Goal: Task Accomplishment & Management: Complete application form

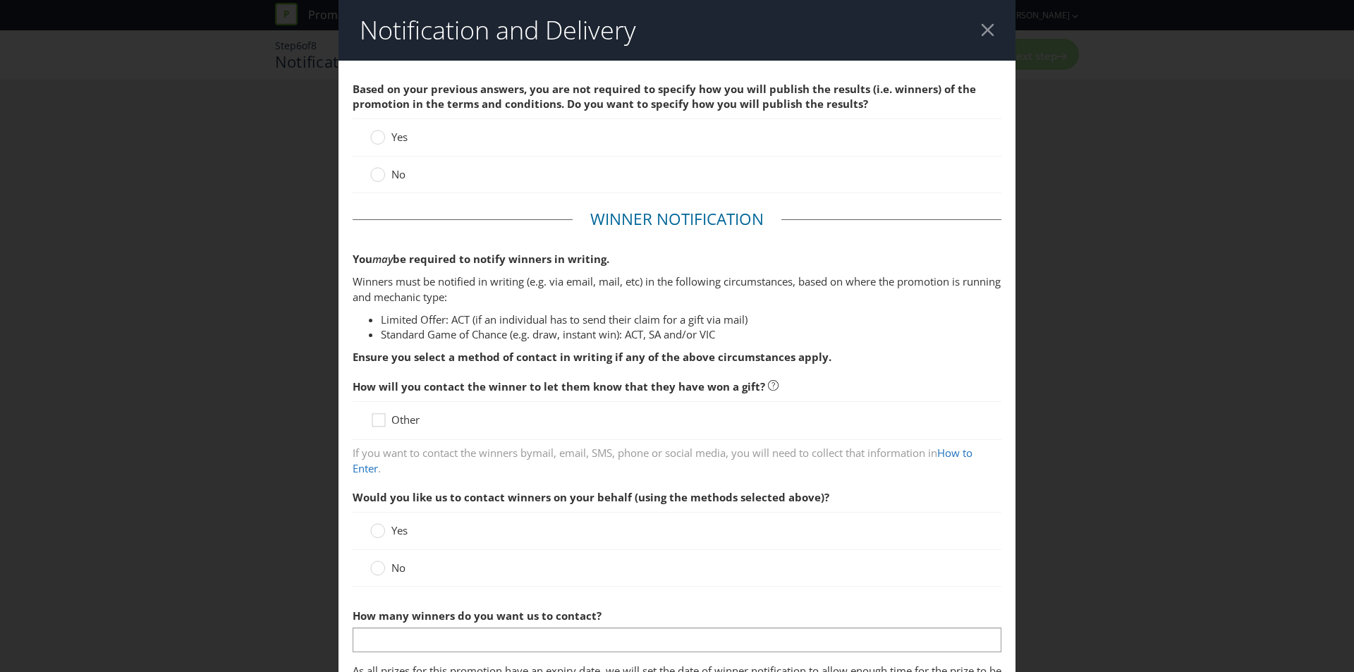
click at [981, 27] on div at bounding box center [987, 29] width 13 height 13
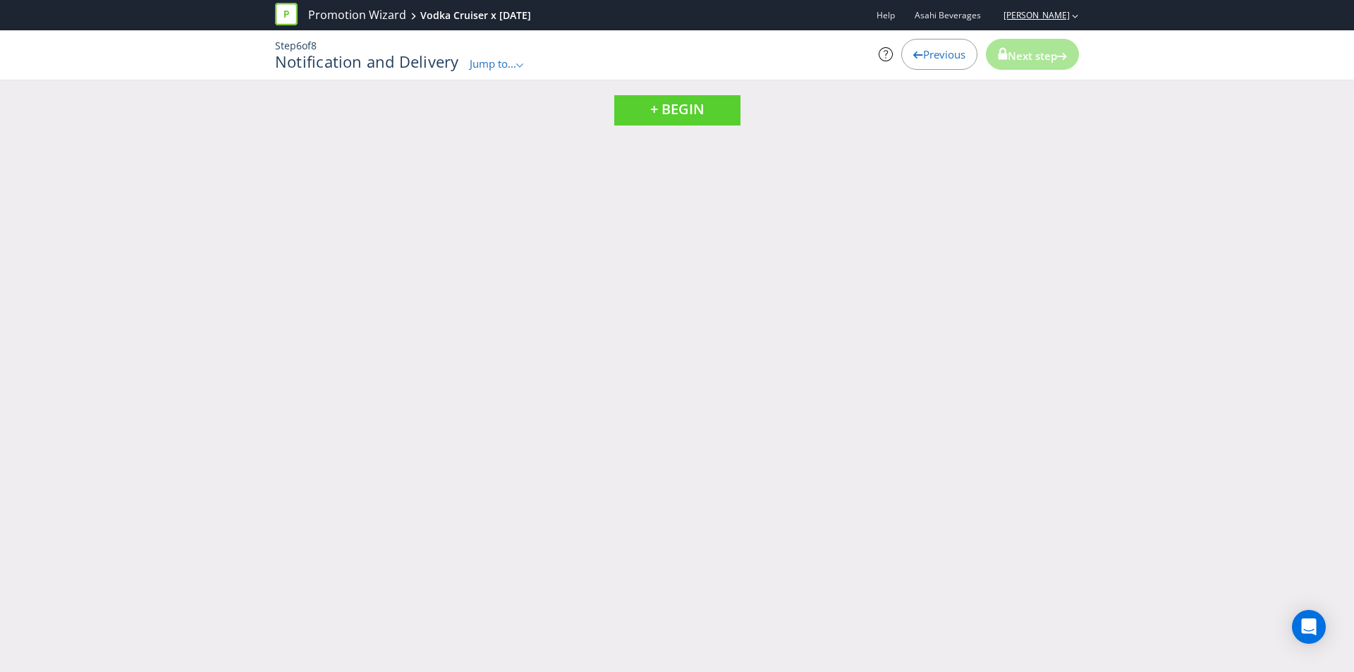
click at [1026, 18] on link "[PERSON_NAME]" at bounding box center [1029, 15] width 80 height 12
click at [348, 18] on link "Promotion Wizard" at bounding box center [357, 15] width 98 height 16
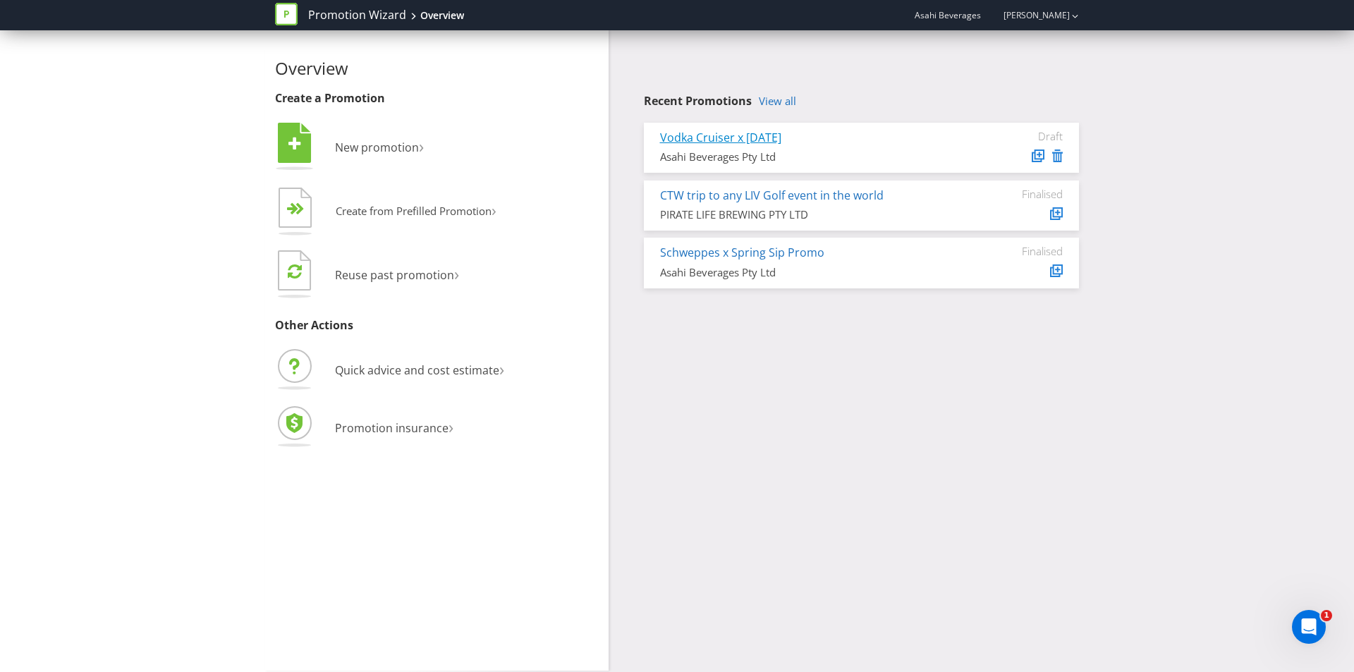
click at [753, 133] on link "Vodka Cruiser x [DATE]" at bounding box center [720, 138] width 121 height 16
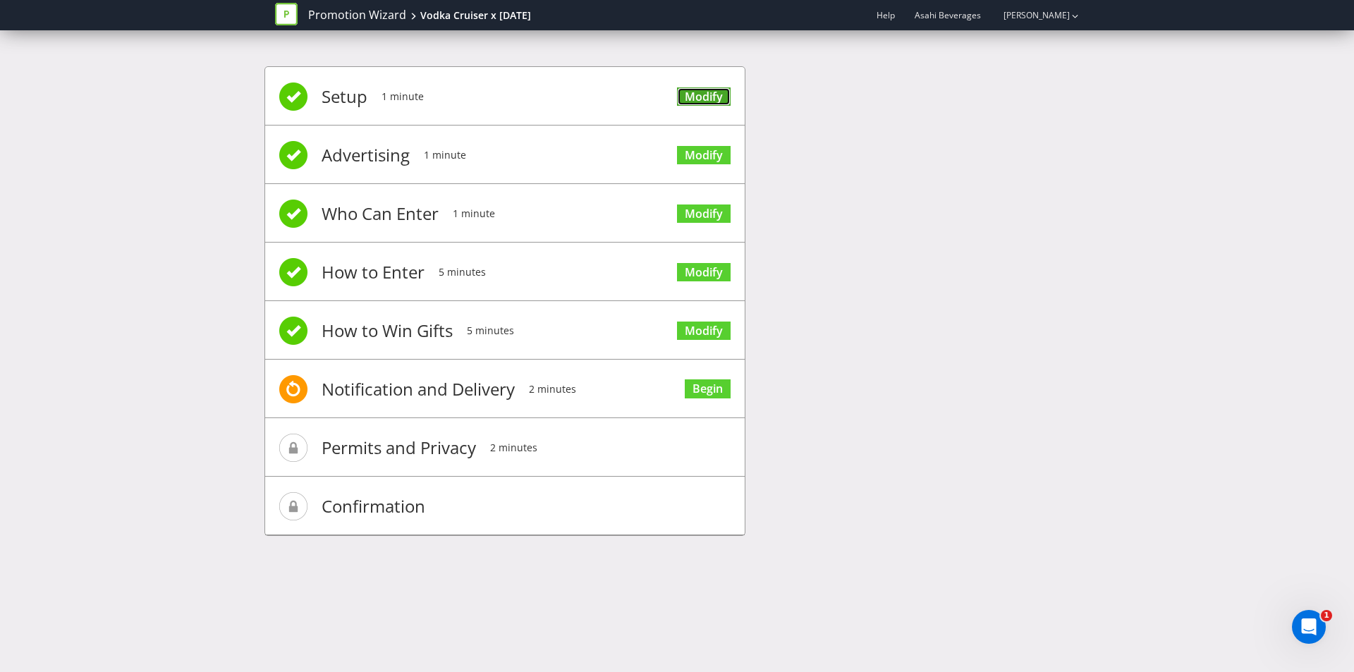
click at [702, 99] on link "Modify" at bounding box center [704, 96] width 54 height 19
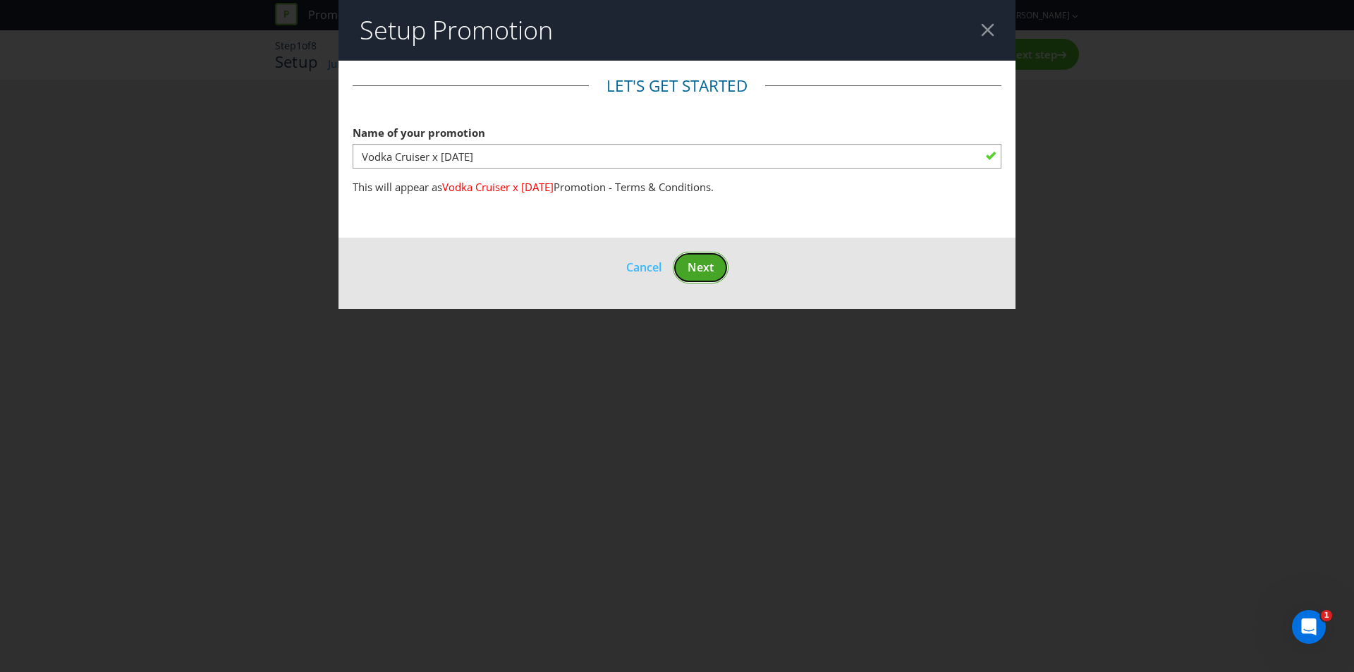
click at [712, 266] on span "Next" at bounding box center [700, 267] width 26 height 16
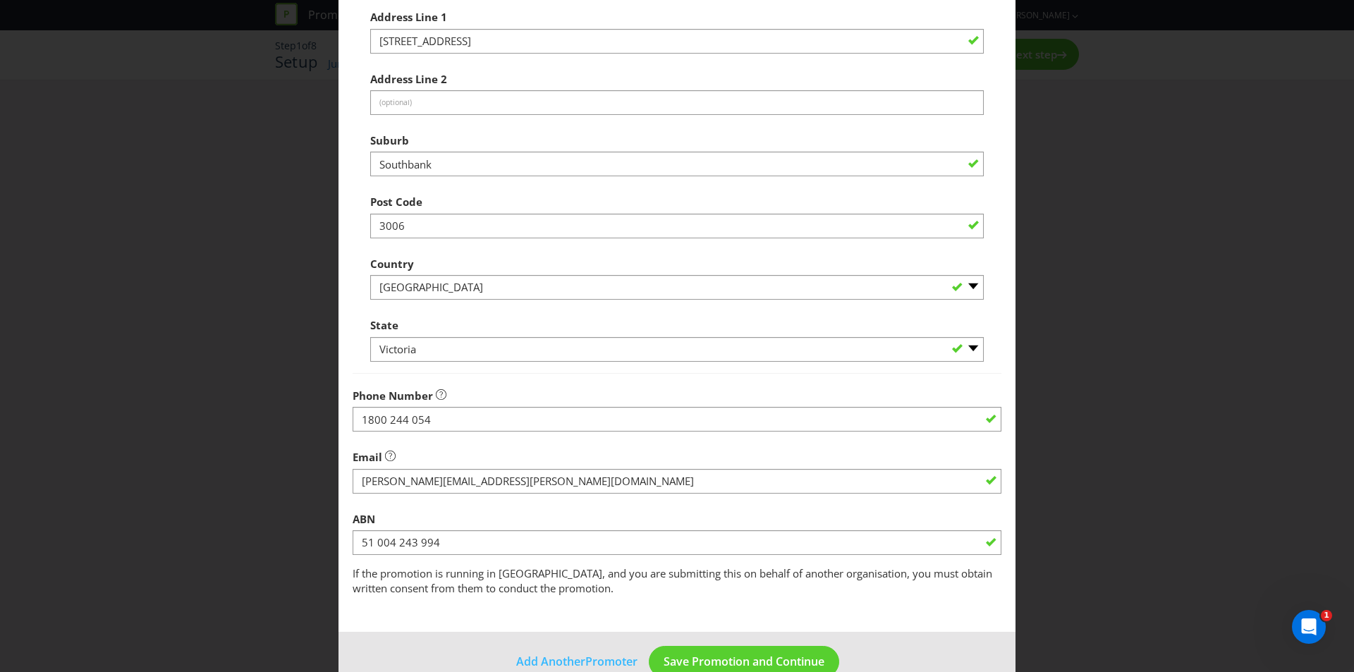
scroll to position [423, 0]
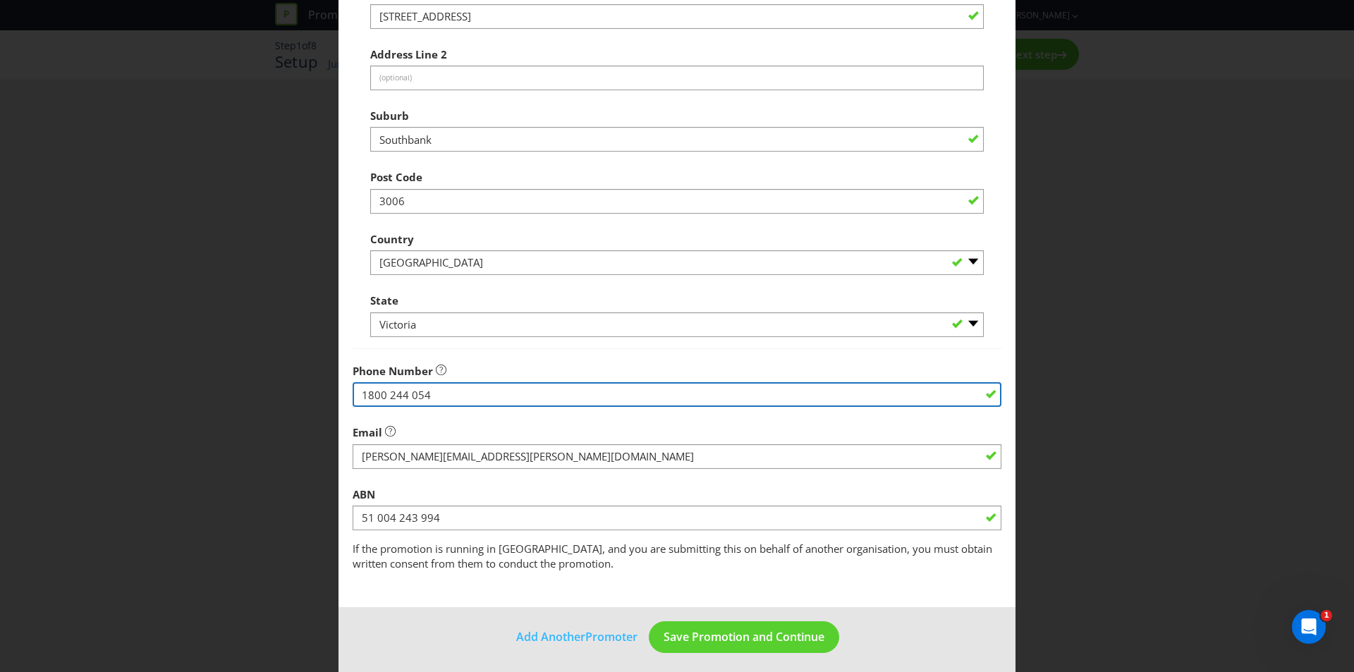
drag, startPoint x: 465, startPoint y: 402, endPoint x: 354, endPoint y: 403, distance: 110.7
click at [354, 403] on input "1800 244 054" at bounding box center [676, 394] width 649 height 25
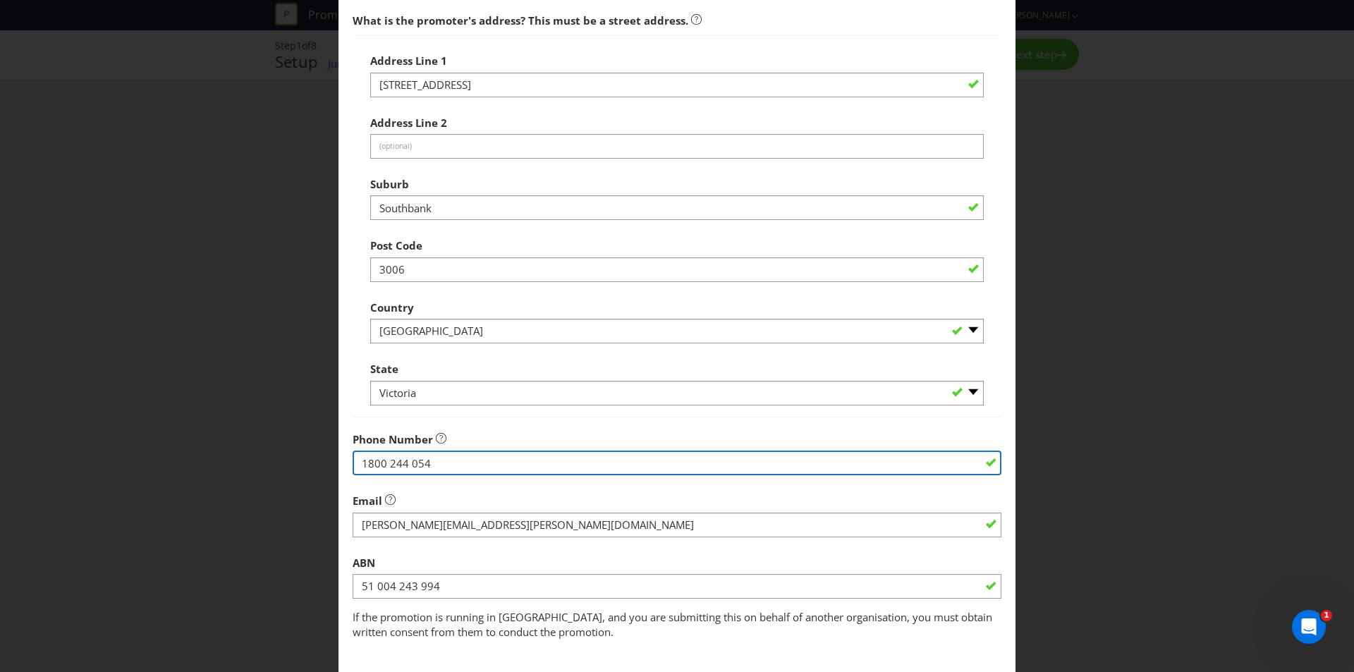
scroll to position [429, 0]
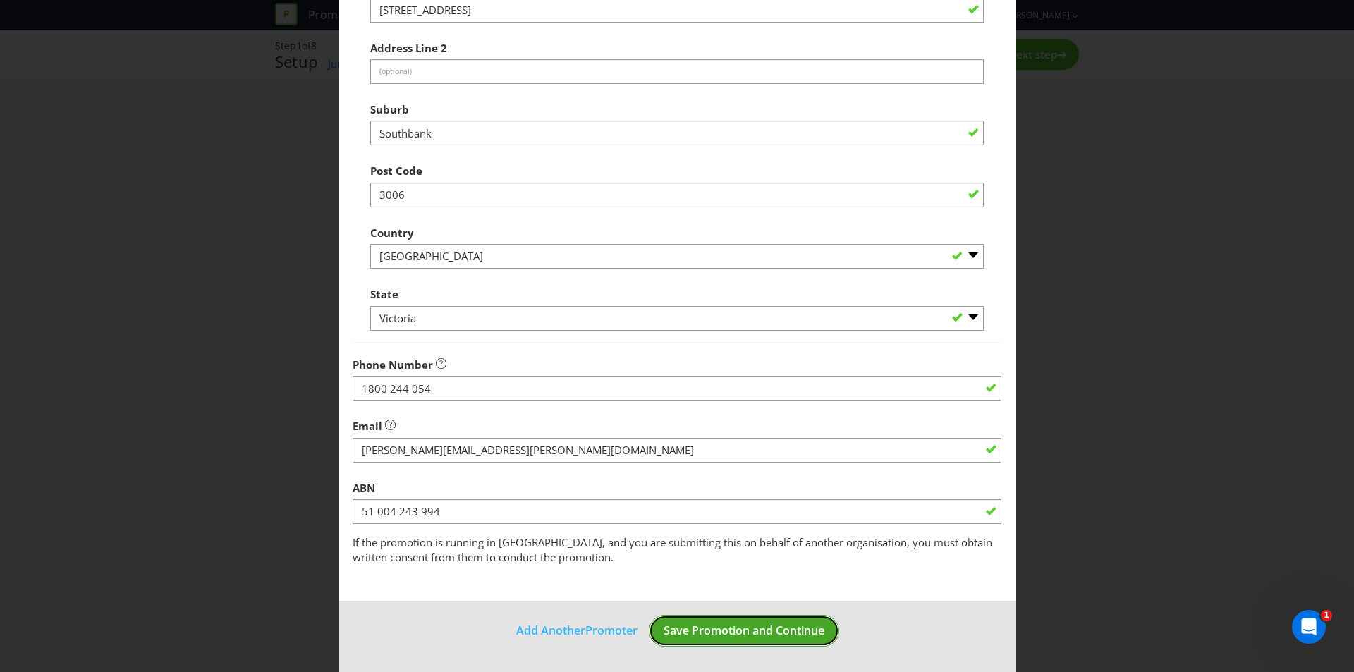
click at [744, 632] on span "Save Promotion and Continue" at bounding box center [743, 630] width 161 height 16
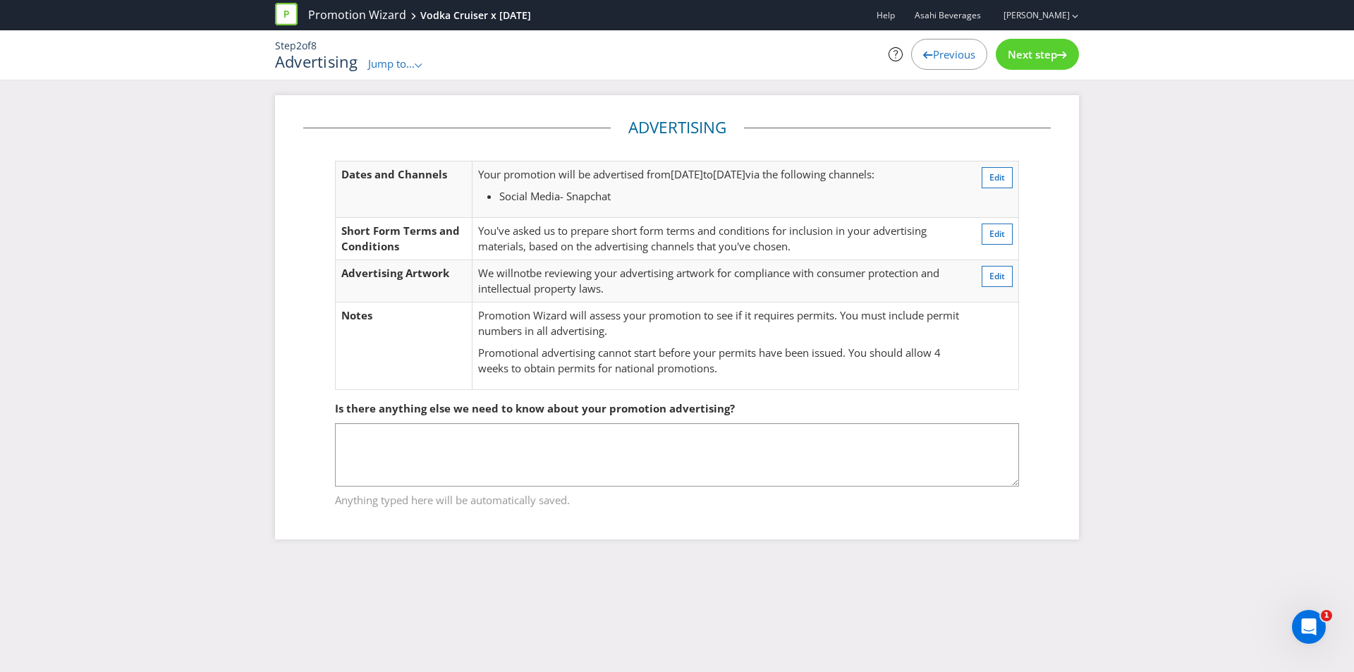
click at [998, 222] on td "Edit" at bounding box center [992, 239] width 51 height 42
click at [998, 225] on button "Edit" at bounding box center [996, 233] width 31 height 21
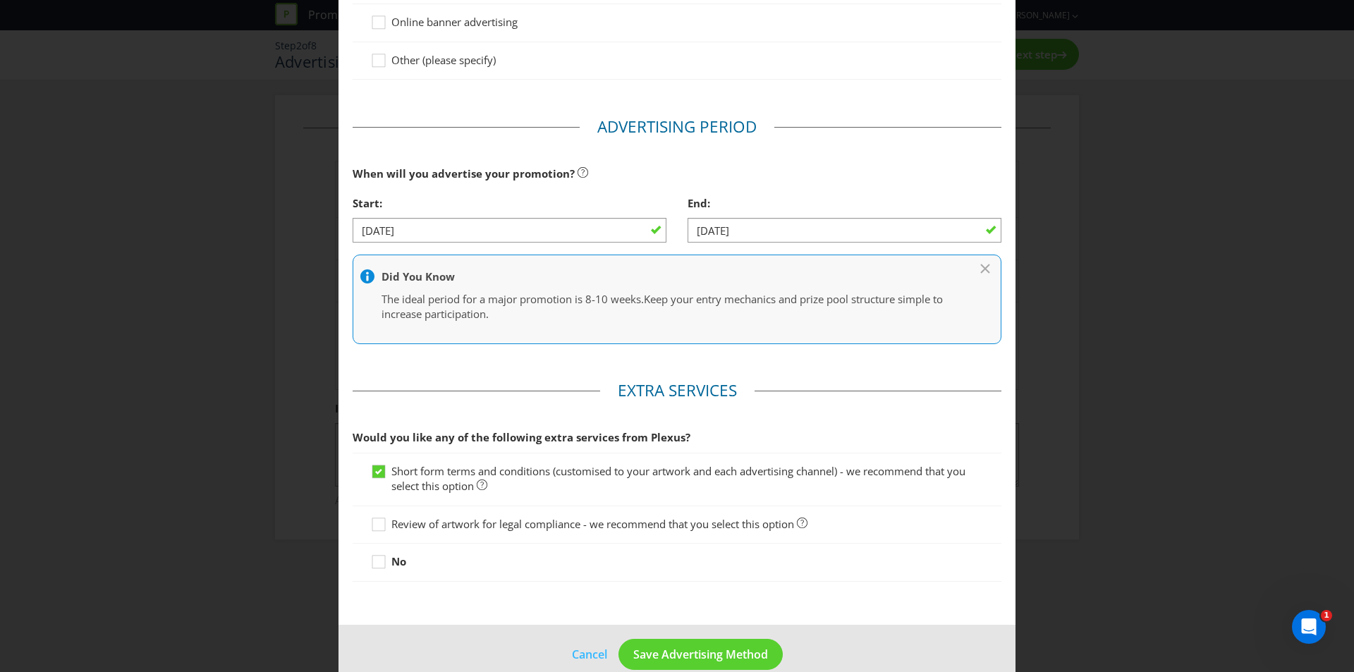
scroll to position [405, 0]
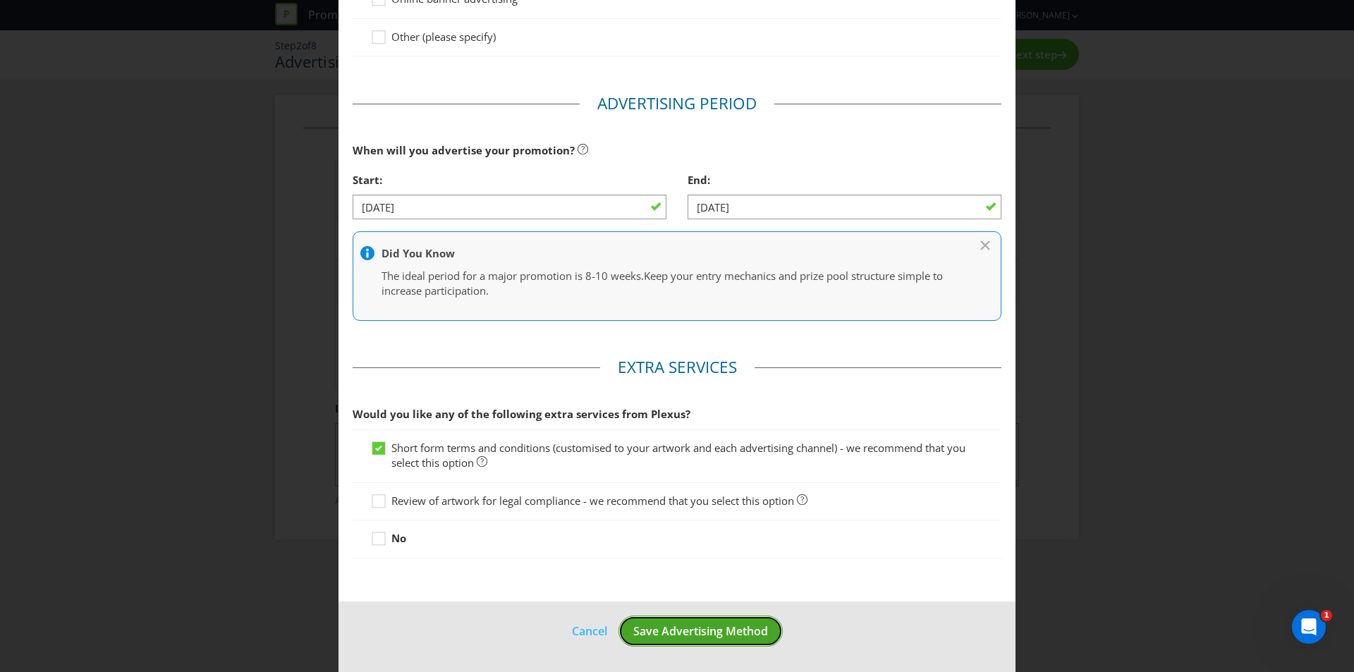
click at [693, 622] on button "Save Advertising Method" at bounding box center [700, 631] width 164 height 32
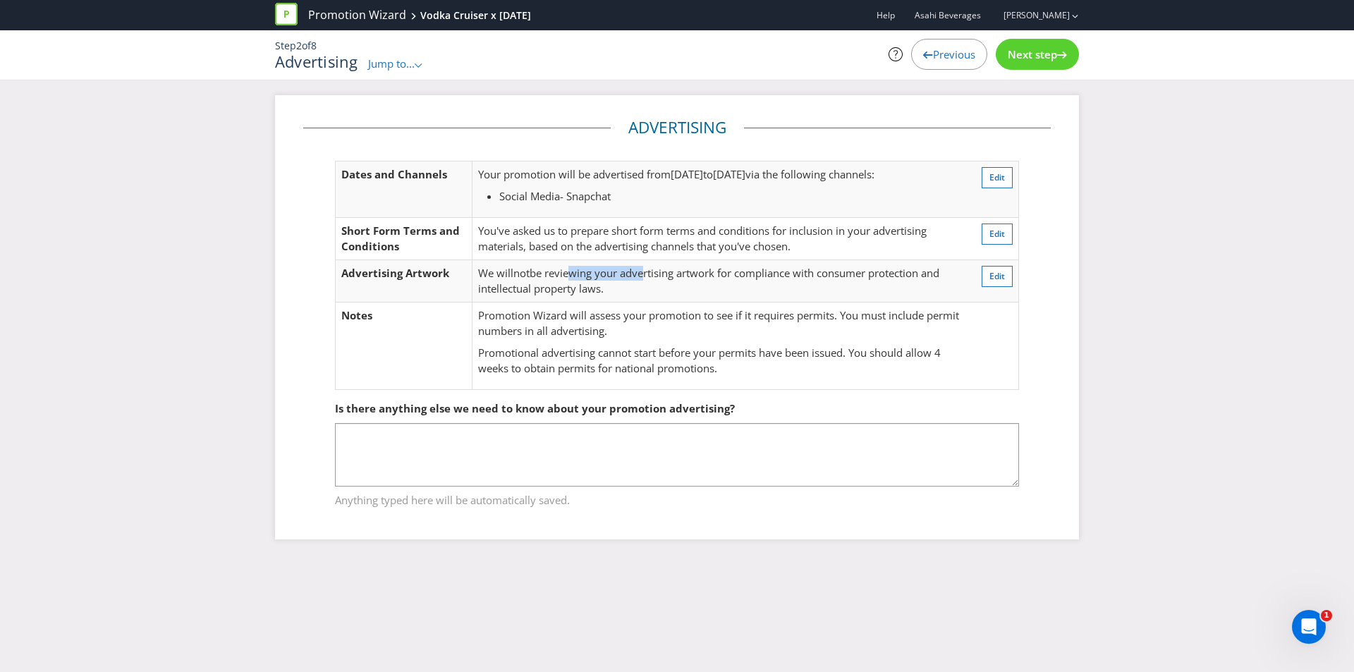
drag, startPoint x: 575, startPoint y: 273, endPoint x: 649, endPoint y: 275, distance: 73.3
click at [649, 275] on span "be reviewing your advertising artwork for compliance with consumer protection a…" at bounding box center [708, 280] width 461 height 29
click at [649, 276] on span "be reviewing your advertising artwork for compliance with consumer protection a…" at bounding box center [708, 280] width 461 height 29
click at [1003, 241] on button "Edit" at bounding box center [996, 233] width 31 height 21
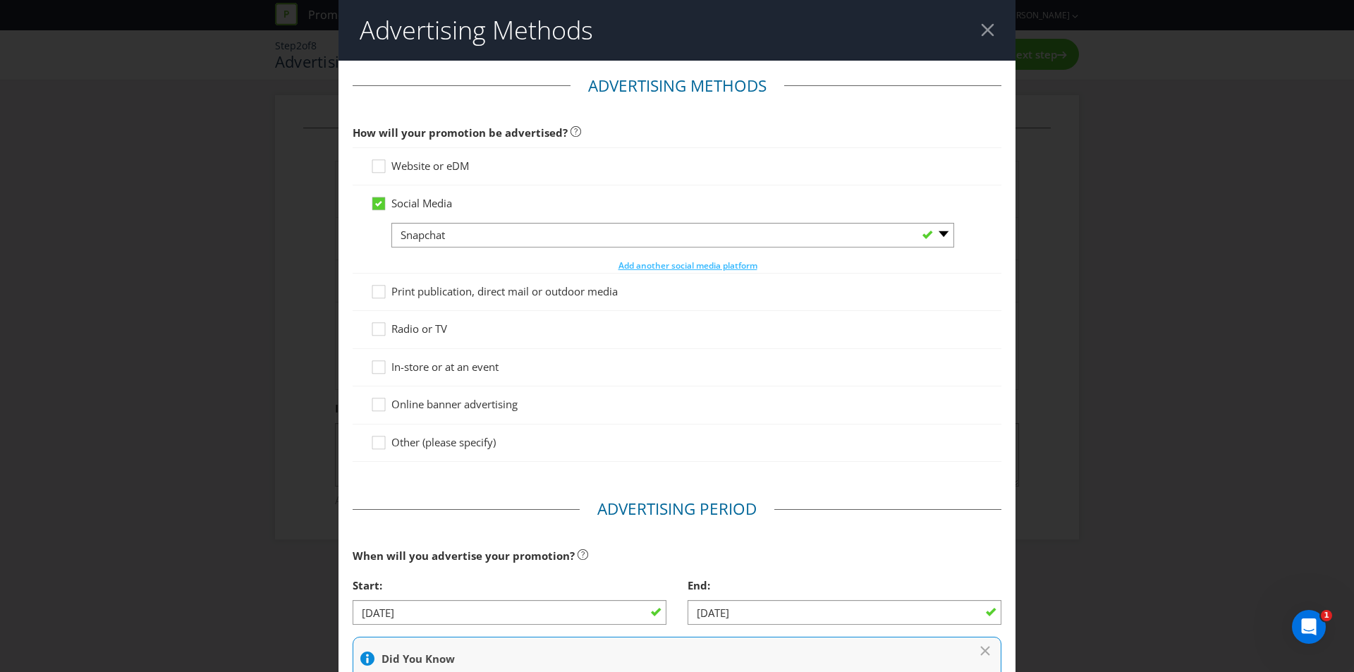
scroll to position [405, 0]
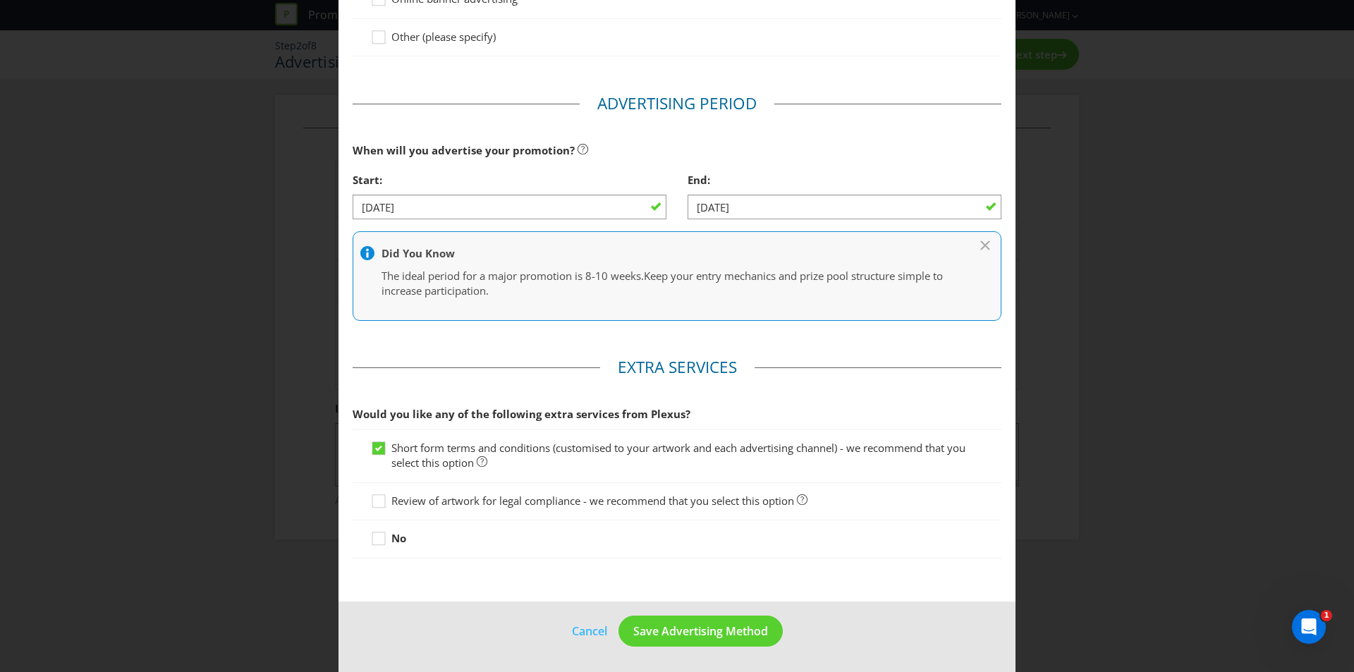
click at [739, 495] on span "Review of artwork for legal compliance - we recommend that you select this opti…" at bounding box center [592, 500] width 403 height 14
click at [0, 0] on input "Review of artwork for legal compliance - we recommend that you select this opti…" at bounding box center [0, 0] width 0 height 0
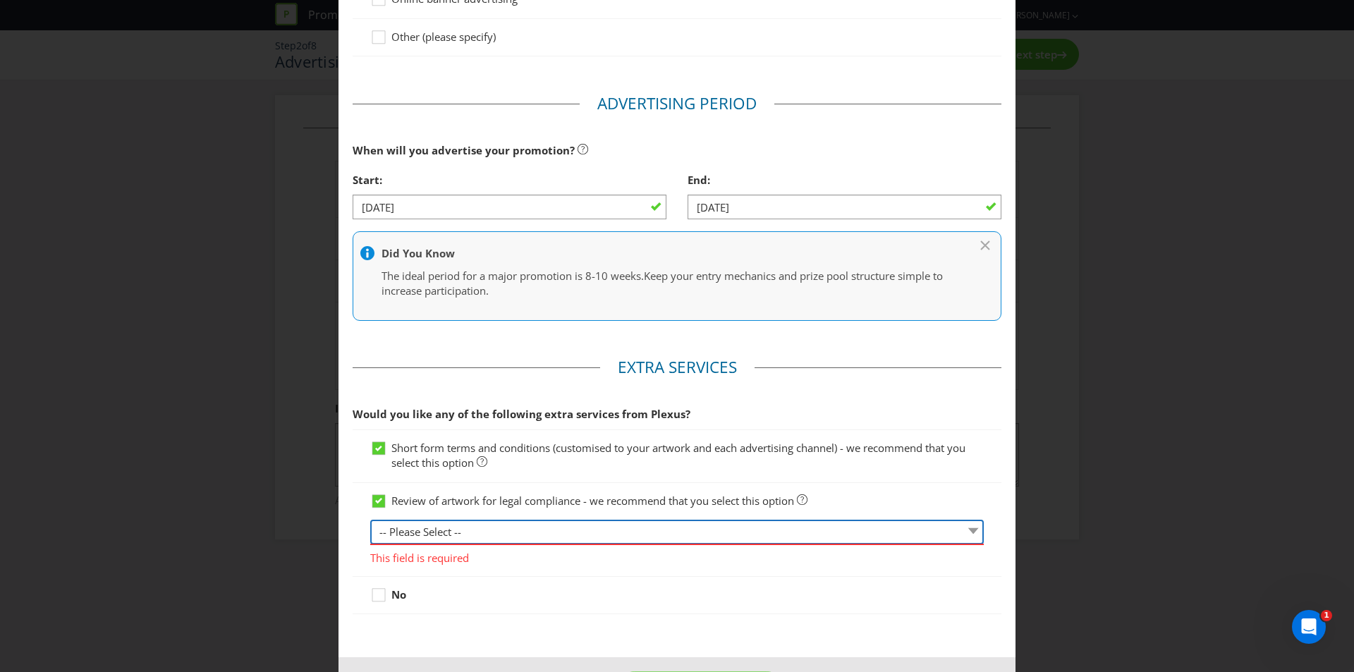
click at [642, 526] on select "-- Please Select -- 1 piece 2-4 pieces (provided at same time) 5-7 pieces (prov…" at bounding box center [676, 532] width 613 height 25
click at [370, 520] on select "-- Please Select -- 1 piece 2-4 pieces (provided at same time) 5-7 pieces (prov…" at bounding box center [676, 532] width 613 height 25
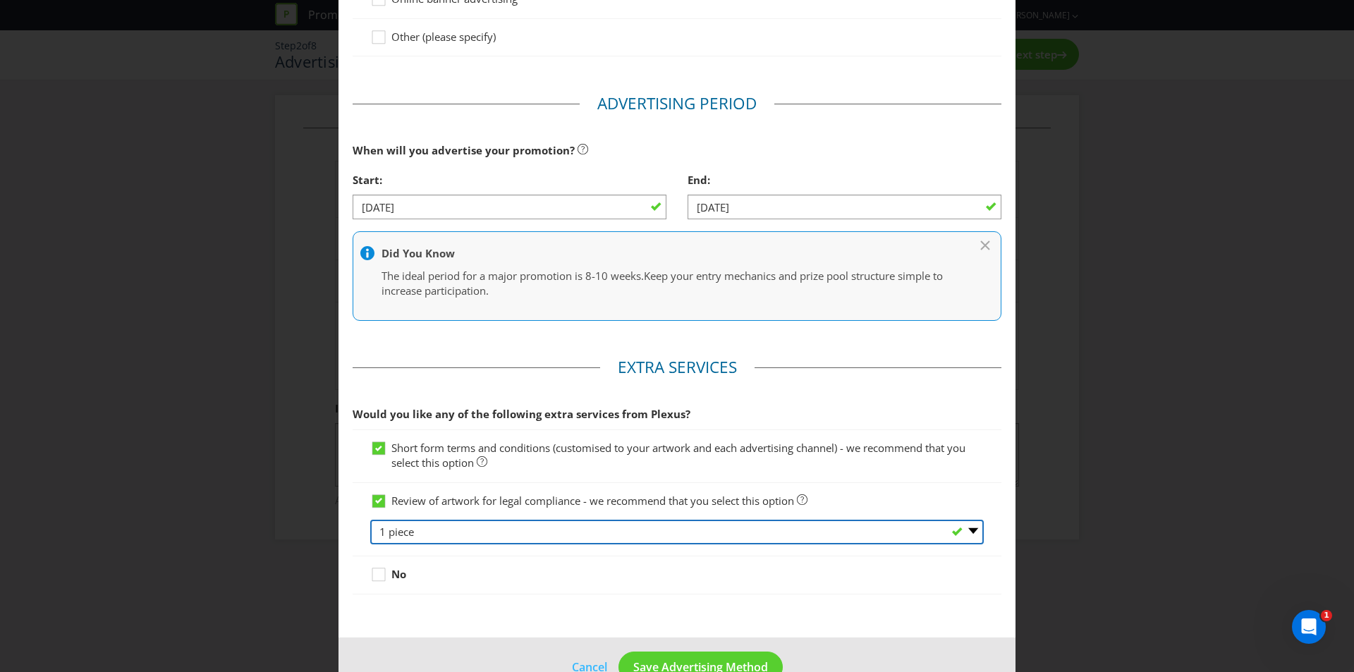
scroll to position [441, 0]
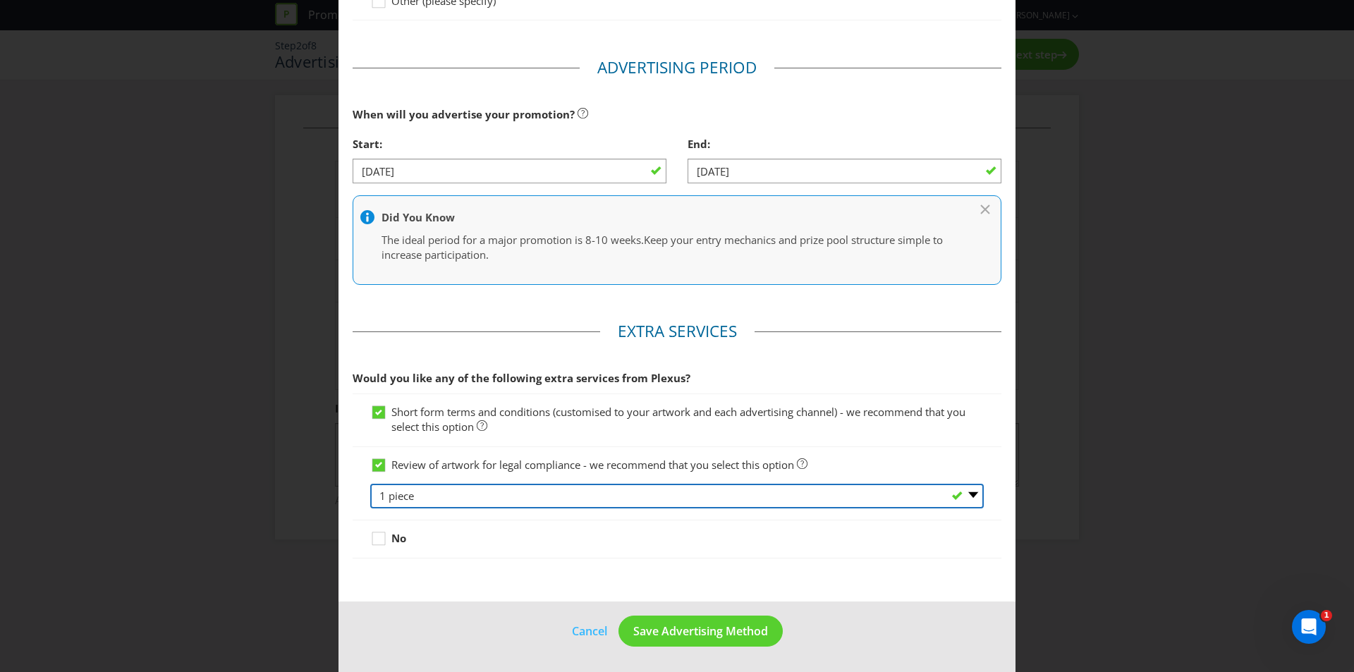
click at [644, 491] on select "-- Please Select -- 1 piece 2-4 pieces (provided at same time) 5-7 pieces (prov…" at bounding box center [676, 496] width 613 height 25
select select "MARKETING_REVIEW_2"
click at [370, 484] on select "-- Please Select -- 1 piece 2-4 pieces (provided at same time) 5-7 pieces (prov…" at bounding box center [676, 496] width 613 height 25
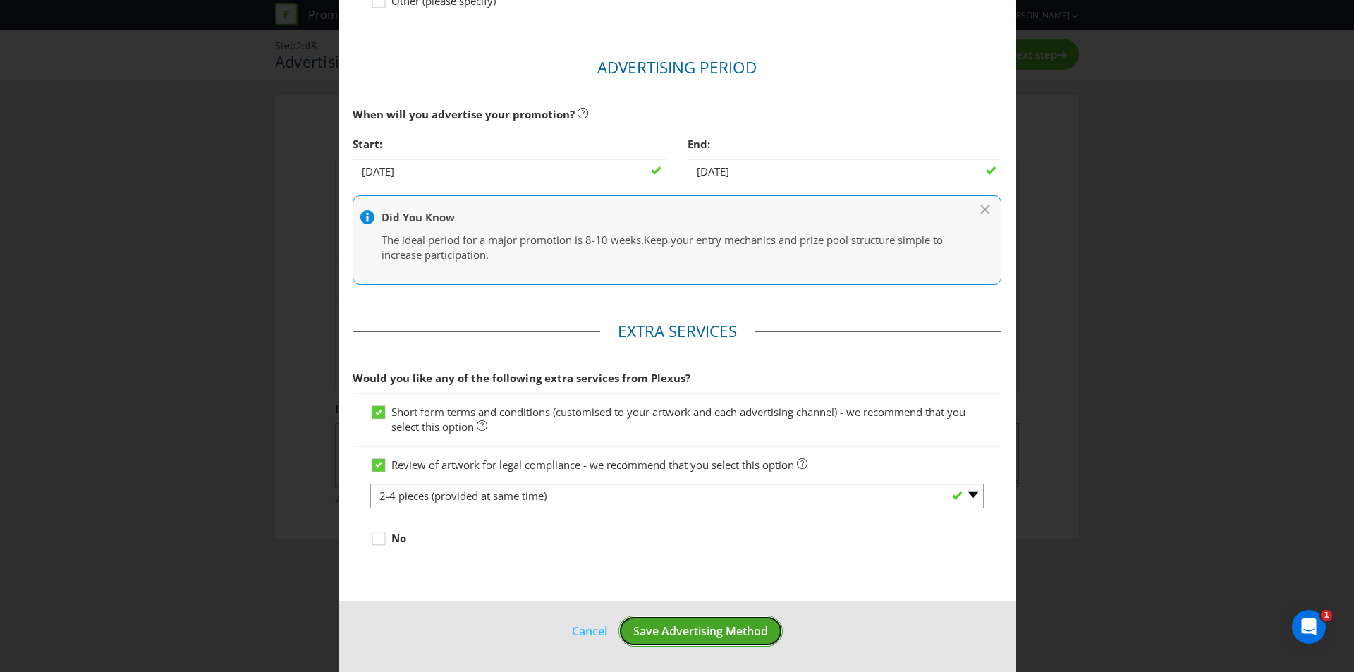
click at [687, 623] on span "Save Advertising Method" at bounding box center [700, 631] width 135 height 16
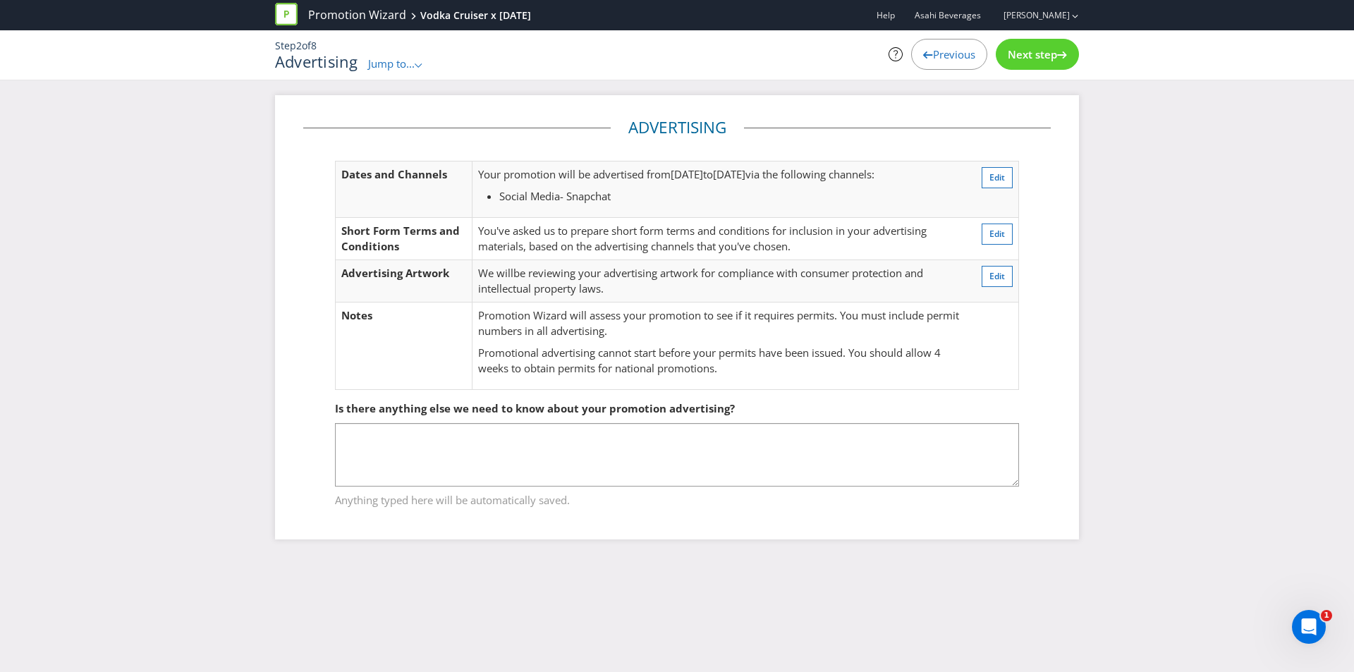
click at [557, 292] on span "be reviewing your advertising artwork for compliance with consumer protection a…" at bounding box center [700, 280] width 445 height 29
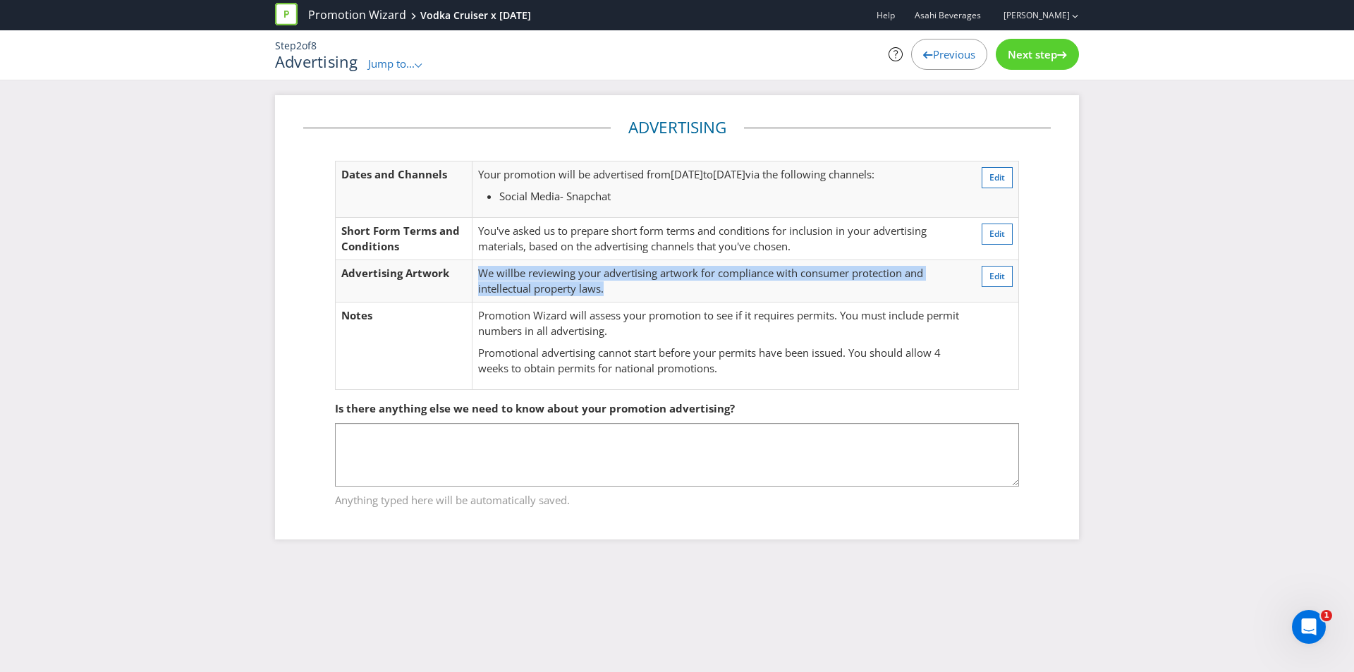
click at [557, 292] on span "be reviewing your advertising artwork for compliance with consumer protection a…" at bounding box center [700, 280] width 445 height 29
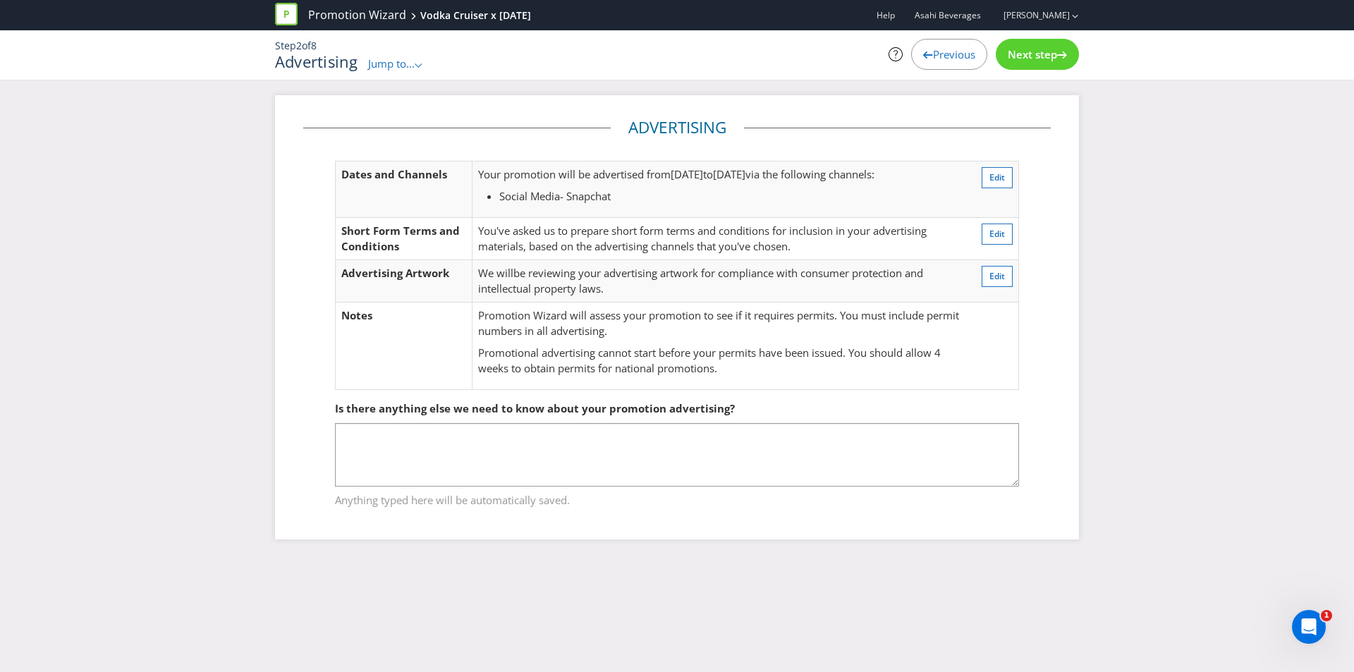
click at [1042, 51] on span "Next step" at bounding box center [1031, 54] width 49 height 14
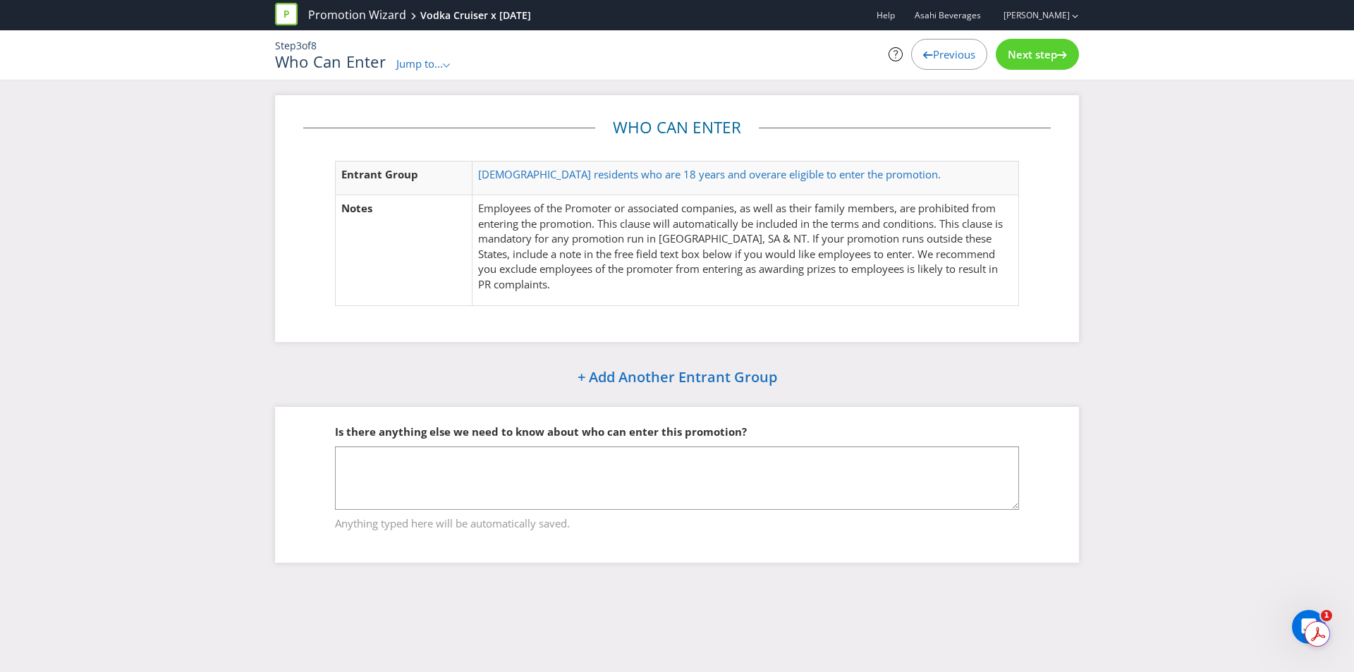
click at [952, 51] on span "Previous" at bounding box center [954, 54] width 42 height 14
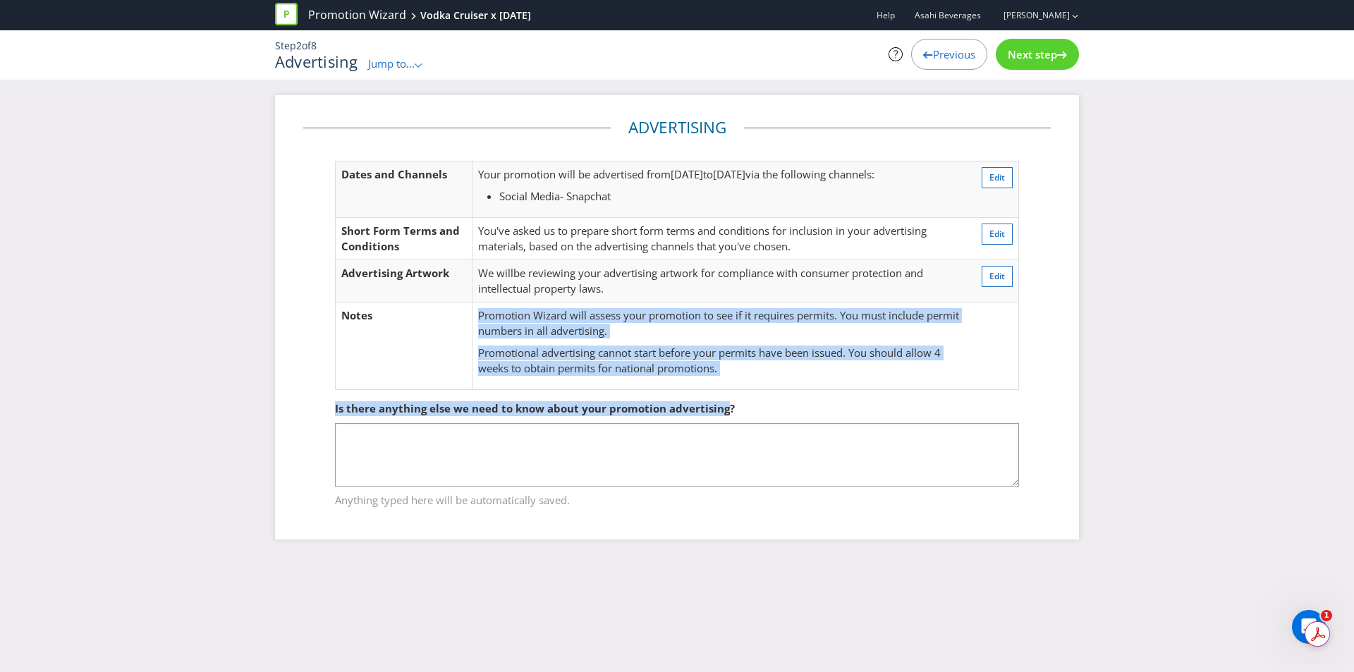
drag, startPoint x: 721, startPoint y: 374, endPoint x: 465, endPoint y: 309, distance: 264.7
click at [465, 309] on div "Advertising Dates and Channels Your promotion will be advertised from [DATE] to…" at bounding box center [676, 317] width 747 height 402
click at [465, 309] on td "Notes" at bounding box center [404, 345] width 137 height 87
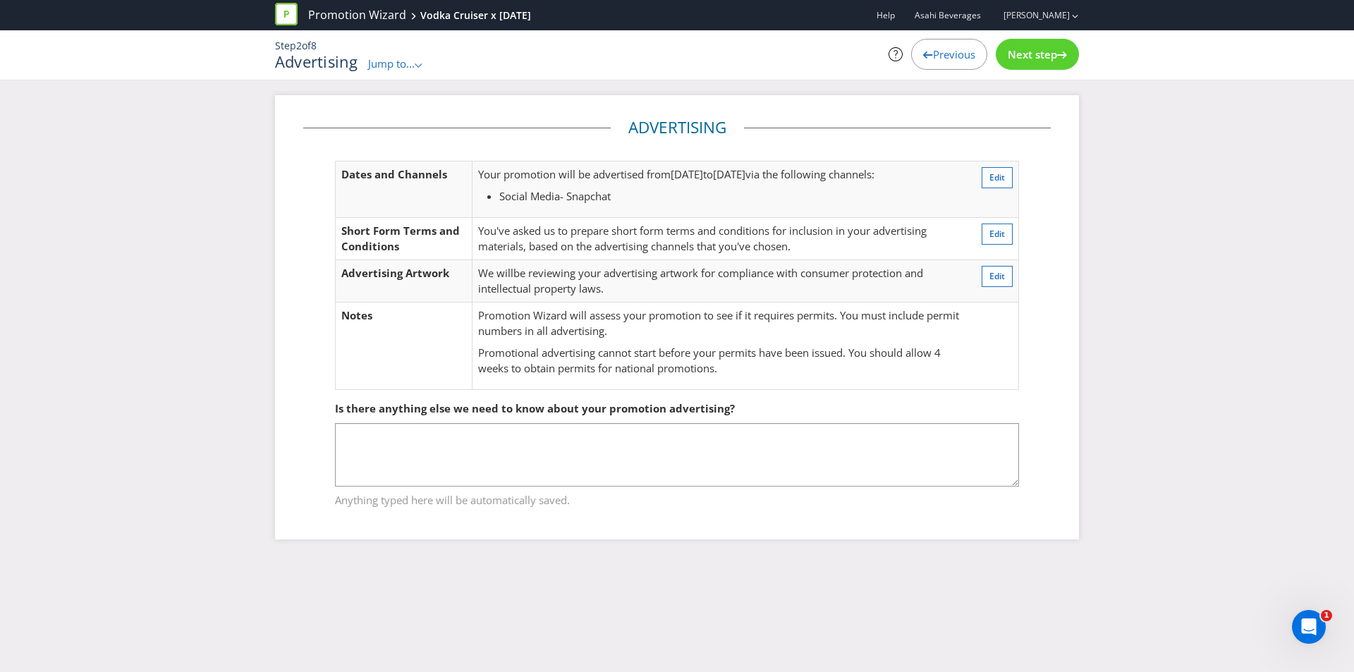
click at [993, 262] on td "Edit" at bounding box center [992, 281] width 51 height 42
click at [995, 268] on button "Edit" at bounding box center [996, 276] width 31 height 21
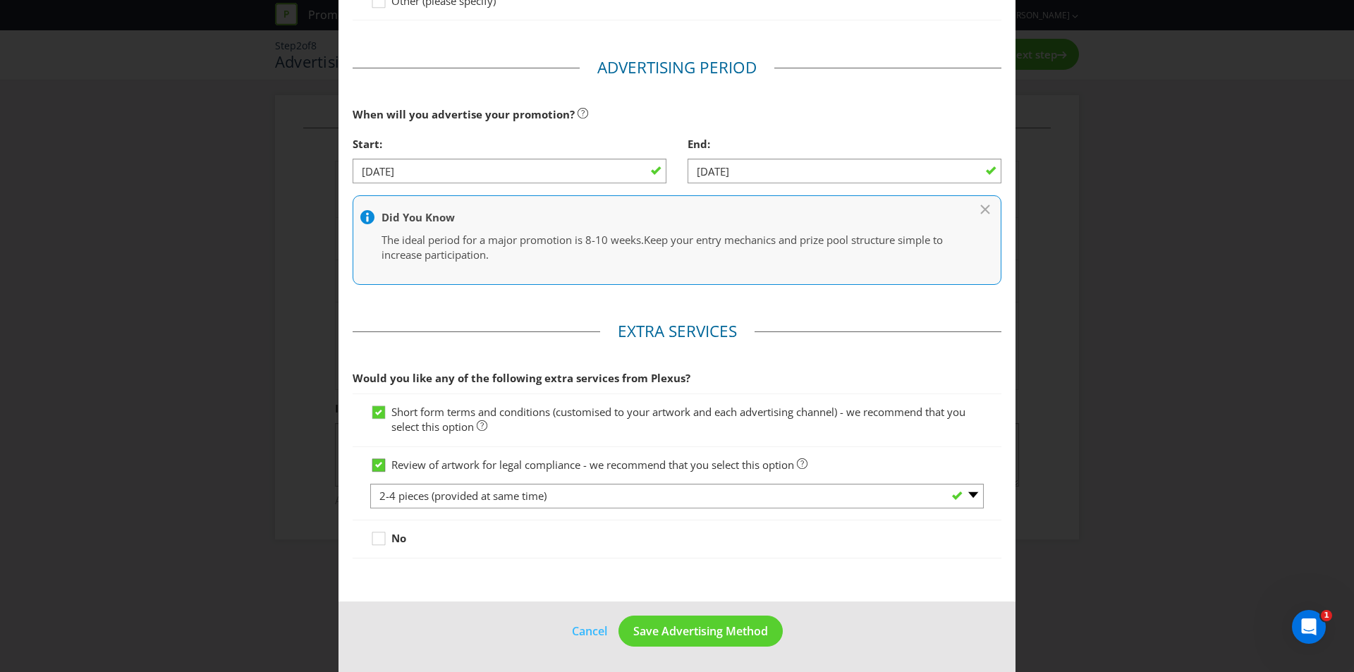
click at [378, 469] on icon at bounding box center [378, 464] width 13 height 13
click at [0, 0] on input "Review of artwork for legal compliance - we recommend that you select this opti…" at bounding box center [0, 0] width 0 height 0
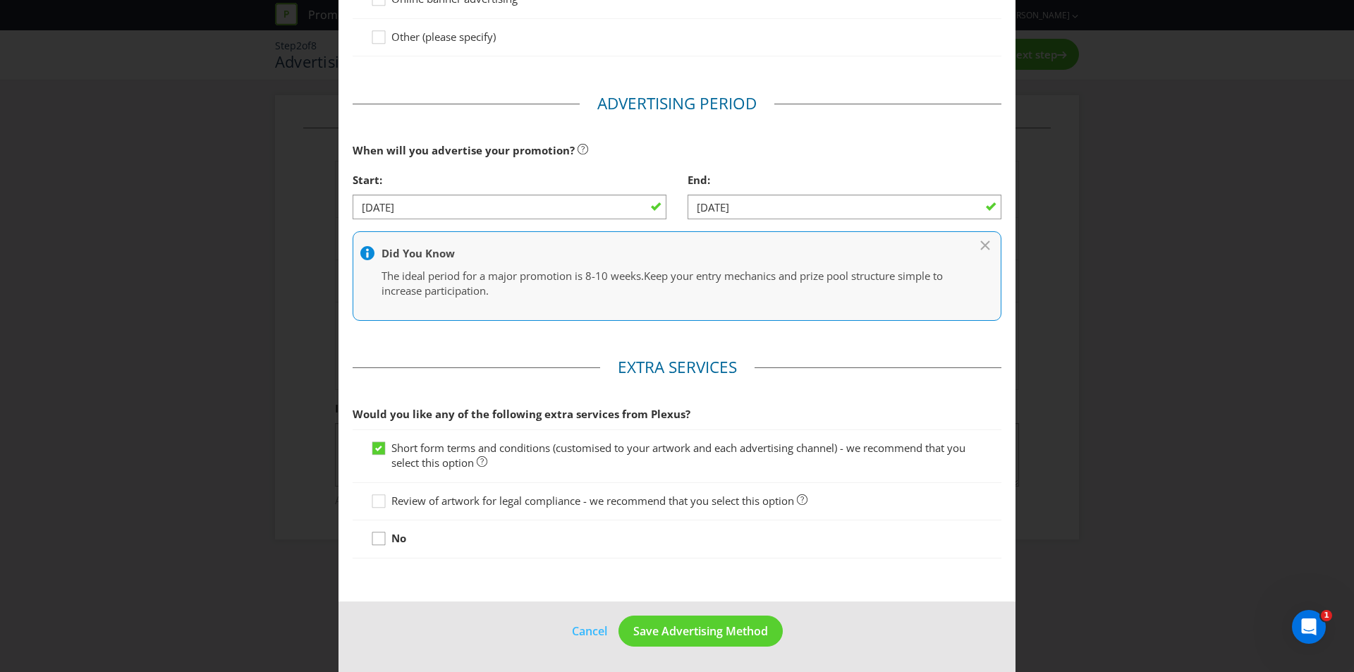
click at [383, 532] on icon at bounding box center [380, 541] width 21 height 21
click at [0, 0] on input "No" at bounding box center [0, 0] width 0 height 0
click at [734, 644] on button "Save Advertising Method" at bounding box center [700, 631] width 164 height 32
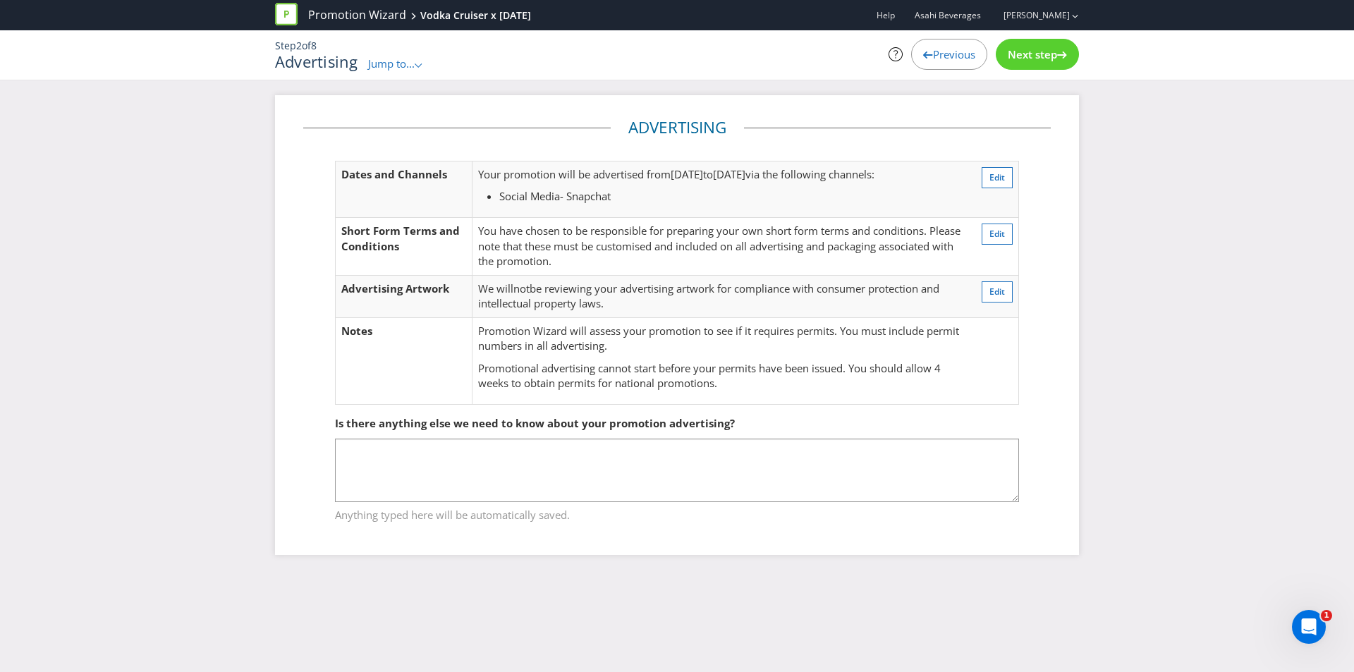
click at [1052, 59] on span "Next step" at bounding box center [1031, 54] width 49 height 14
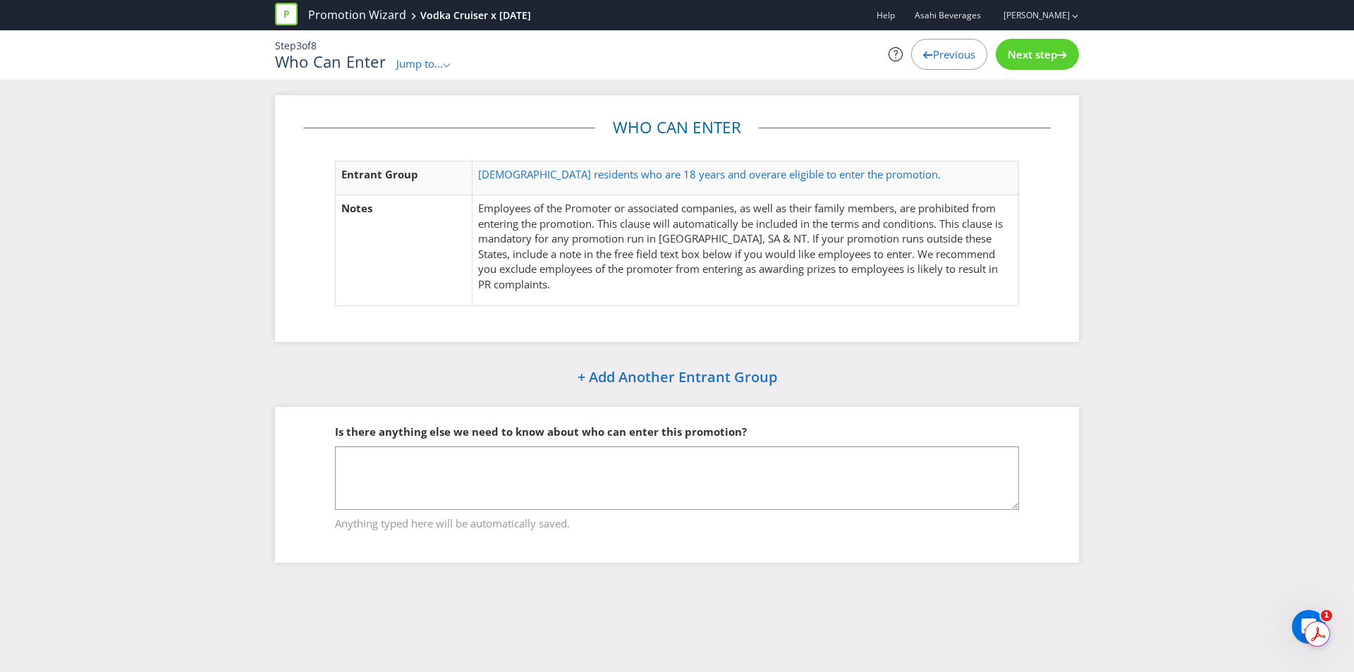
click at [1007, 59] on span "Next step" at bounding box center [1031, 54] width 49 height 14
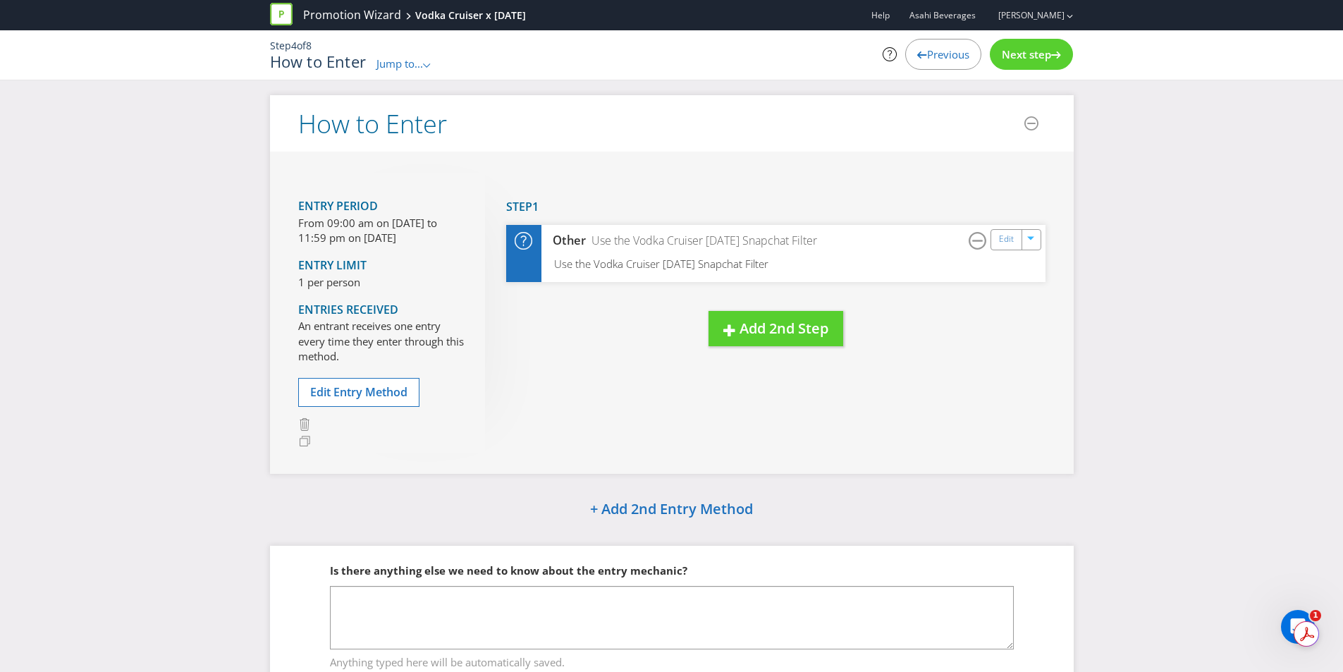
click at [958, 55] on span "Previous" at bounding box center [948, 54] width 42 height 14
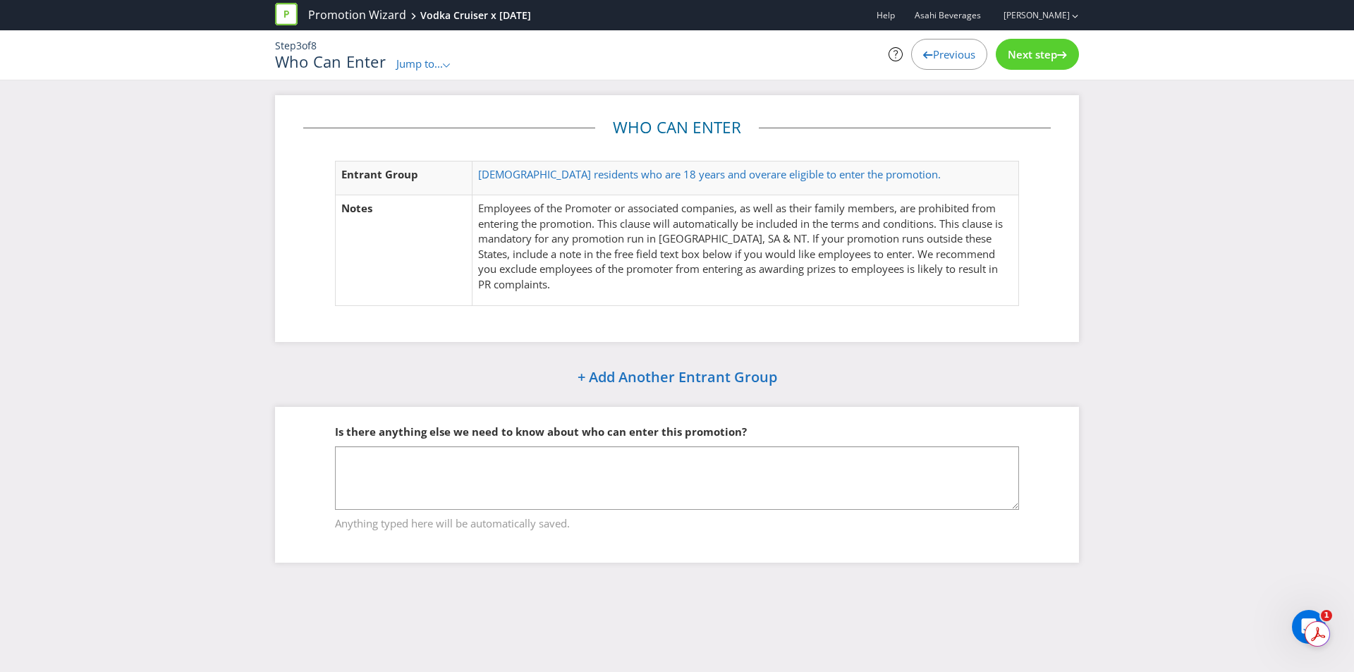
click at [742, 161] on td "[DEMOGRAPHIC_DATA] residents who are 18 years and over are eligible to enter th…" at bounding box center [745, 178] width 546 height 35
click at [771, 167] on span "are eligible to enter the promotion." at bounding box center [856, 174] width 170 height 14
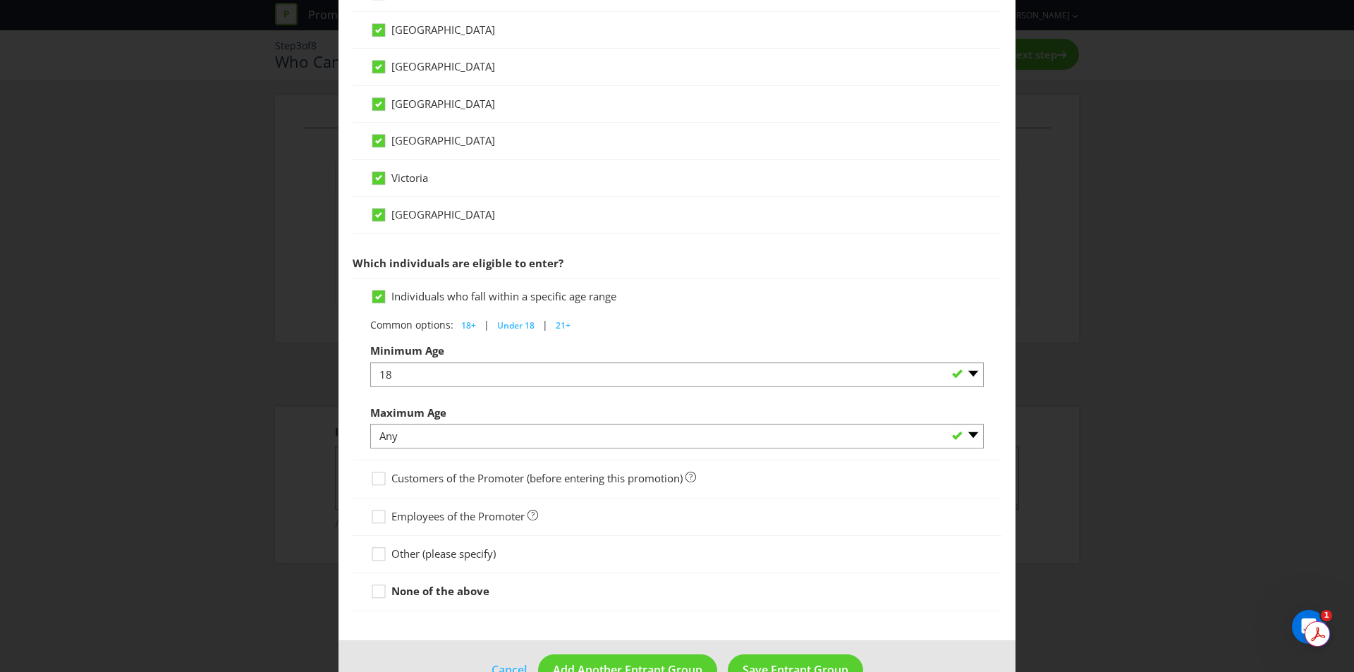
scroll to position [533, 0]
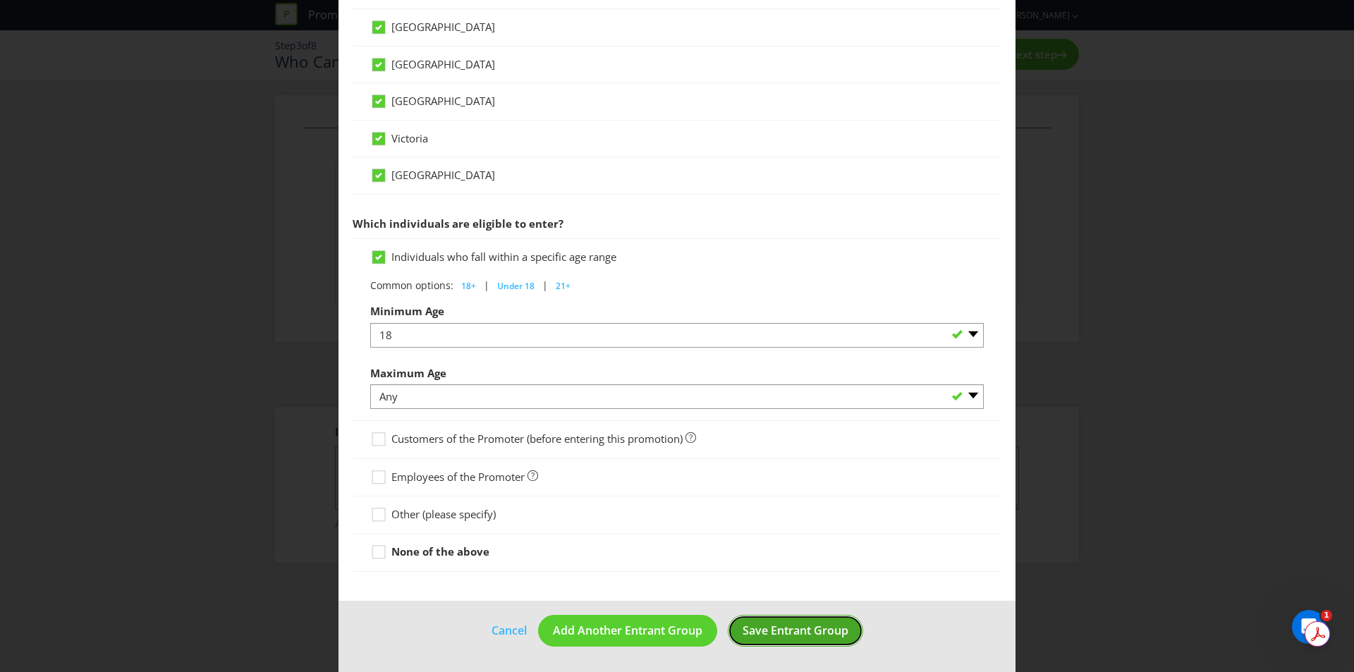
click at [775, 618] on button "Save Entrant Group" at bounding box center [795, 631] width 135 height 32
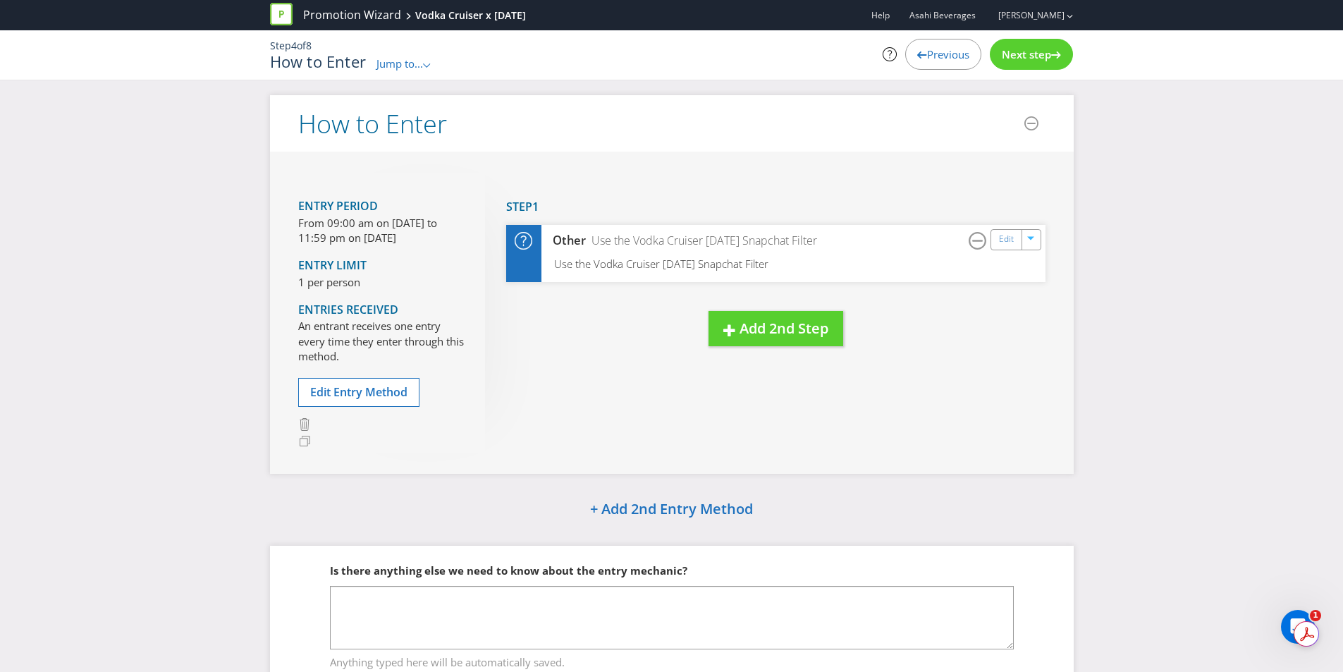
drag, startPoint x: 298, startPoint y: 223, endPoint x: 448, endPoint y: 241, distance: 150.6
click at [448, 241] on p "From 09:00 am on [DATE] to 11:59 pm on [DATE]" at bounding box center [381, 231] width 166 height 30
click at [375, 382] on button "Edit Entry Method" at bounding box center [358, 392] width 121 height 29
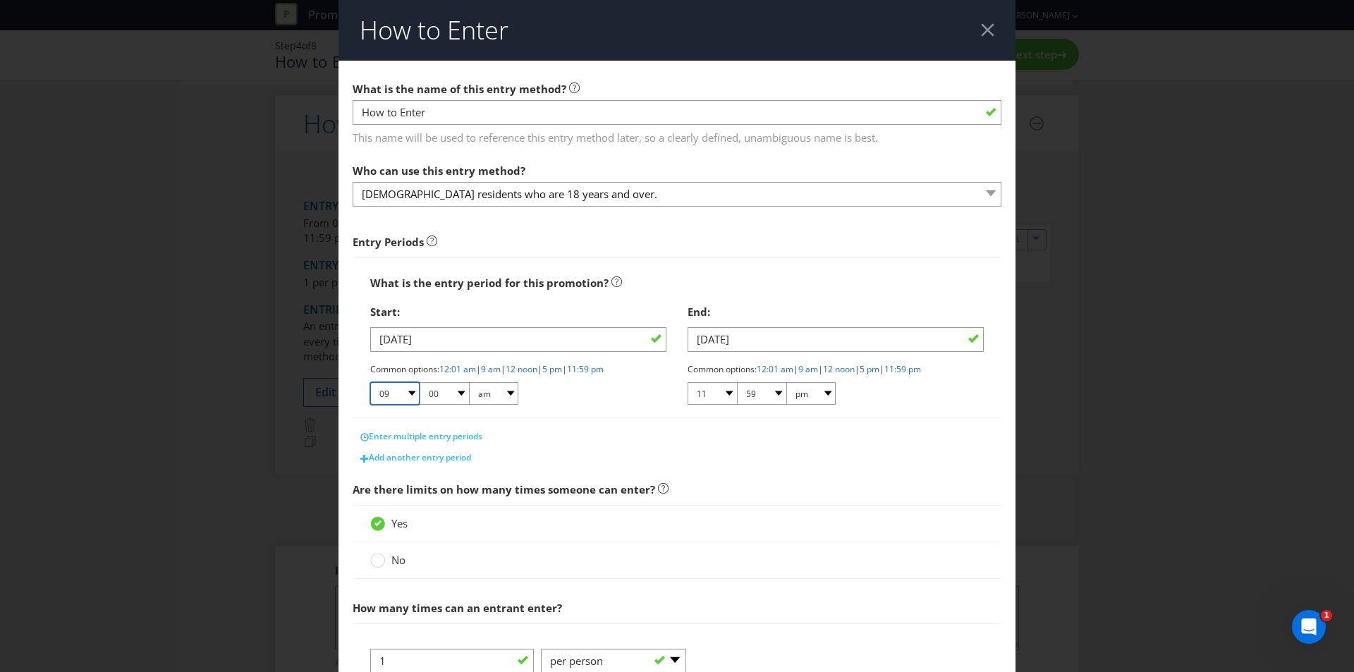
click at [394, 386] on select "01 02 03 04 05 06 07 08 09 10 11 12" at bounding box center [394, 393] width 49 height 23
click at [448, 373] on link "12:01 am" at bounding box center [457, 369] width 37 height 12
select select "12"
select select "01"
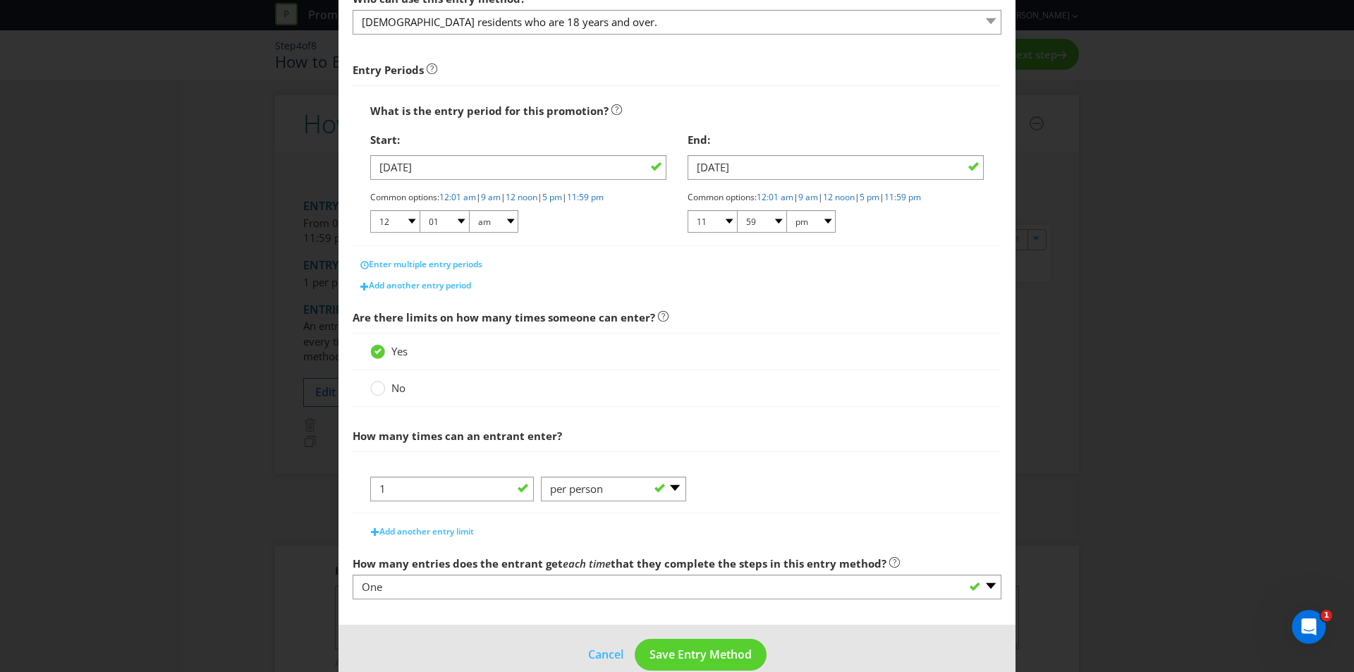
scroll to position [196, 0]
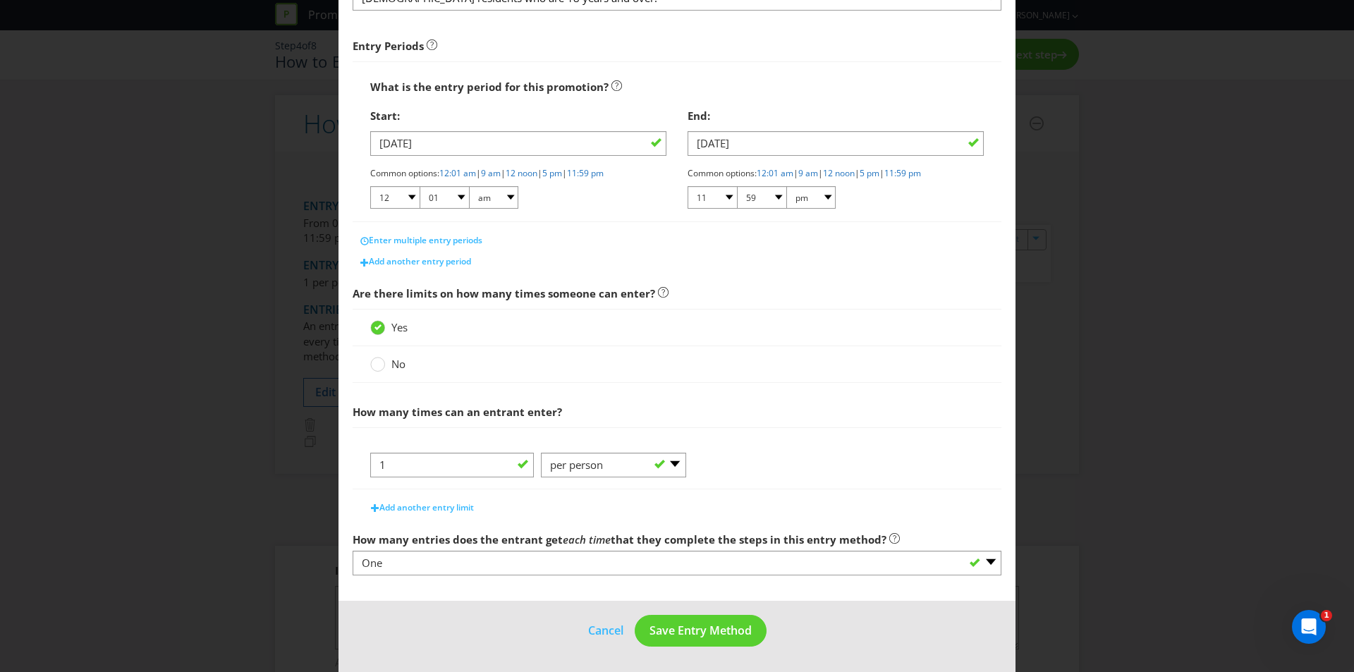
click at [399, 360] on span "No" at bounding box center [398, 364] width 14 height 14
click at [0, 0] on input "No" at bounding box center [0, 0] width 0 height 0
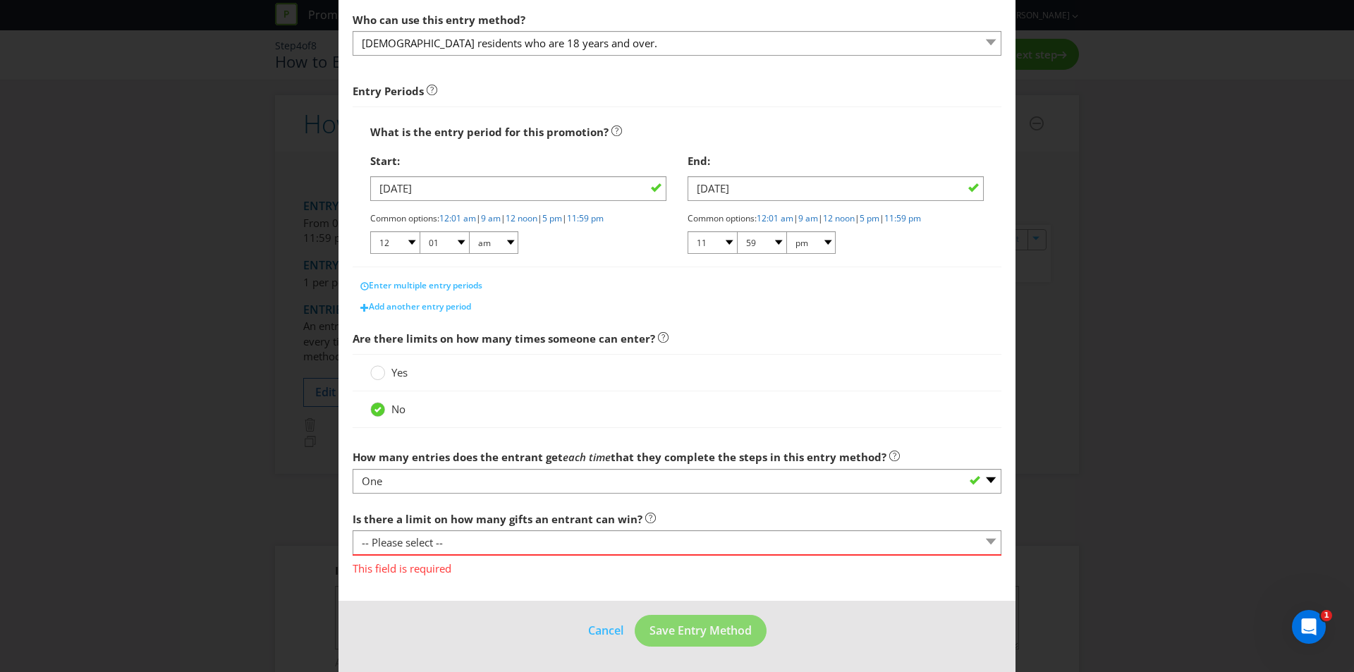
scroll to position [151, 0]
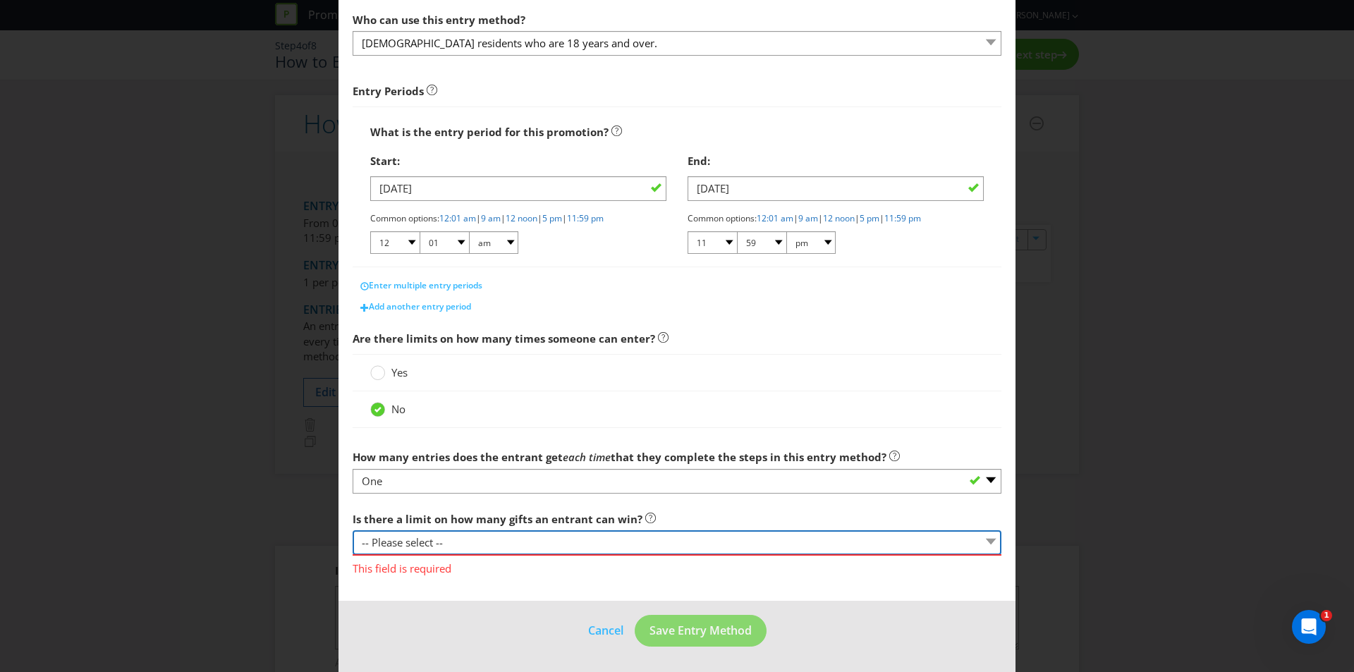
click at [412, 544] on select "-- Please select -- Yes, there is a maximum number of prizes that one entrant c…" at bounding box center [676, 542] width 649 height 25
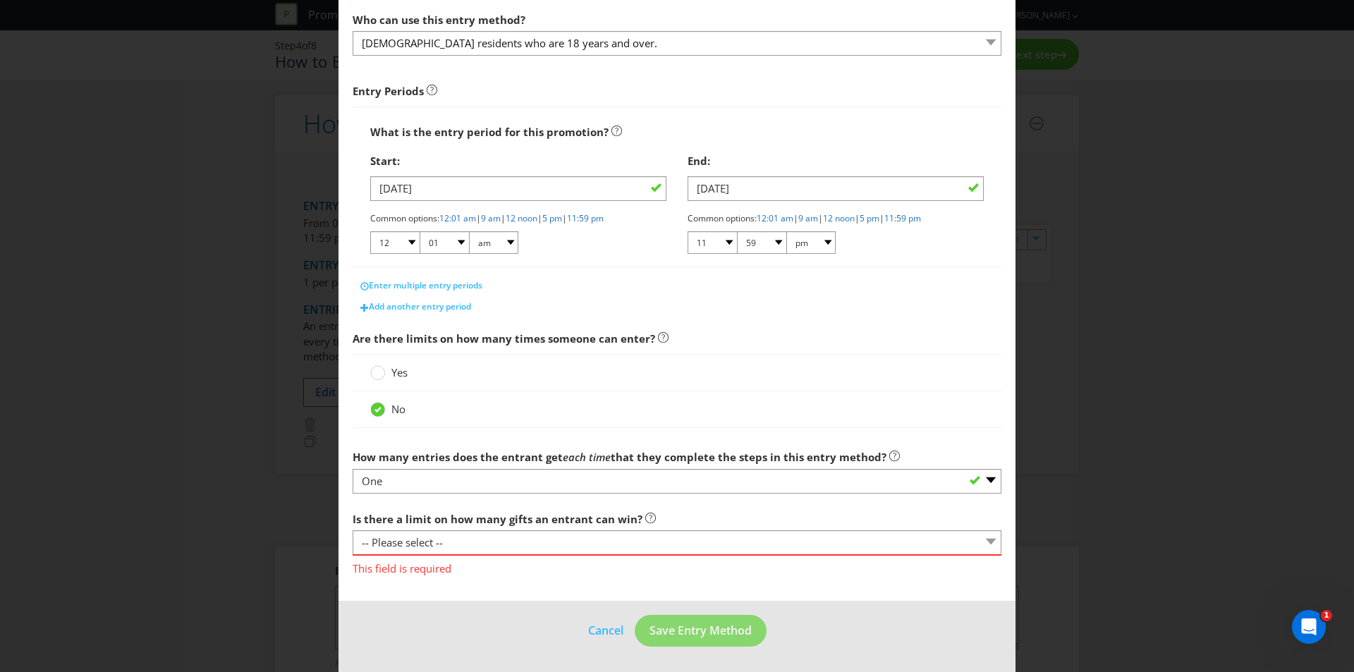
click at [391, 376] on span "Yes" at bounding box center [399, 372] width 16 height 14
click at [0, 0] on input "Yes" at bounding box center [0, 0] width 0 height 0
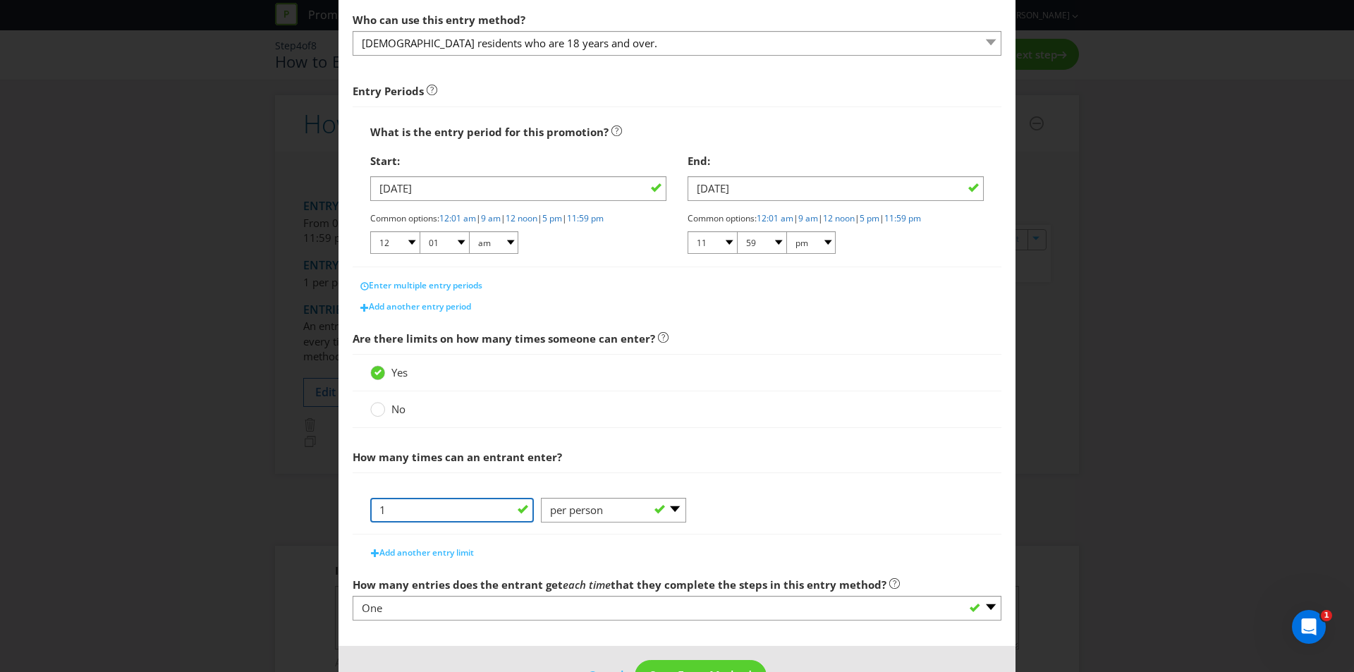
click at [416, 513] on input "1" at bounding box center [452, 510] width 164 height 25
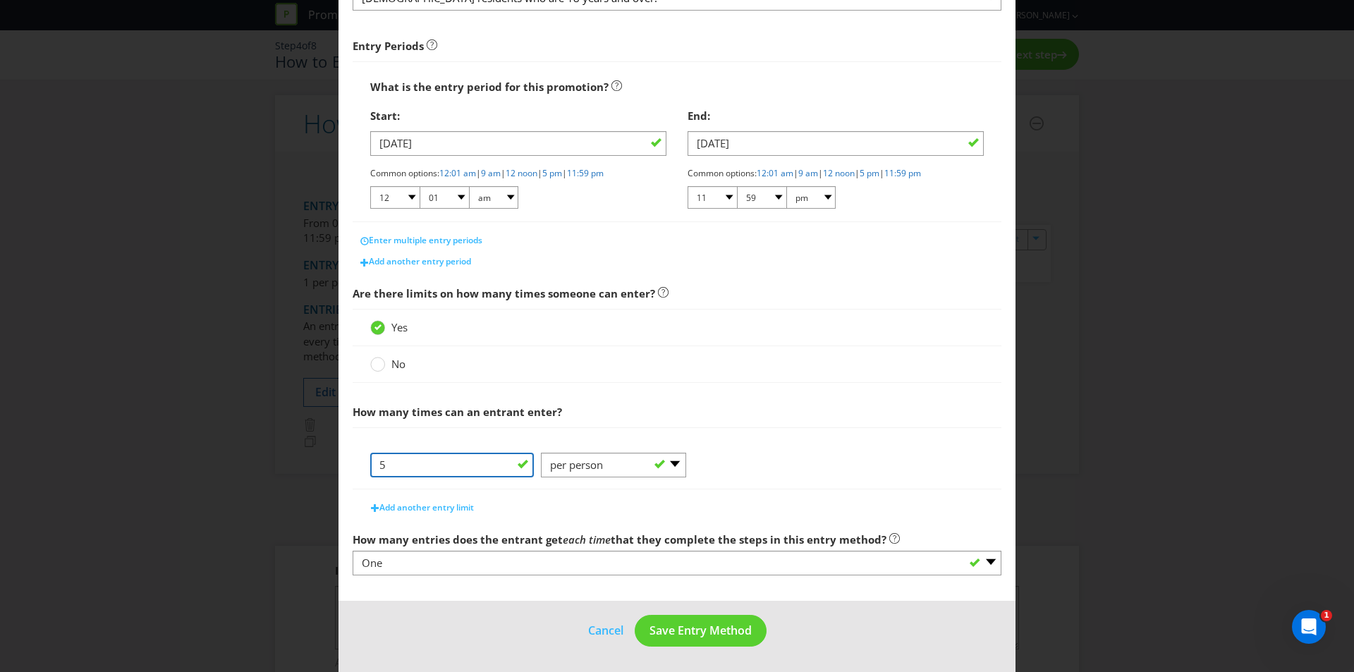
type input "5"
click at [727, 391] on main "What is the name of this entry method? How to Enter This name will be used to r…" at bounding box center [676, 233] width 677 height 737
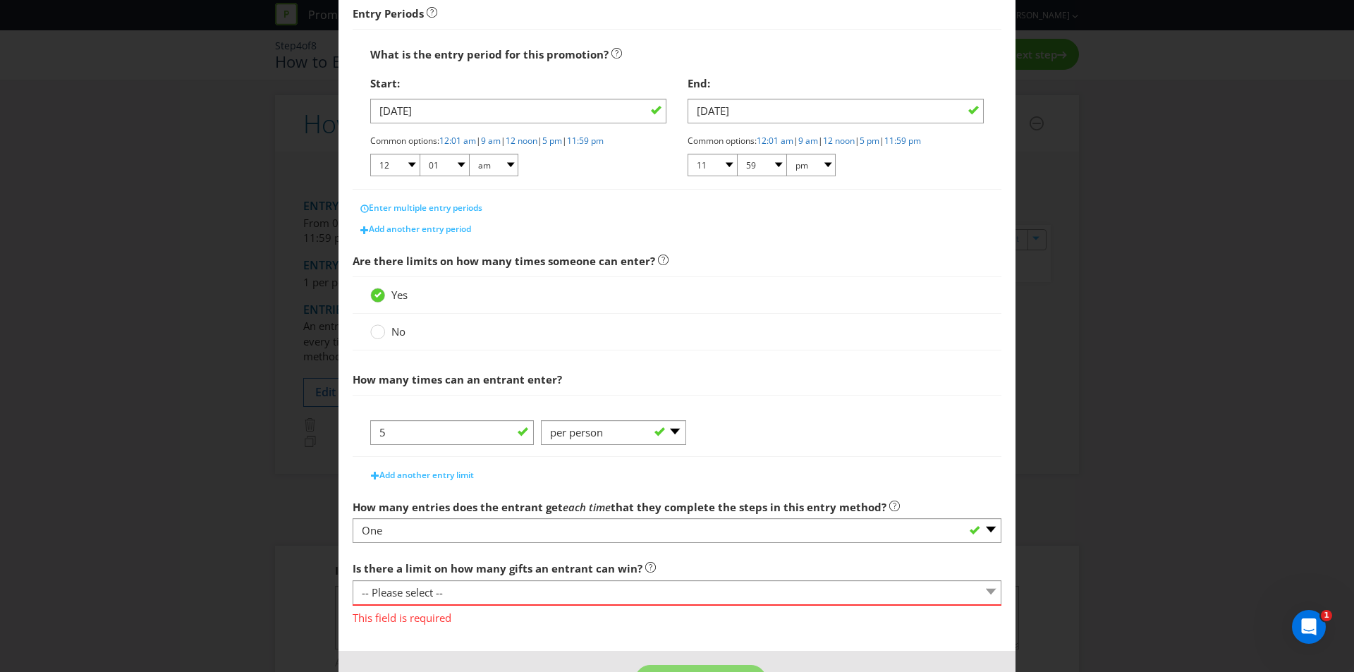
scroll to position [278, 0]
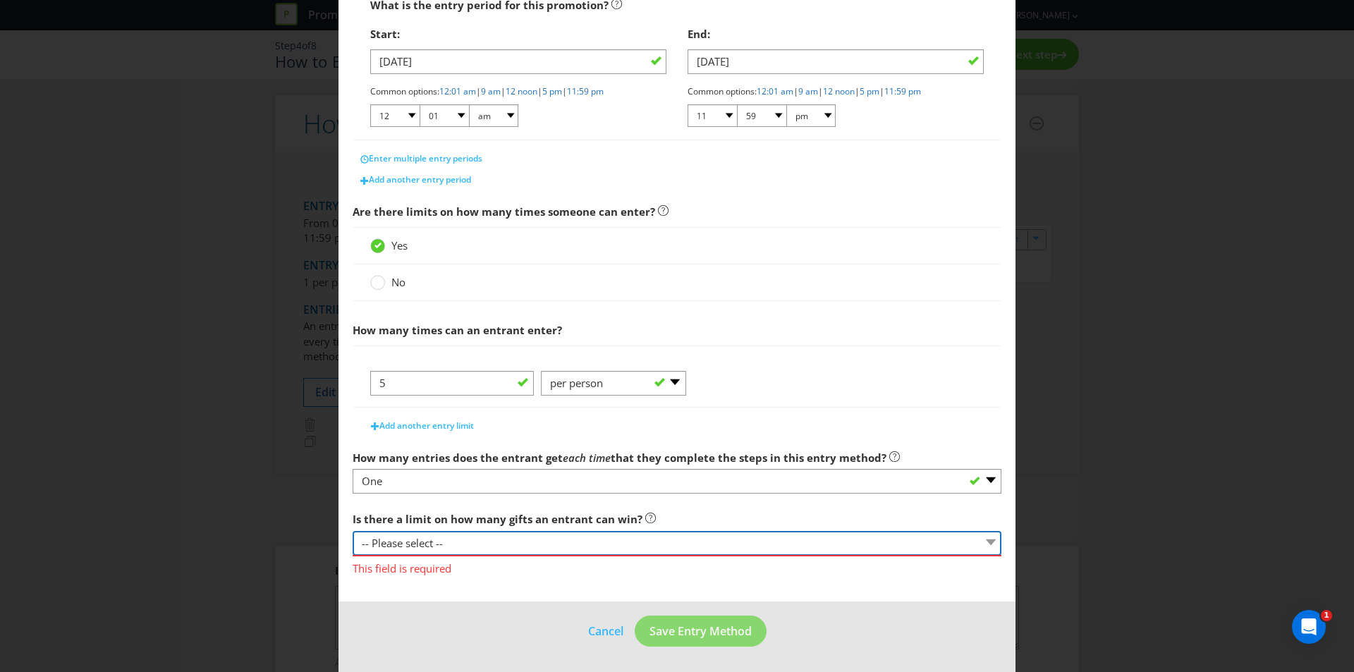
click at [462, 546] on select "-- Please select -- Yes, there is a maximum number of prizes that one entrant c…" at bounding box center [676, 543] width 649 height 25
select select "LIMITED"
click at [352, 531] on select "-- Please select -- Yes, there is a maximum number of prizes that one entrant c…" at bounding box center [676, 543] width 649 height 25
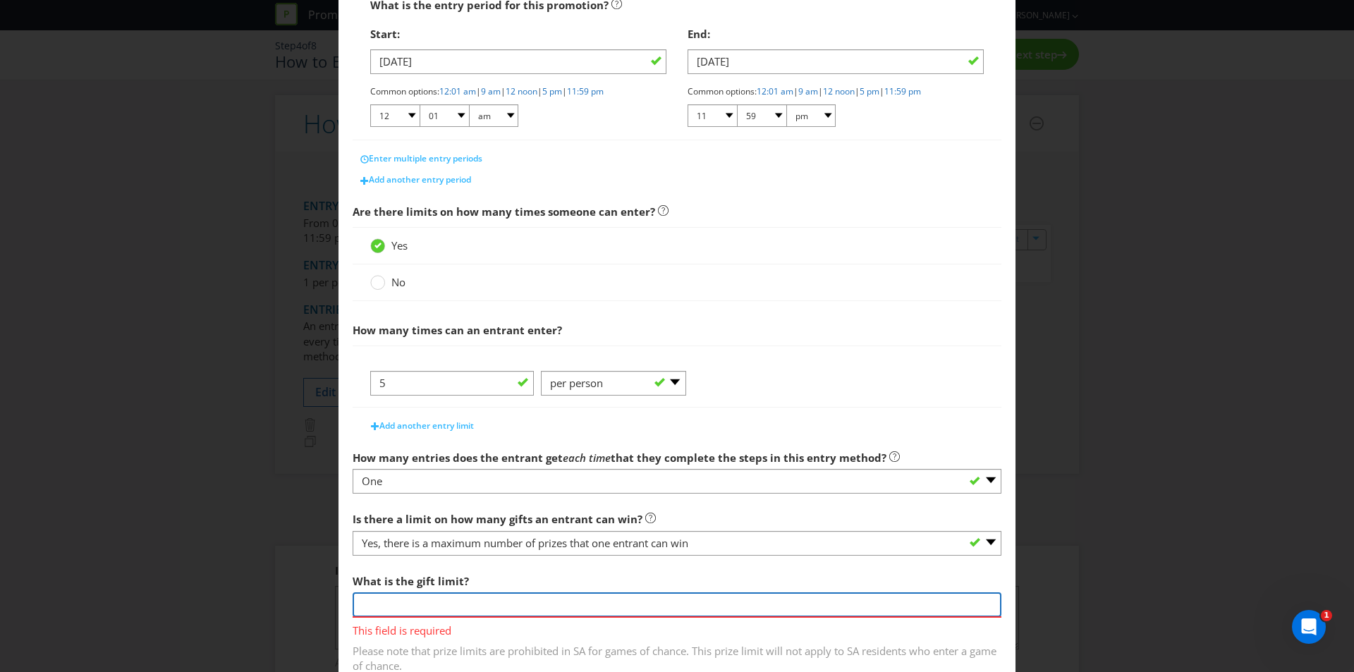
click at [429, 598] on input "number" at bounding box center [676, 604] width 649 height 25
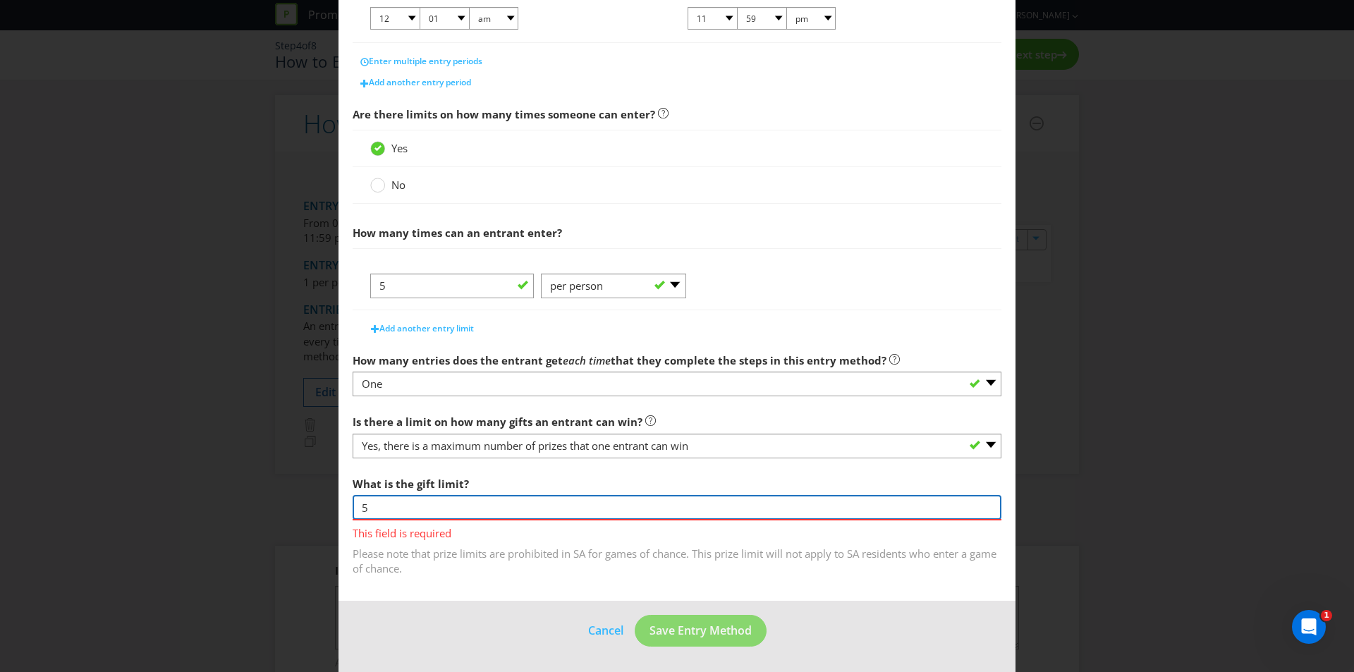
type input "5"
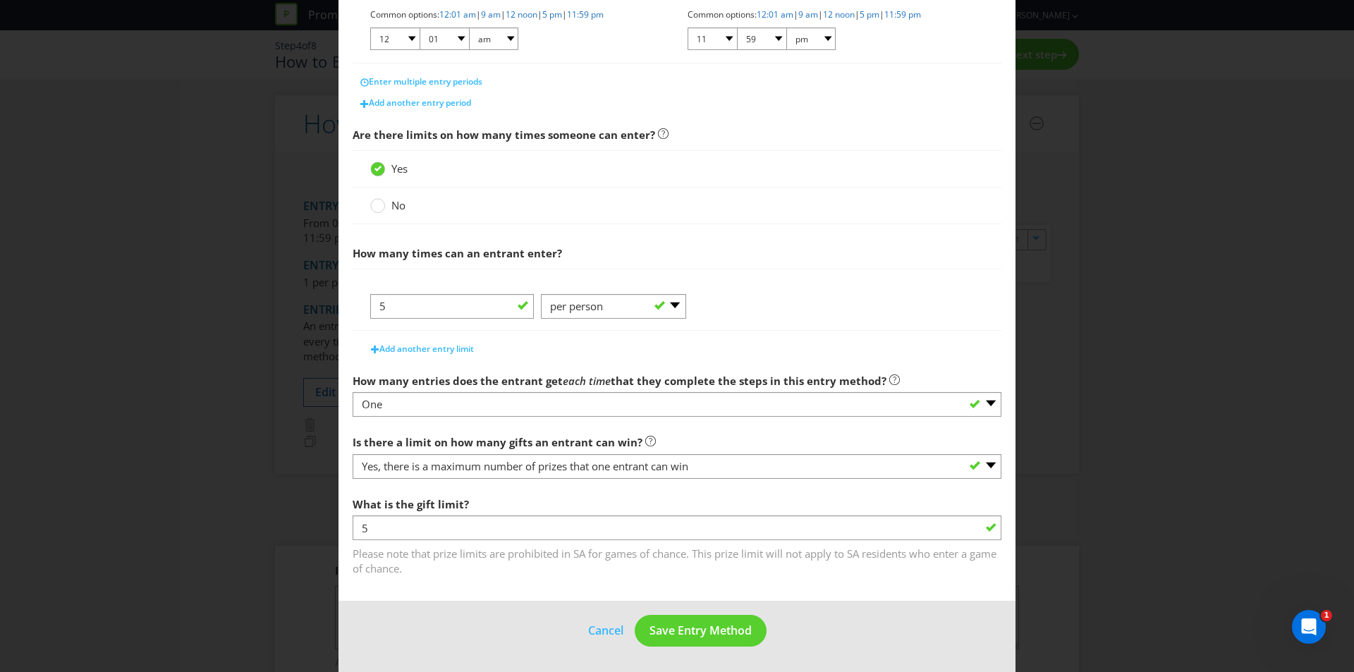
click at [438, 605] on footer "Cancel Save Entry Method" at bounding box center [676, 636] width 677 height 71
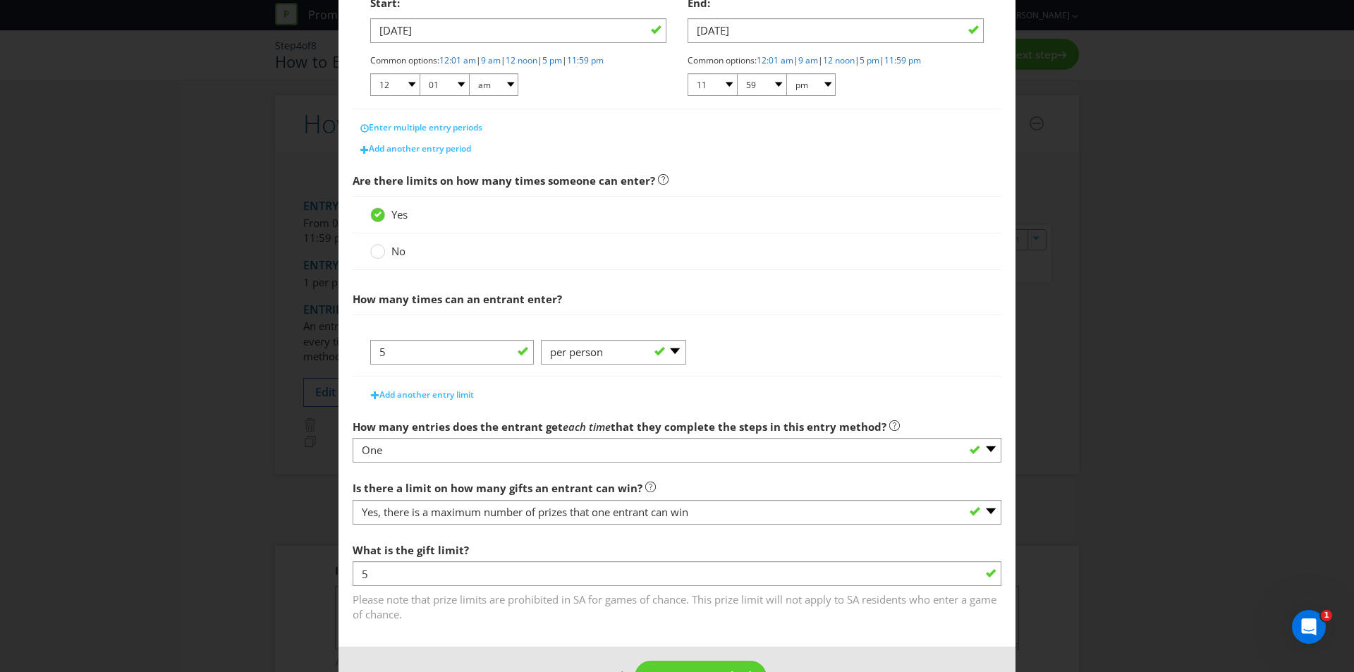
scroll to position [284, 0]
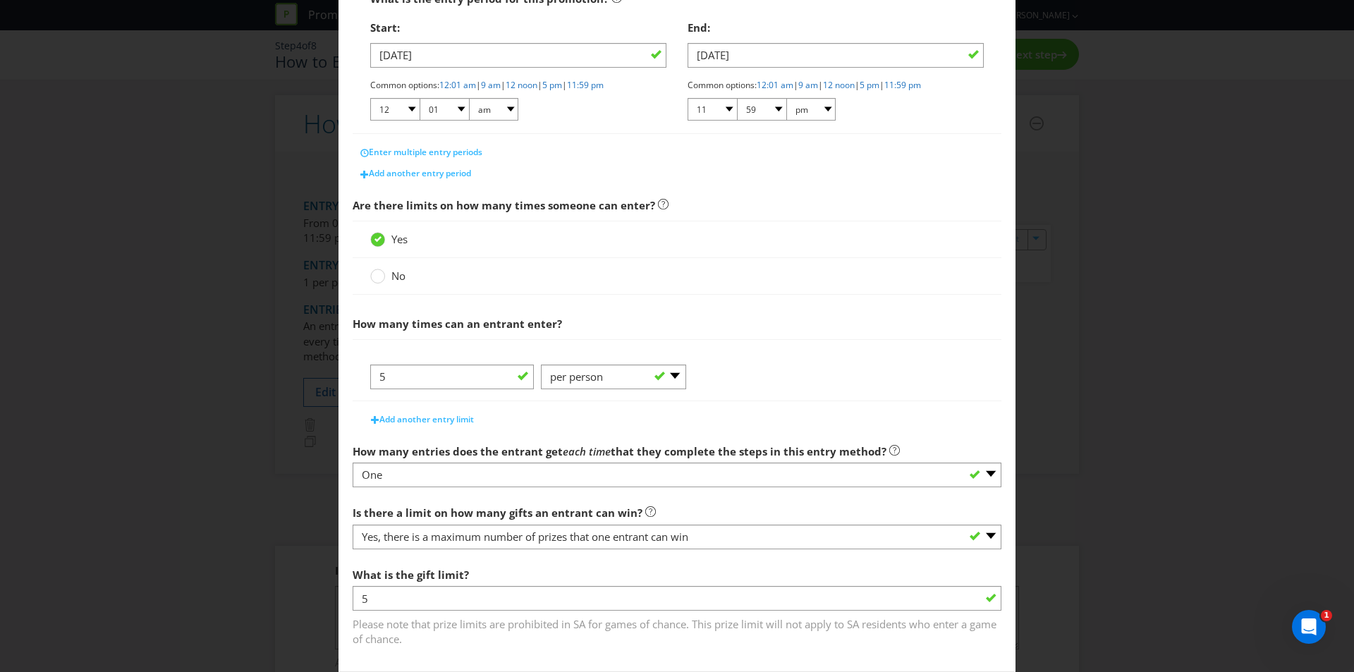
click at [391, 274] on span "No" at bounding box center [398, 276] width 14 height 14
click at [0, 0] on input "No" at bounding box center [0, 0] width 0 height 0
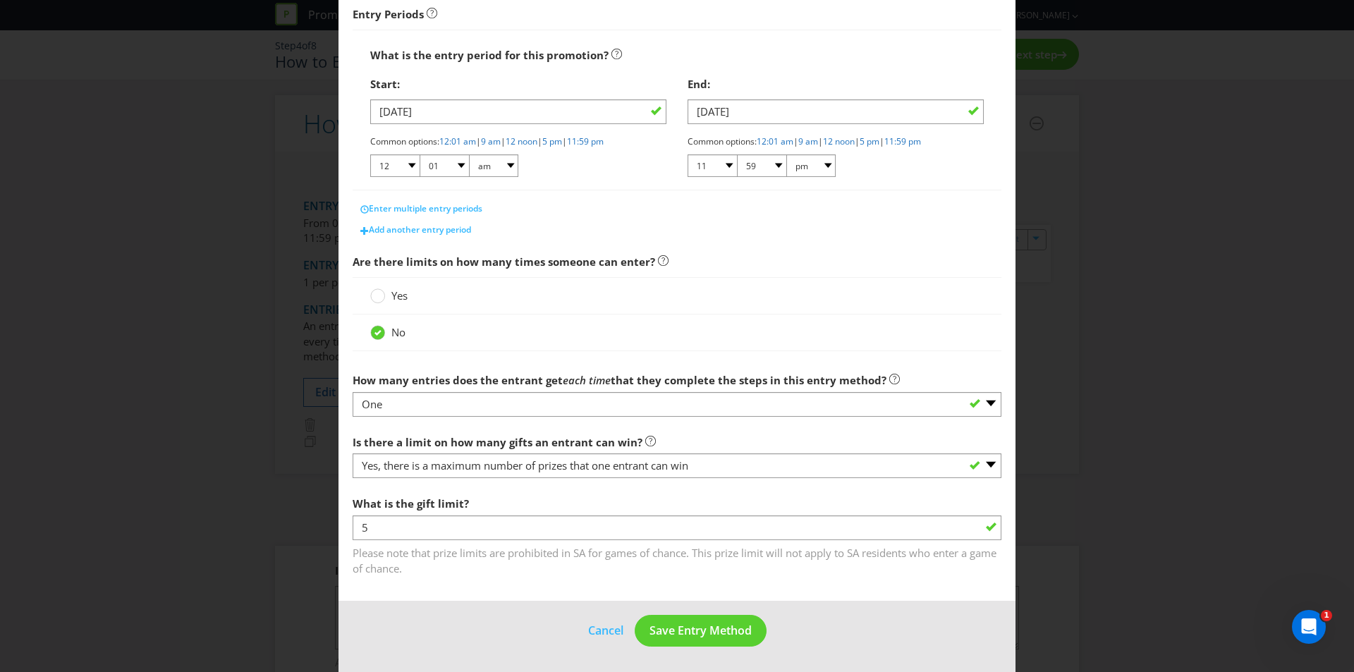
click at [386, 296] on label "Yes" at bounding box center [390, 295] width 40 height 15
click at [0, 0] on input "Yes" at bounding box center [0, 0] width 0 height 0
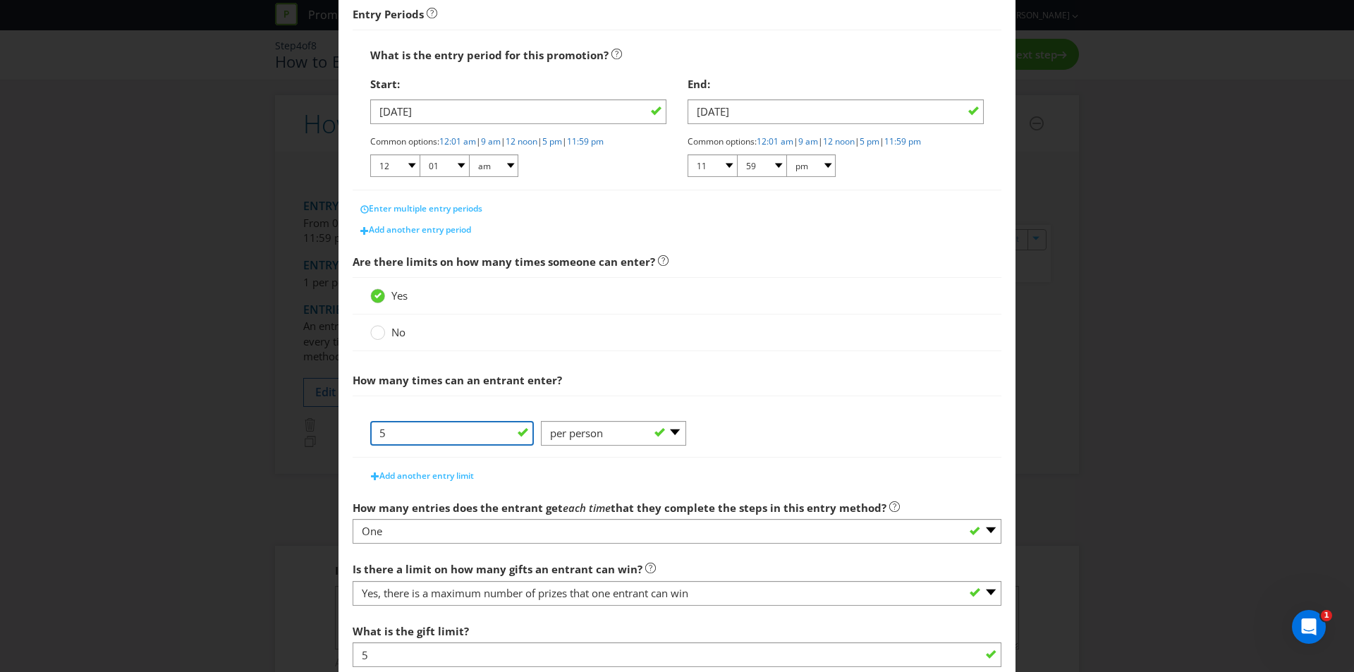
click at [434, 424] on input "5" at bounding box center [452, 433] width 164 height 25
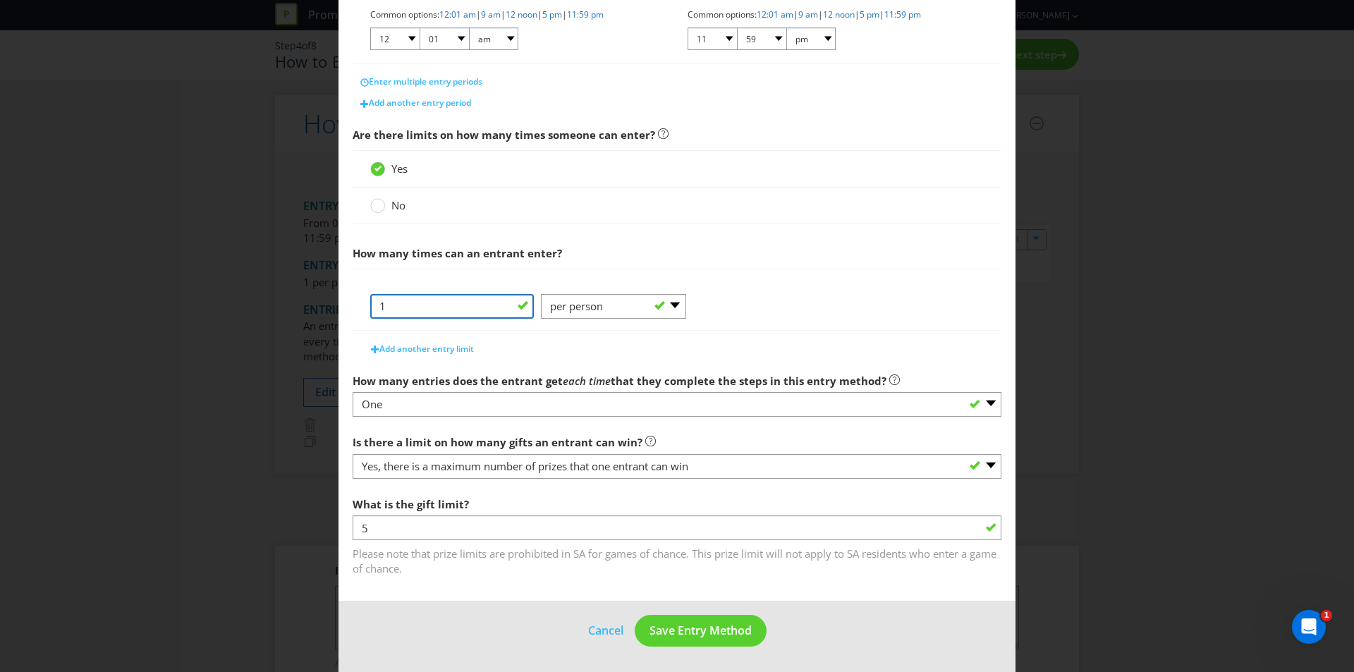
type input "1"
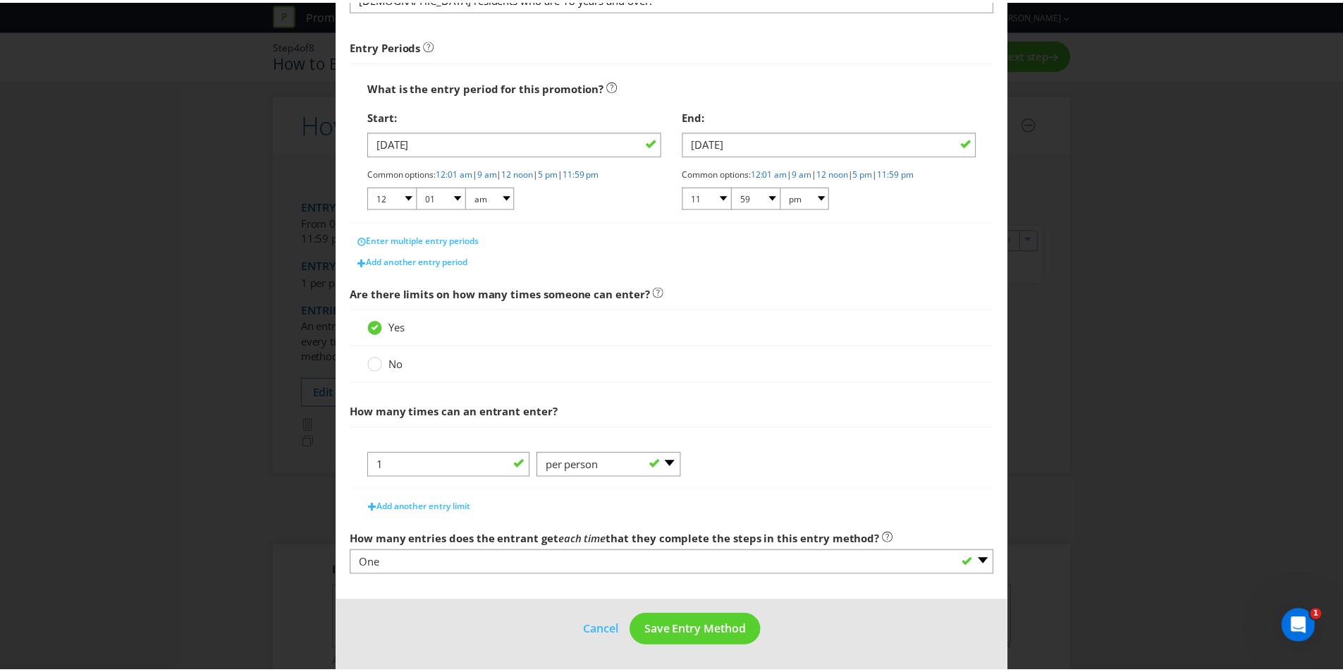
scroll to position [196, 0]
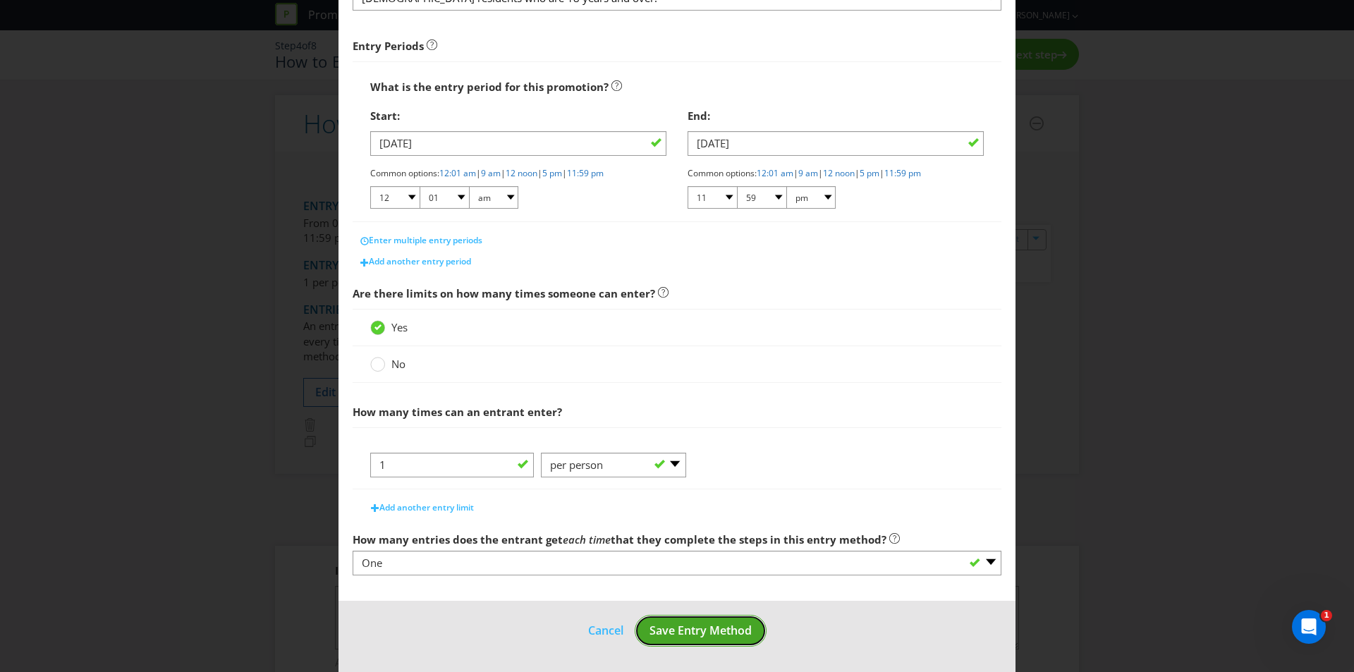
click at [700, 637] on span "Save Entry Method" at bounding box center [700, 630] width 102 height 16
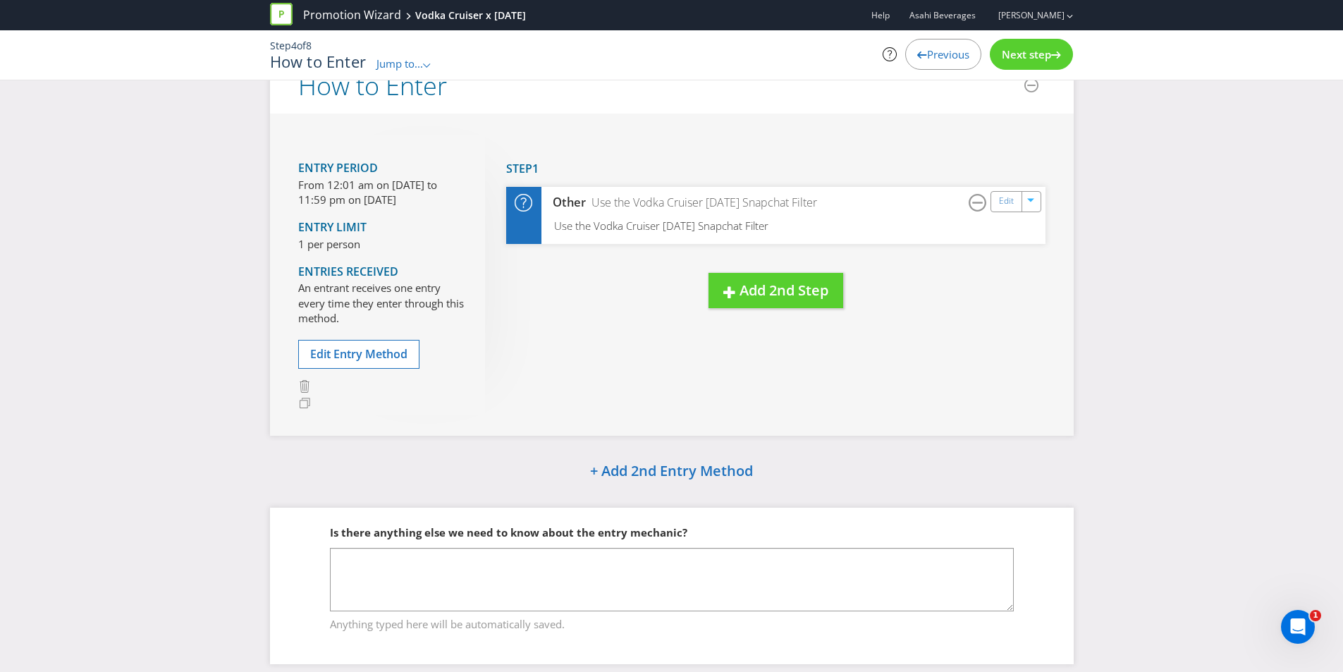
scroll to position [68, 0]
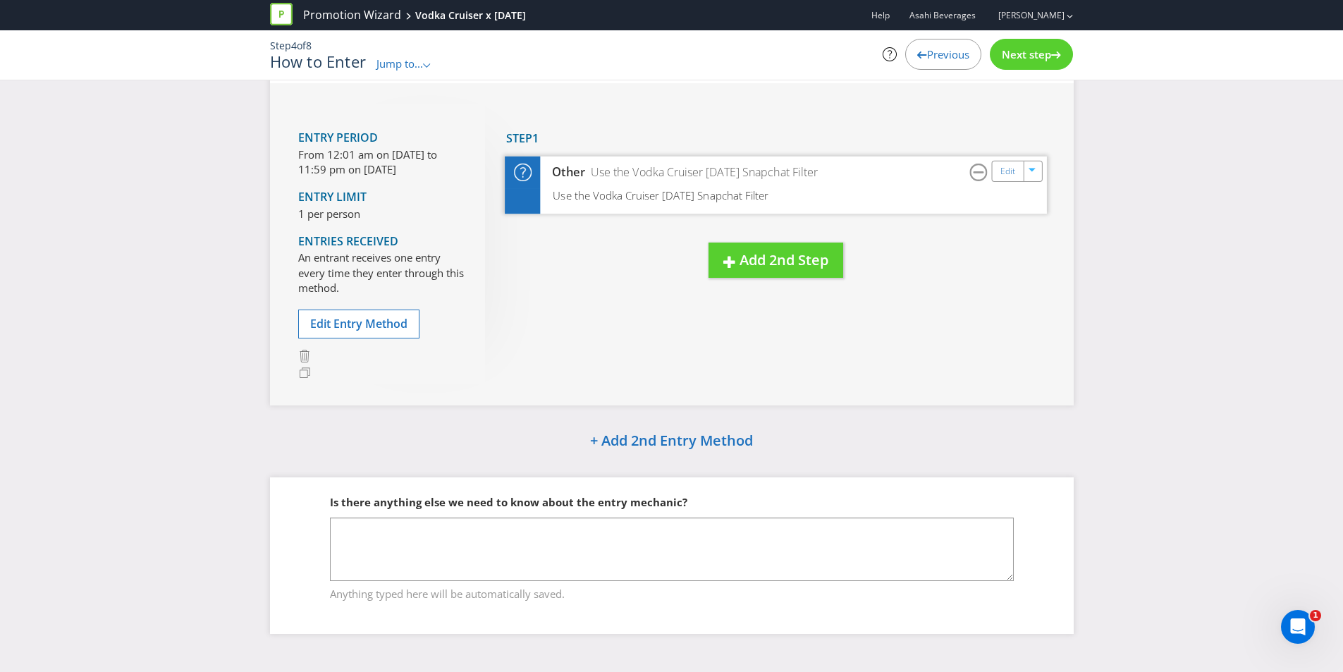
click at [828, 192] on div "Use the Vodka Cruiser [DATE] Snapchat Filter" at bounding box center [776, 201] width 542 height 26
click at [1006, 178] on link "Edit" at bounding box center [1007, 171] width 15 height 16
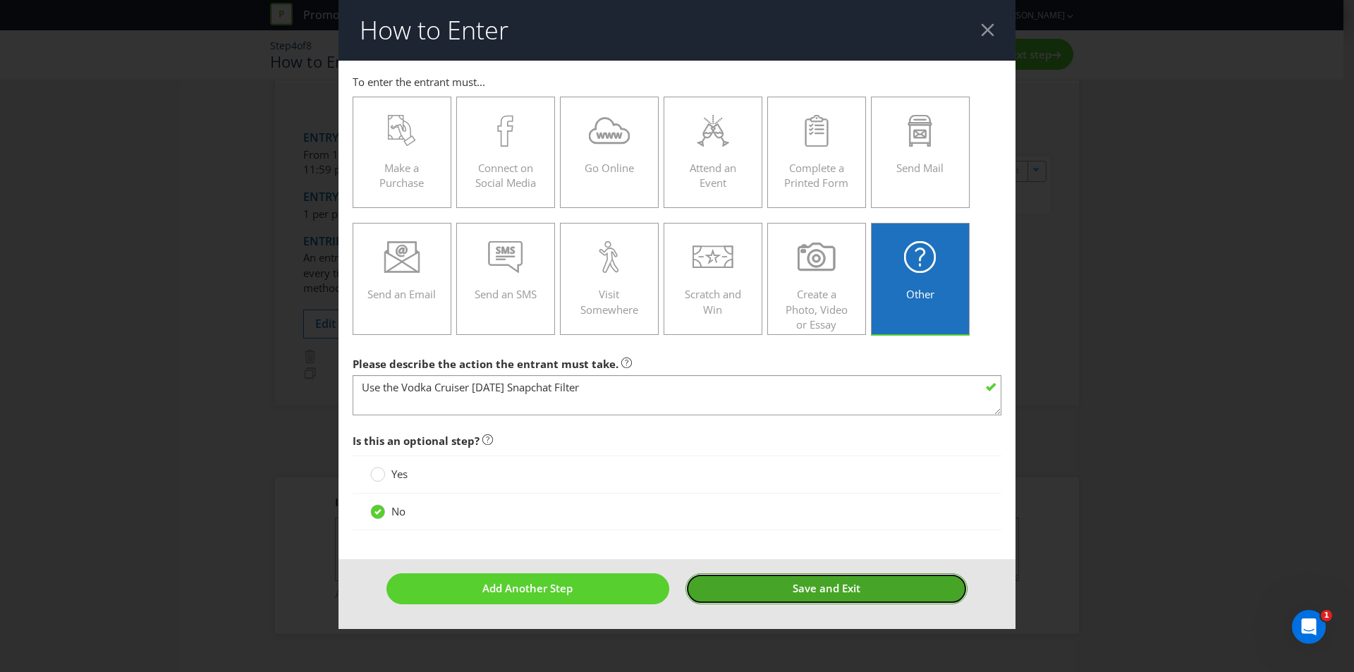
click at [795, 596] on button "Save and Exit" at bounding box center [826, 588] width 283 height 30
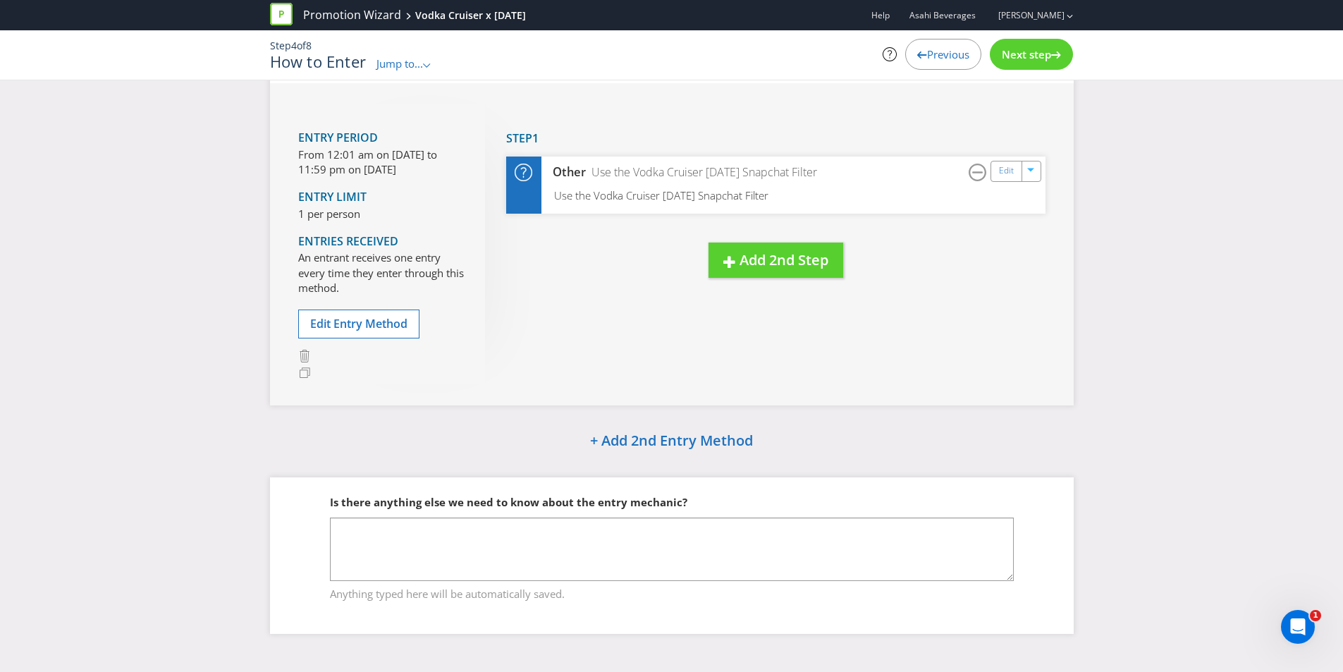
click at [1037, 57] on span "Next step" at bounding box center [1026, 54] width 49 height 14
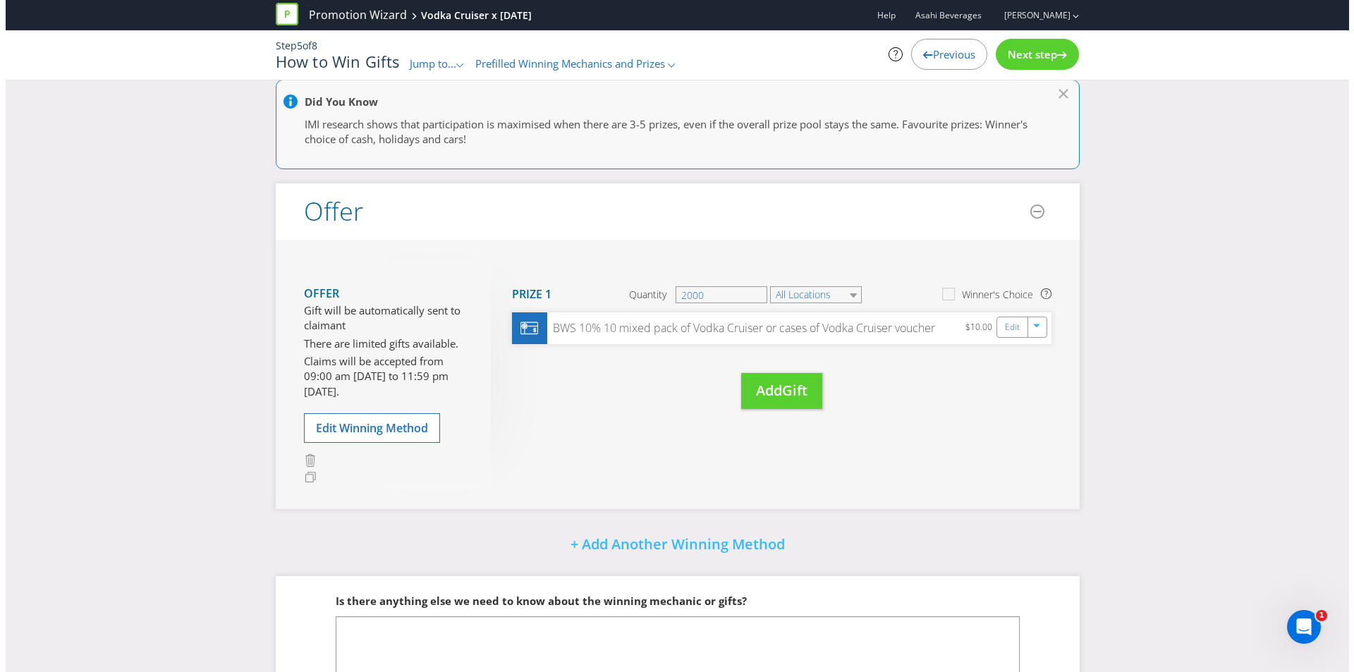
scroll to position [141, 0]
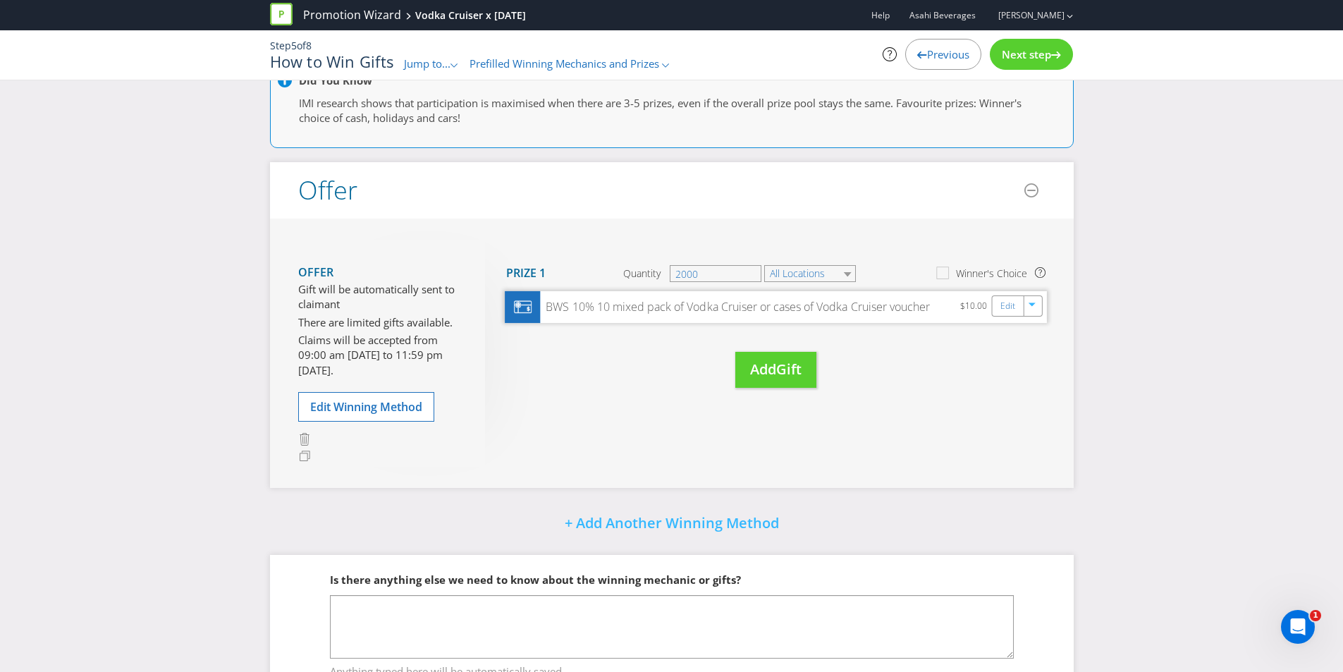
click at [947, 309] on div "BWS 10% 10 mixed pack of Vodka Cruiser or cases of Vodka Cruiser voucher $10.00…" at bounding box center [776, 307] width 542 height 32
click at [747, 307] on div "BWS 10% 10 mixed pack of Vodka Cruiser or cases of Vodka Cruiser voucher" at bounding box center [735, 307] width 390 height 16
click at [1001, 309] on link "Edit" at bounding box center [1007, 306] width 15 height 16
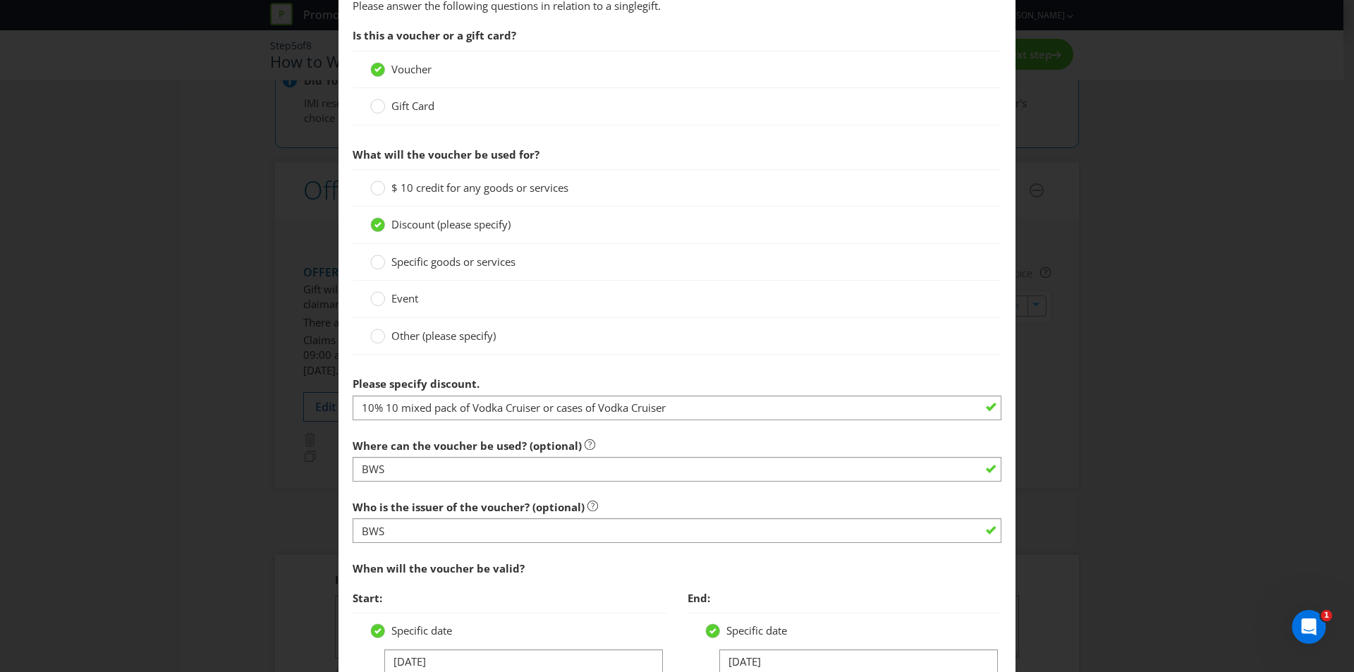
scroll to position [1057, 0]
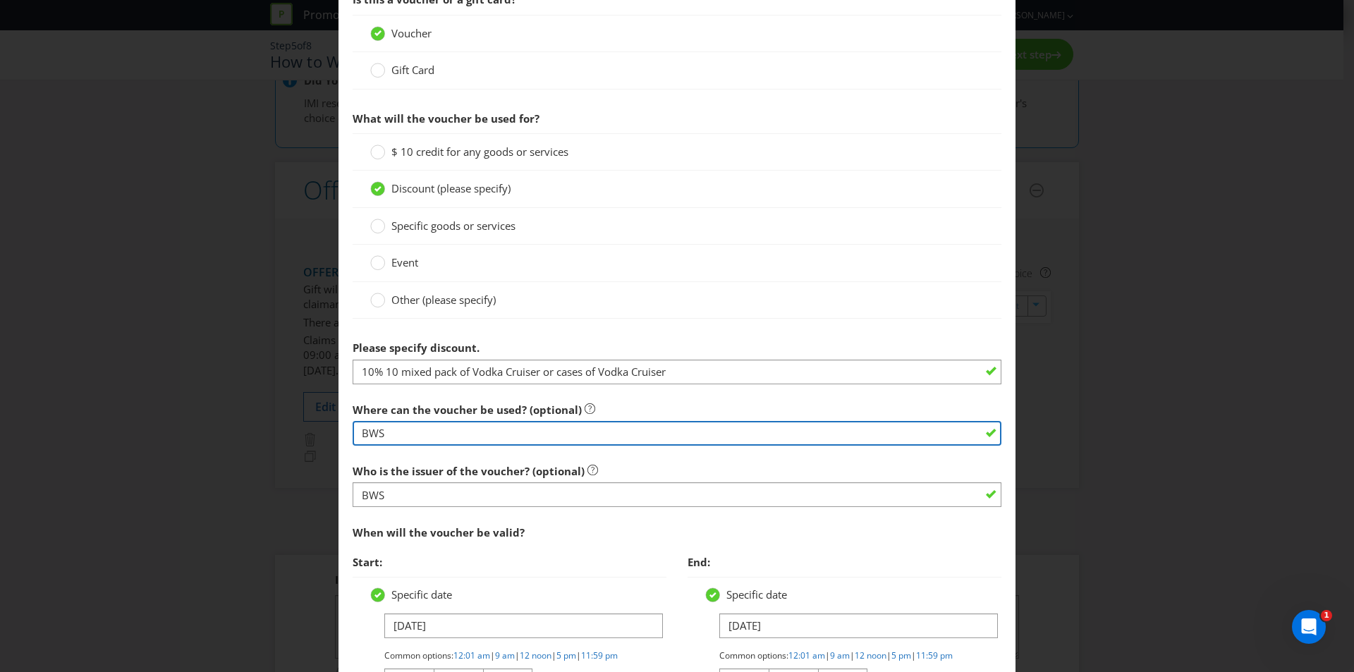
click at [543, 438] on input "BWS" at bounding box center [676, 433] width 649 height 25
type input "[DOMAIN_NAME]"
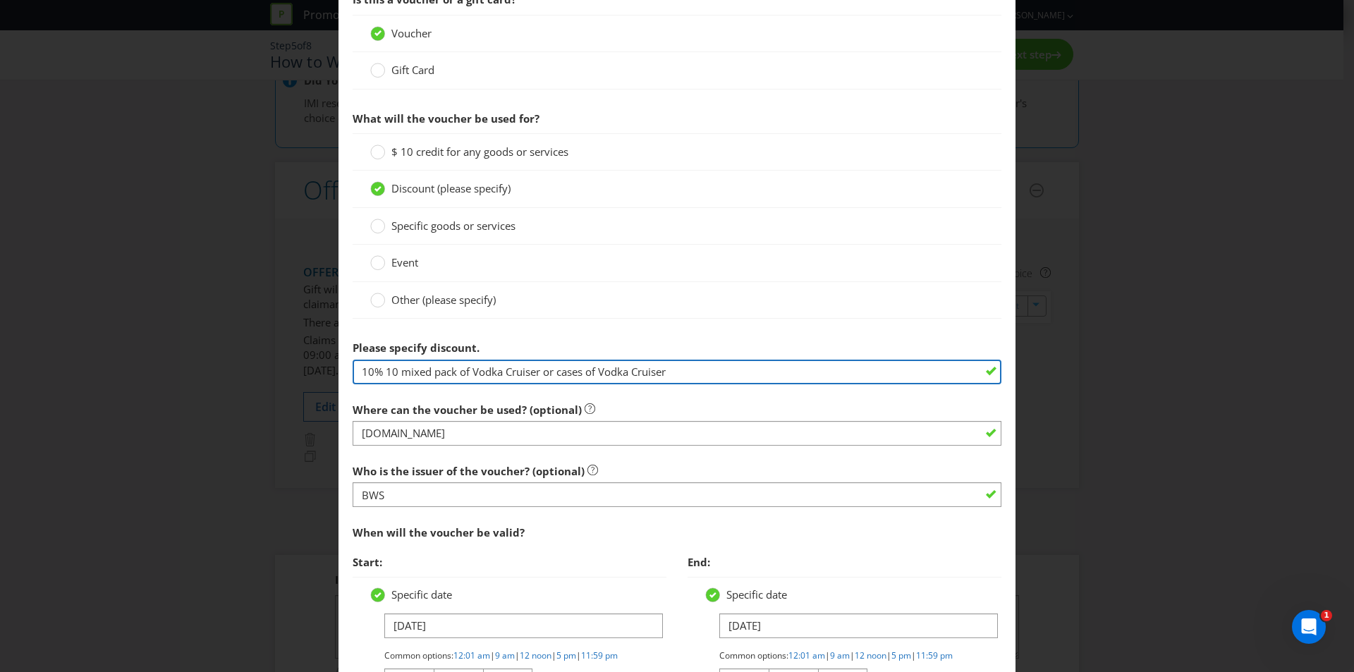
click at [446, 365] on input "10% 10 mixed pack of Vodka Cruiser or cases of Vodka Cruiser" at bounding box center [676, 372] width 649 height 25
click at [415, 373] on input "10% 10 mixed pack of Vodka Cruiser or cases of Vodka Cruiser" at bounding box center [676, 372] width 649 height 25
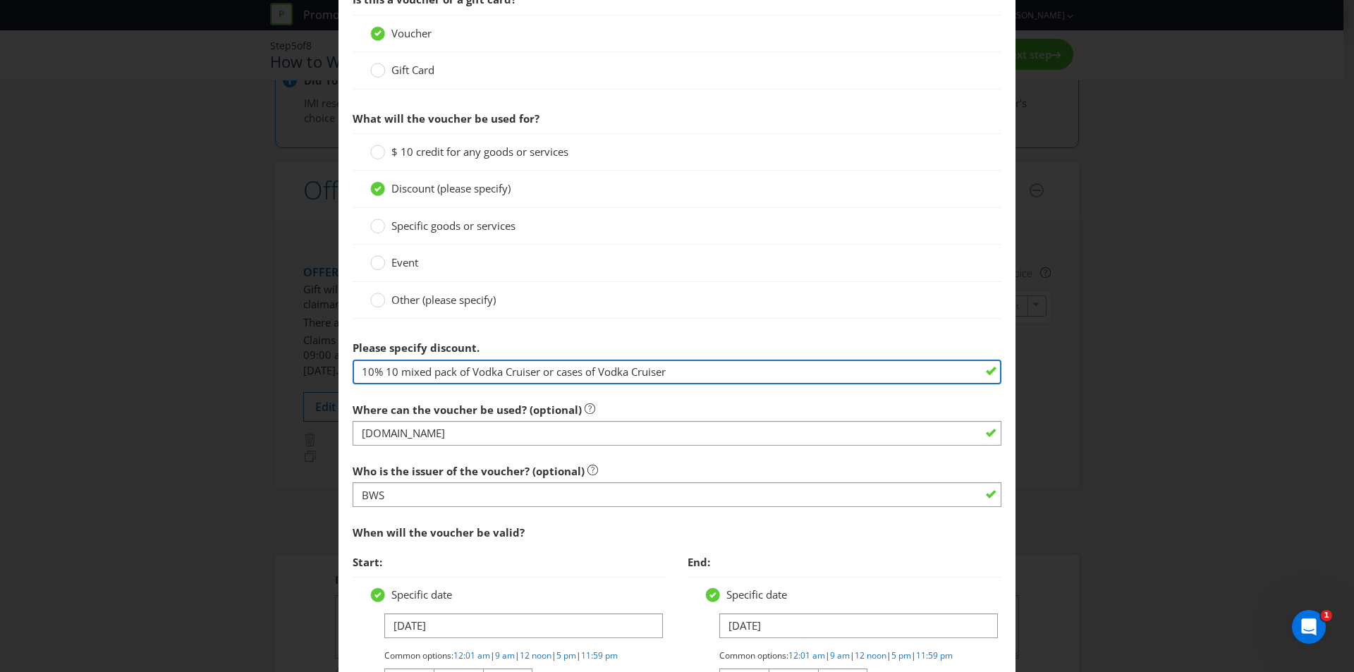
click at [391, 373] on input "10% 10 mixed pack of Vodka Cruiser or cases of Vodka Cruiser" at bounding box center [676, 372] width 649 height 25
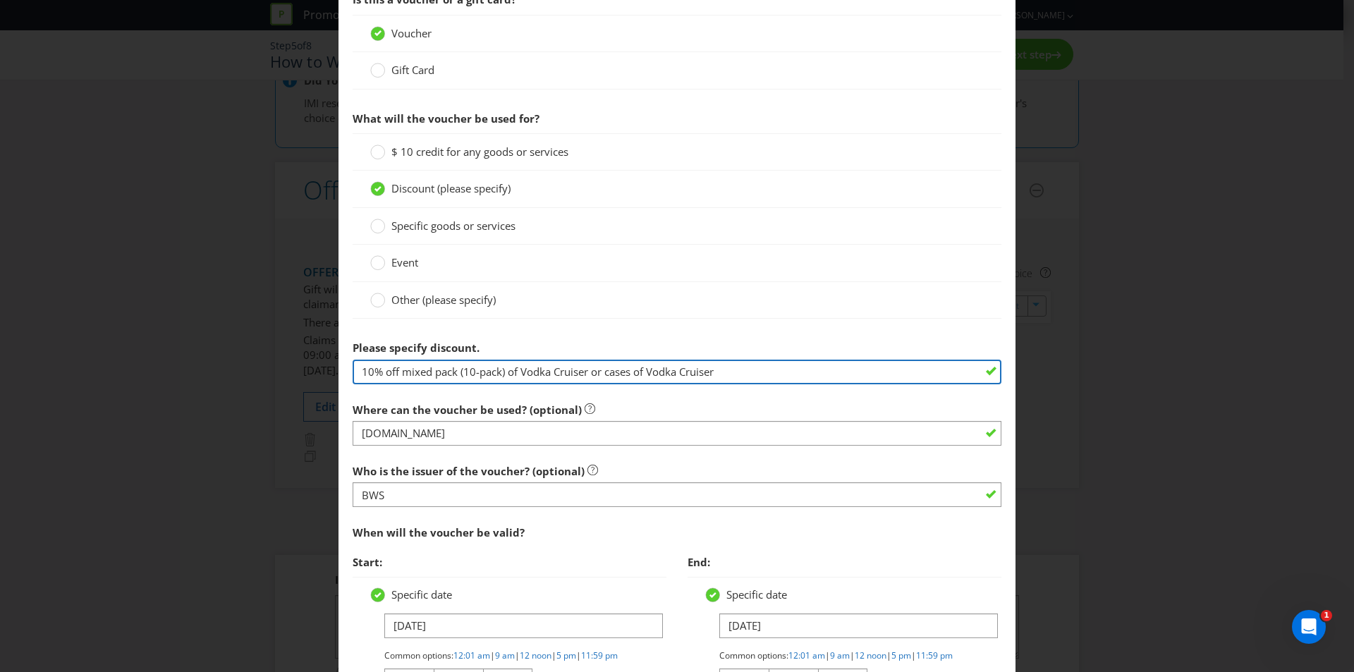
click at [710, 373] on input "10% off mixed pack (10-pack) of Vodka Cruiser or cases of Vodka Cruiser" at bounding box center [676, 372] width 649 height 25
click at [720, 372] on input "10% off mixed pack (10-pack) of Vodka Cruiser or cases of Vodka Cruiser" at bounding box center [676, 372] width 649 height 25
click at [606, 369] on input "10% off mixed pack (10-pack) of Vodka Cruiser or cases of Vodka Cruiser (24-pac…" at bounding box center [676, 372] width 649 height 25
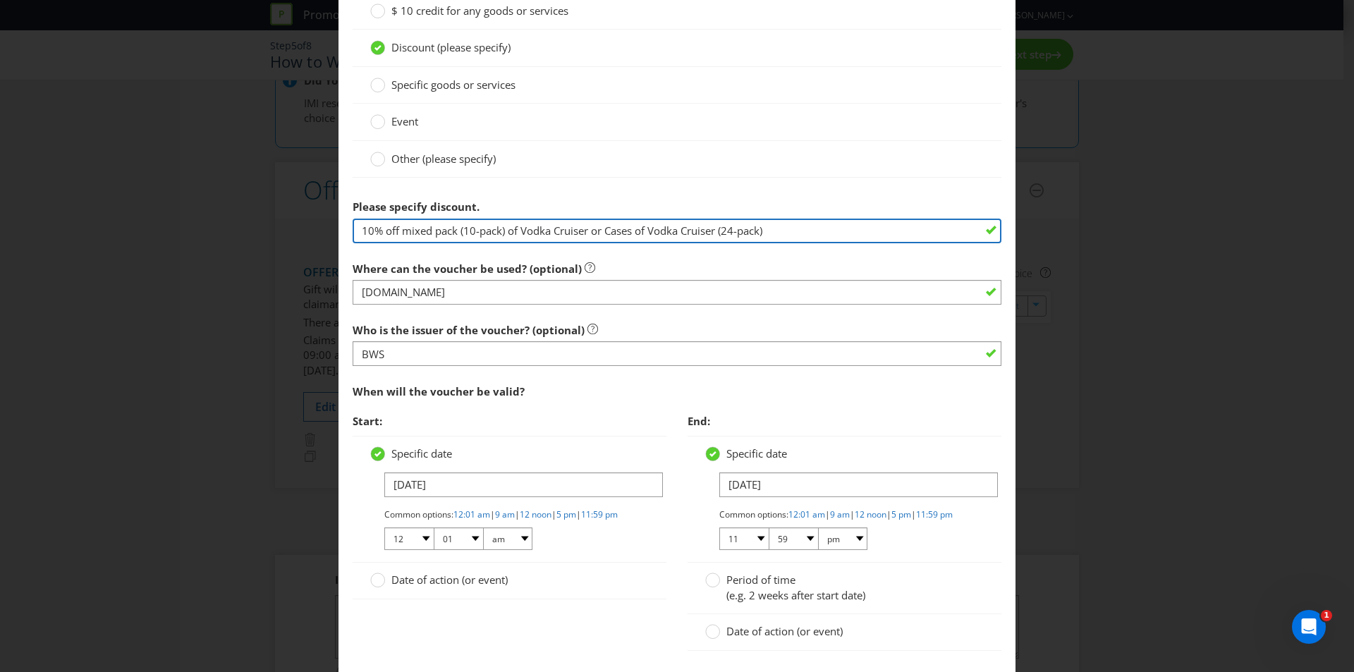
scroll to position [1269, 0]
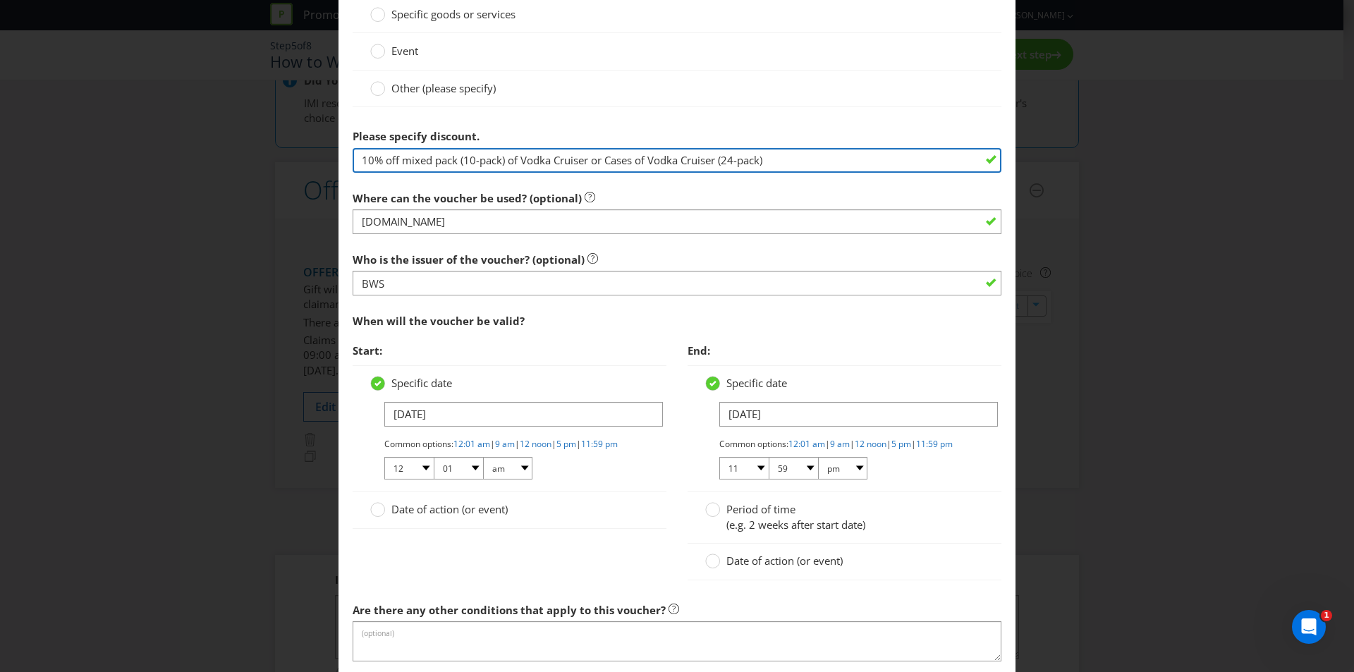
type input "10% off mixed pack (10-pack) of Vodka Cruiser or Cases of Vodka Cruiser (24-pac…"
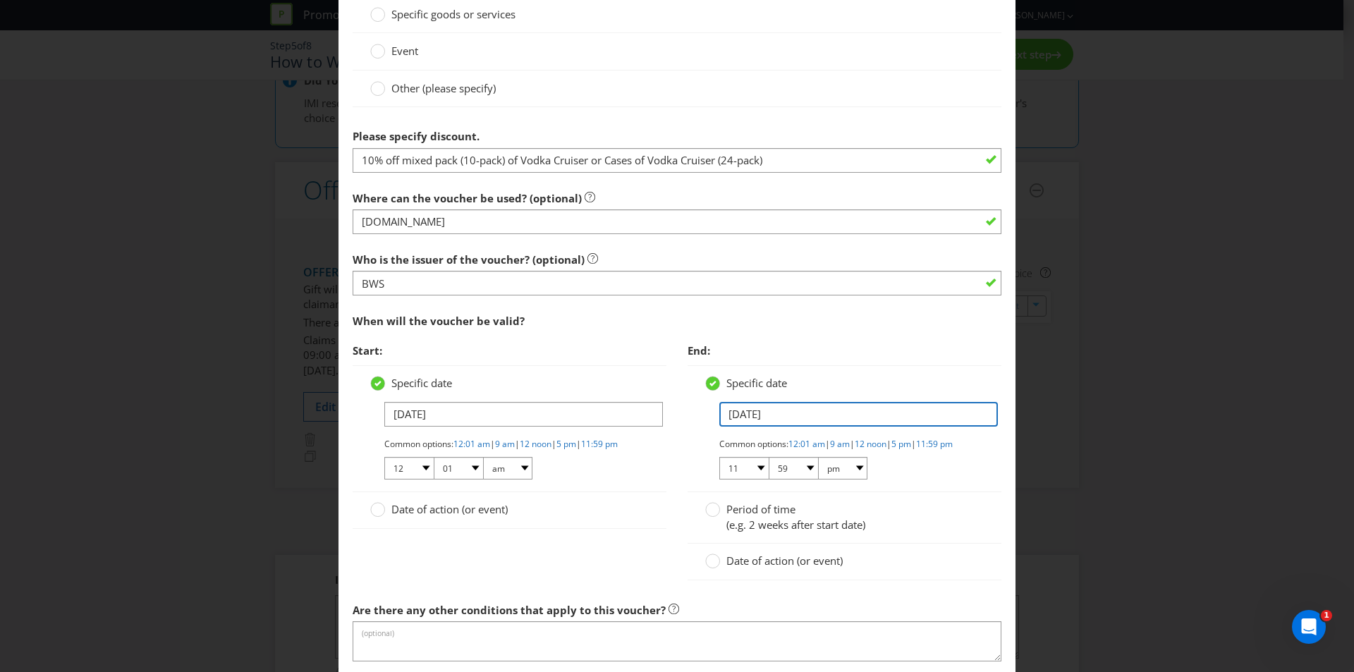
click at [813, 422] on input "[DATE]" at bounding box center [858, 414] width 278 height 25
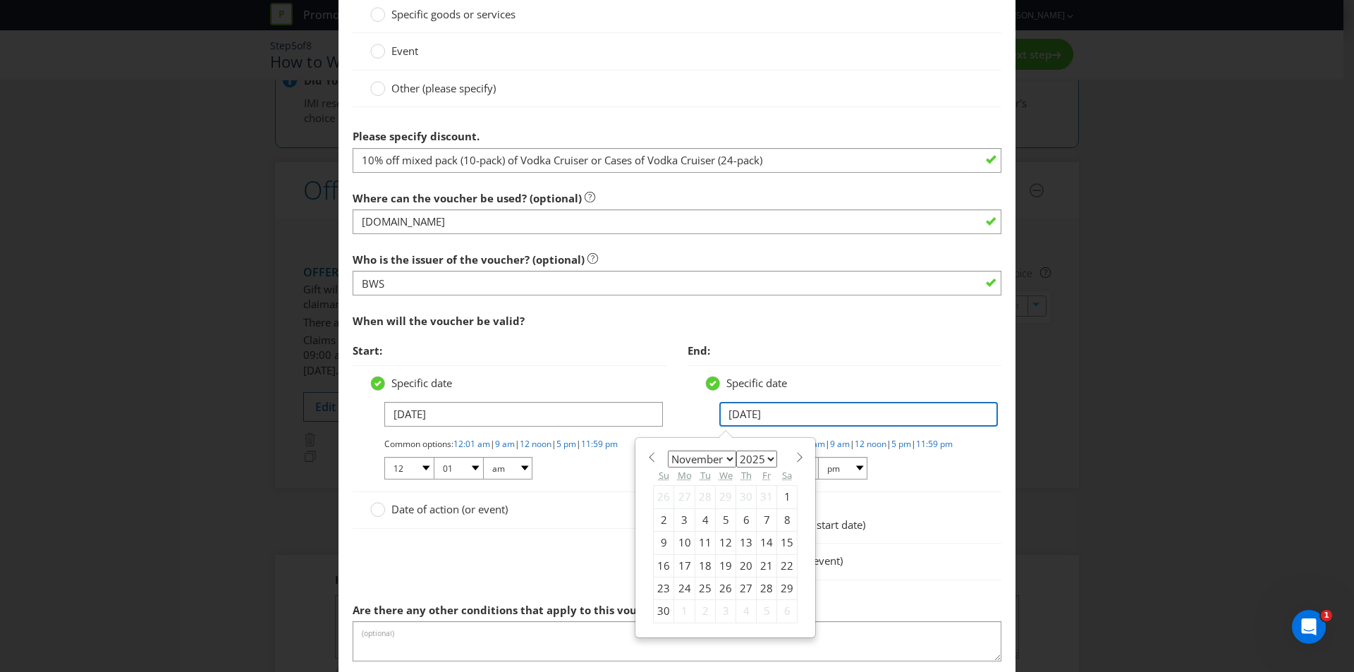
click at [811, 415] on input "[DATE]" at bounding box center [858, 414] width 278 height 25
click at [657, 518] on div "2" at bounding box center [664, 519] width 20 height 23
type input "[DATE]"
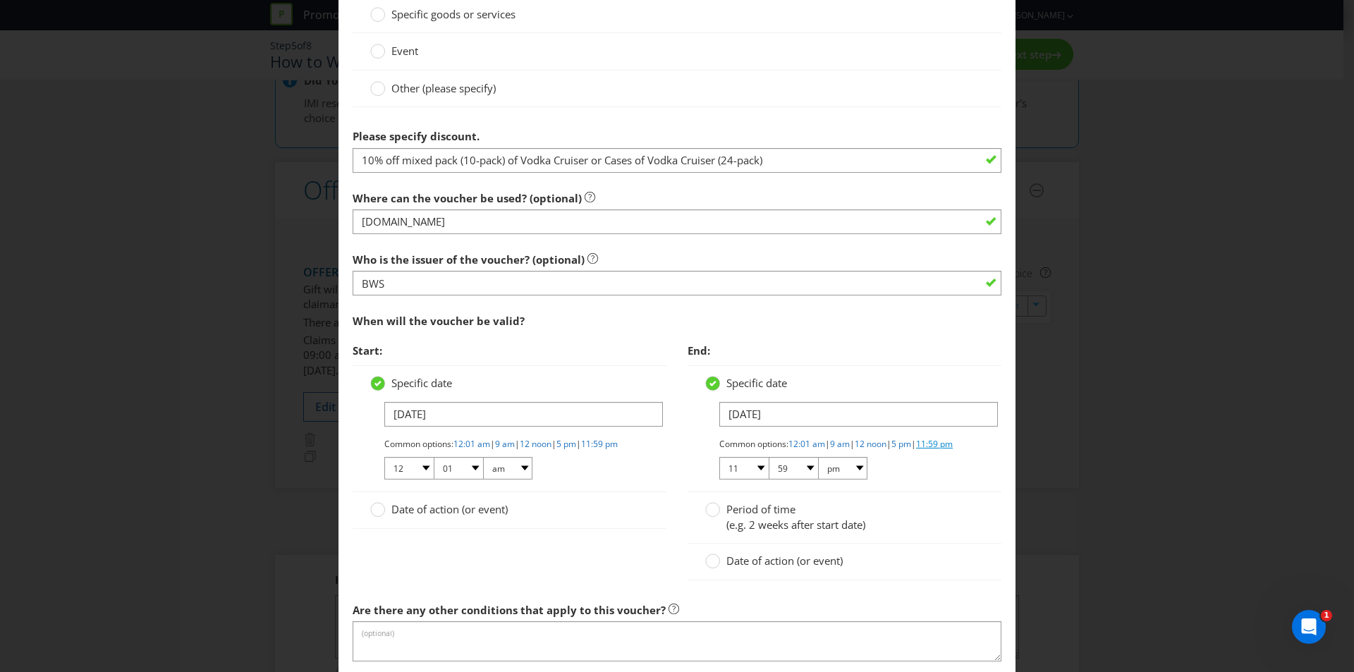
click at [916, 450] on link "11:59 pm" at bounding box center [934, 444] width 37 height 12
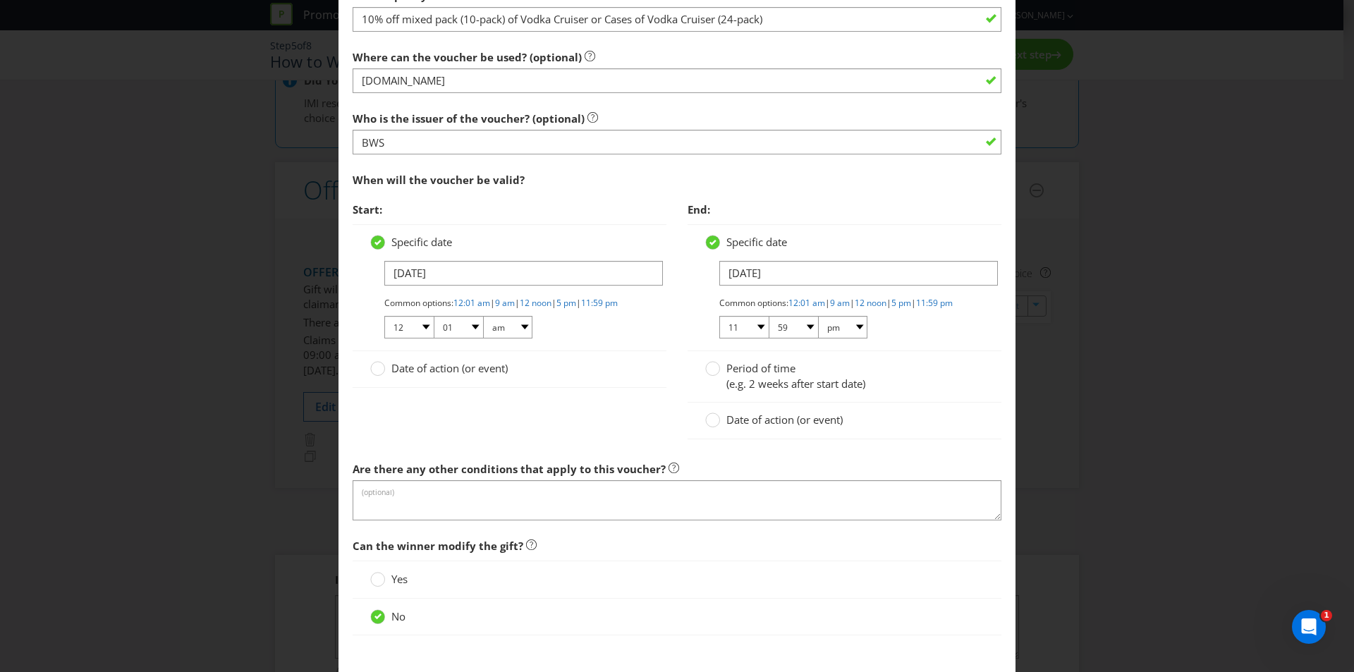
scroll to position [1339, 0]
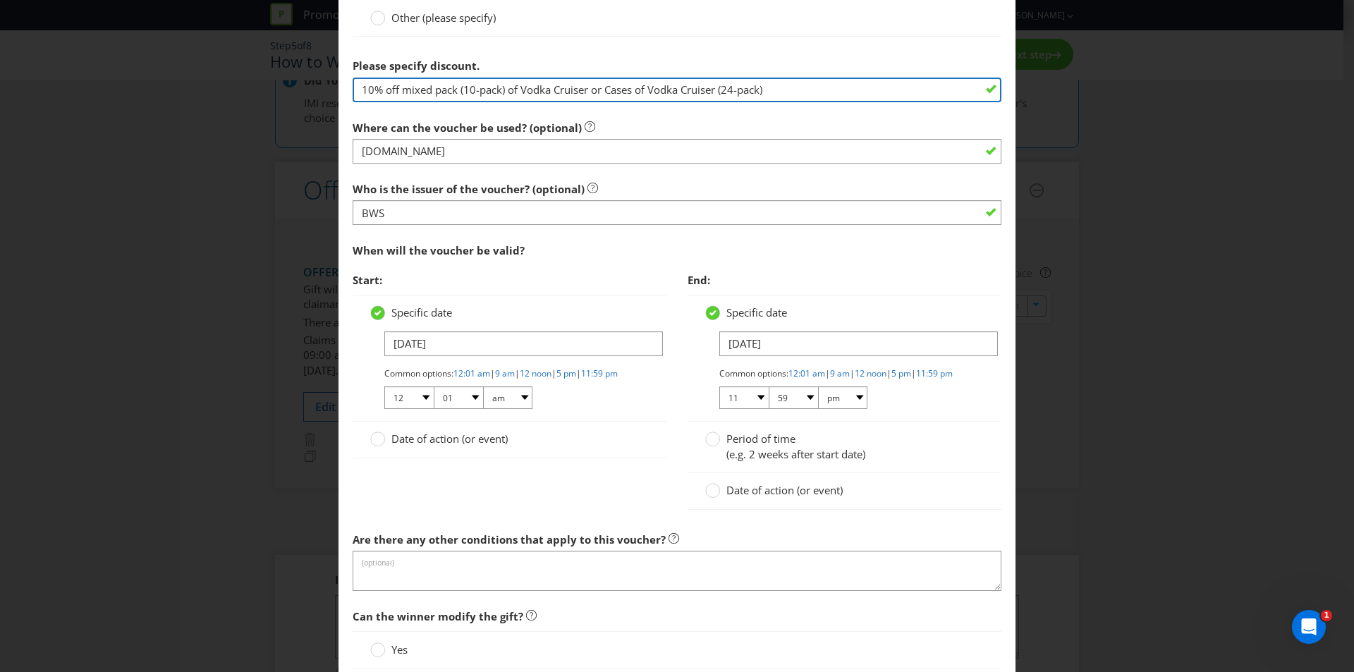
click at [400, 88] on input "10% off mixed pack (10-pack) of Vodka Cruiser or Cases of Vodka Cruiser (24-pac…" at bounding box center [676, 90] width 649 height 25
click at [627, 90] on input "10% off one mixed pack (10-pack) of Vodka Cruiser or Cases of Vodka Cruiser (24…" at bounding box center [676, 90] width 649 height 25
type input "10% off one mixed pack (10-pack) of Vodka Cruiser or one Case of Vodka Cruiser …"
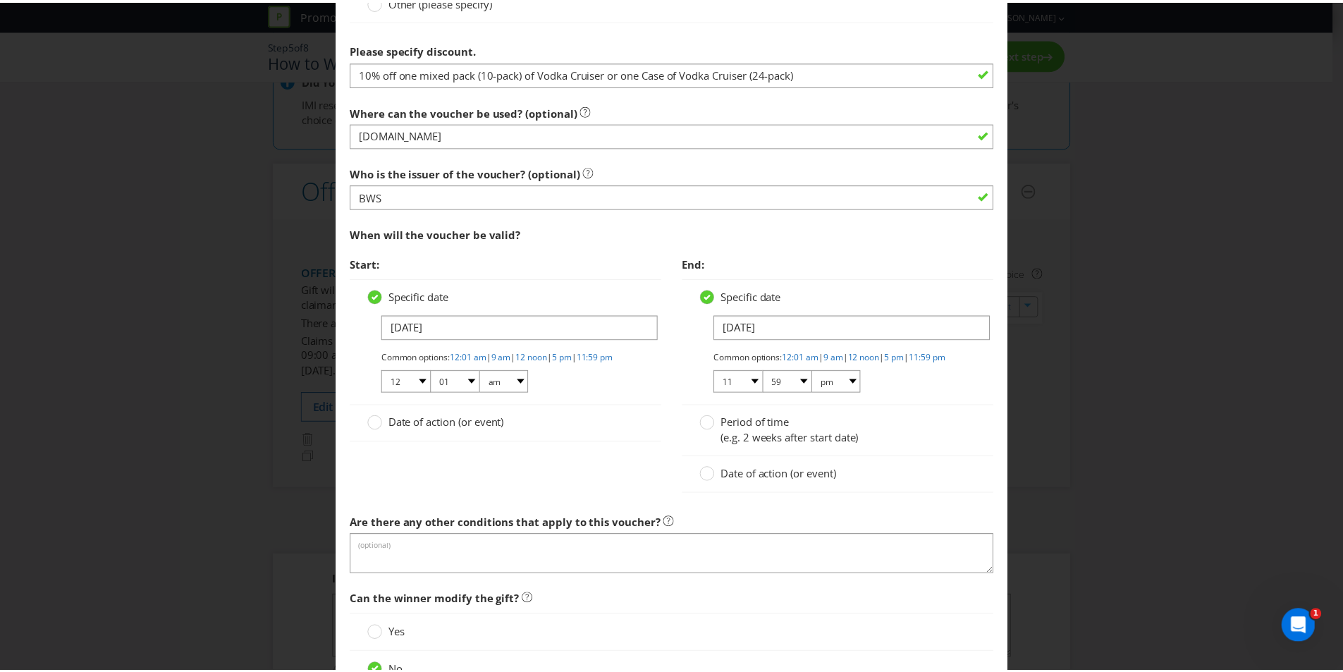
scroll to position [1505, 0]
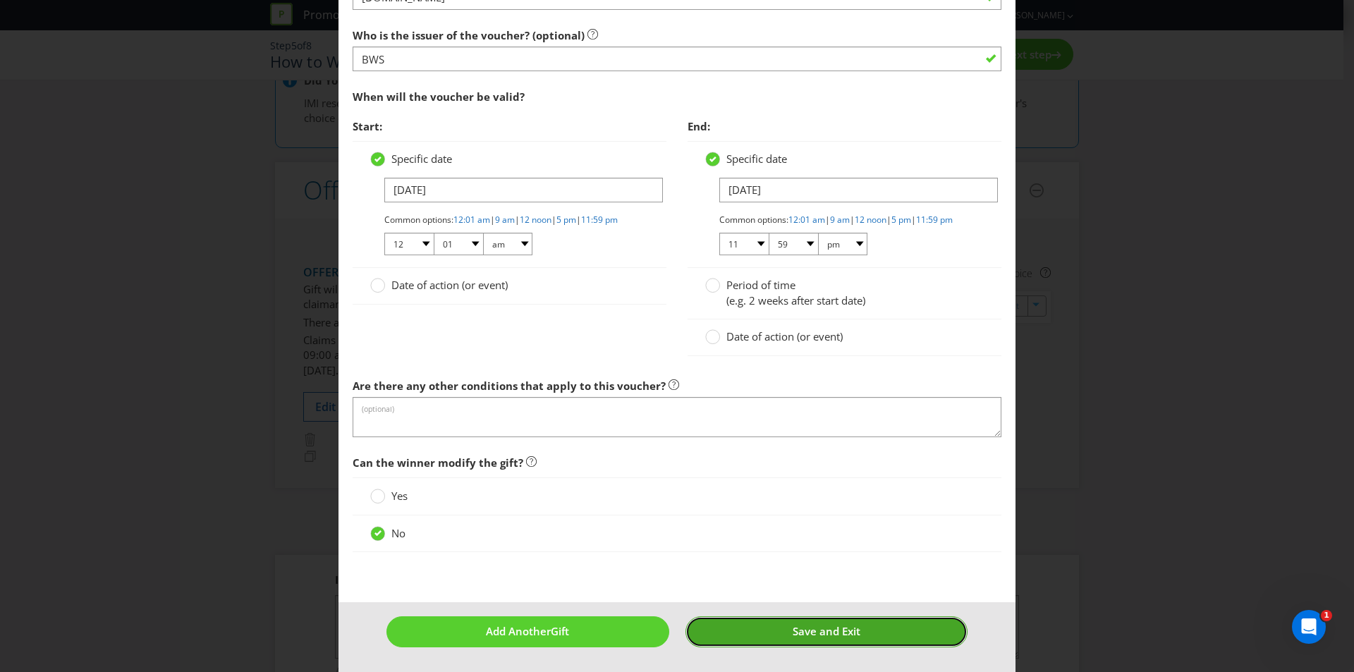
click at [844, 639] on button "Save and Exit" at bounding box center [826, 631] width 283 height 30
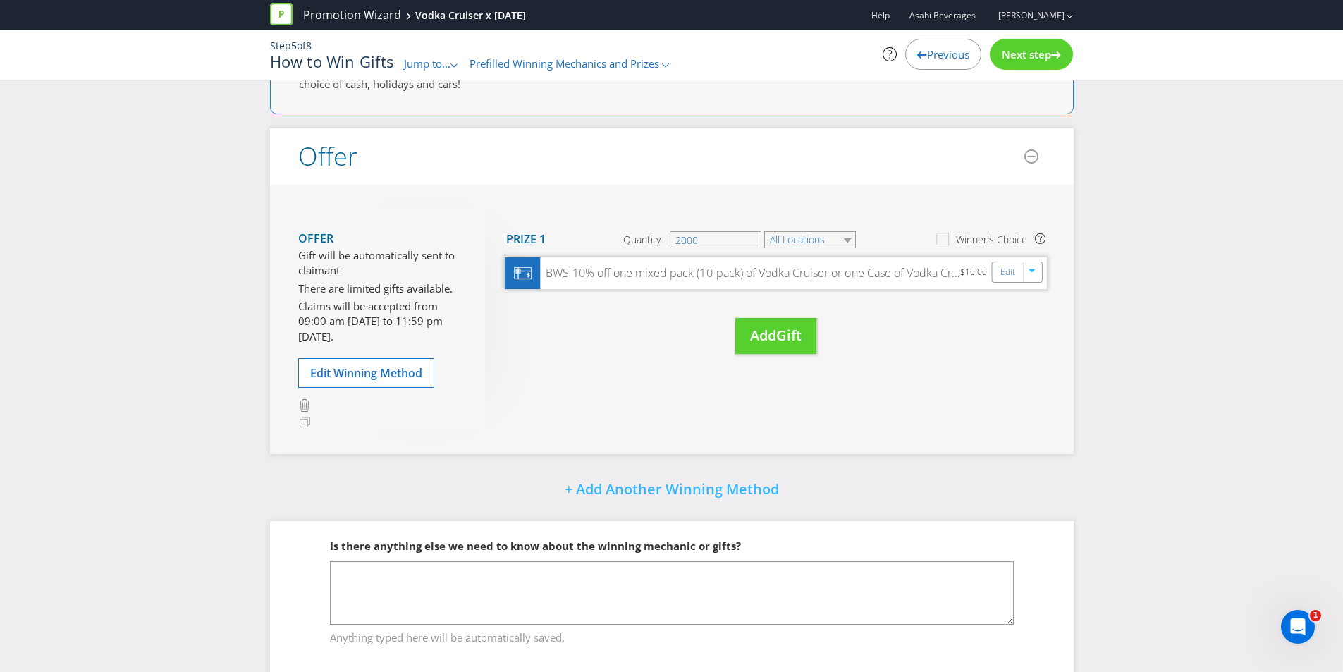
scroll to position [202, 0]
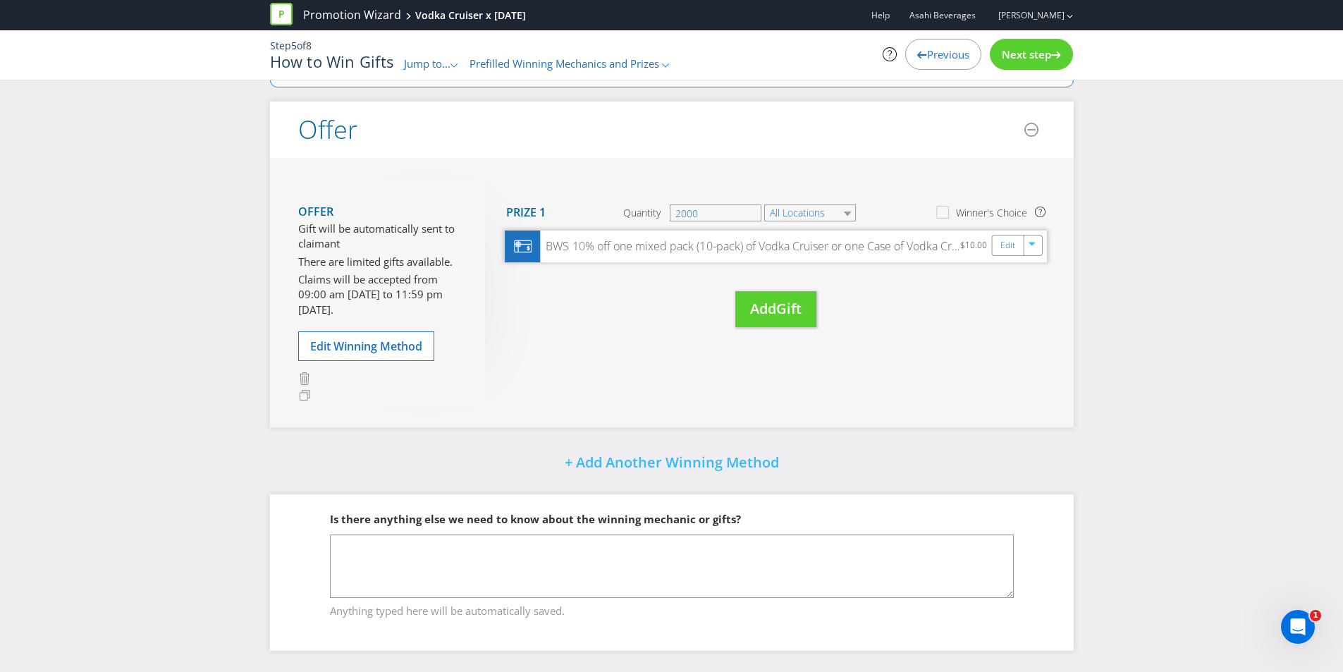
click at [613, 252] on div "BWS 10% off one mixed pack (10-pack) of Vodka Cruiser or one Case of Vodka Crui…" at bounding box center [750, 246] width 420 height 16
click at [1046, 51] on span "Next step" at bounding box center [1026, 54] width 49 height 14
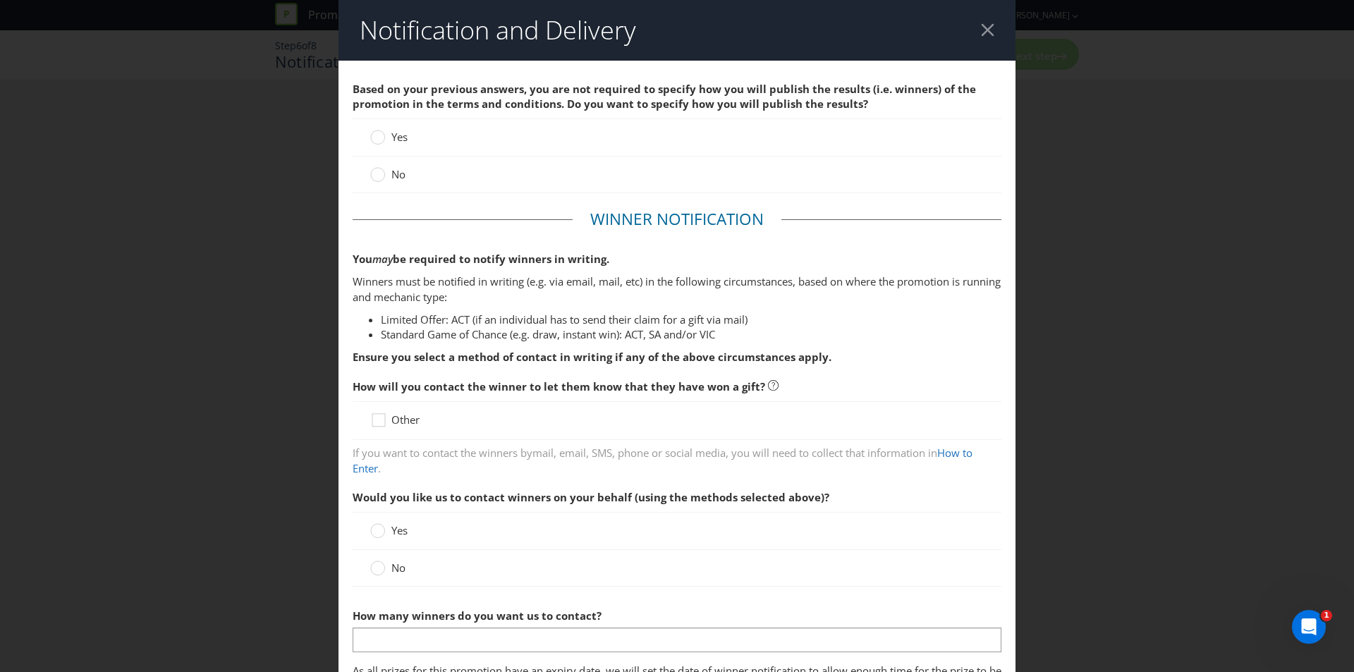
click at [982, 35] on div at bounding box center [987, 29] width 13 height 13
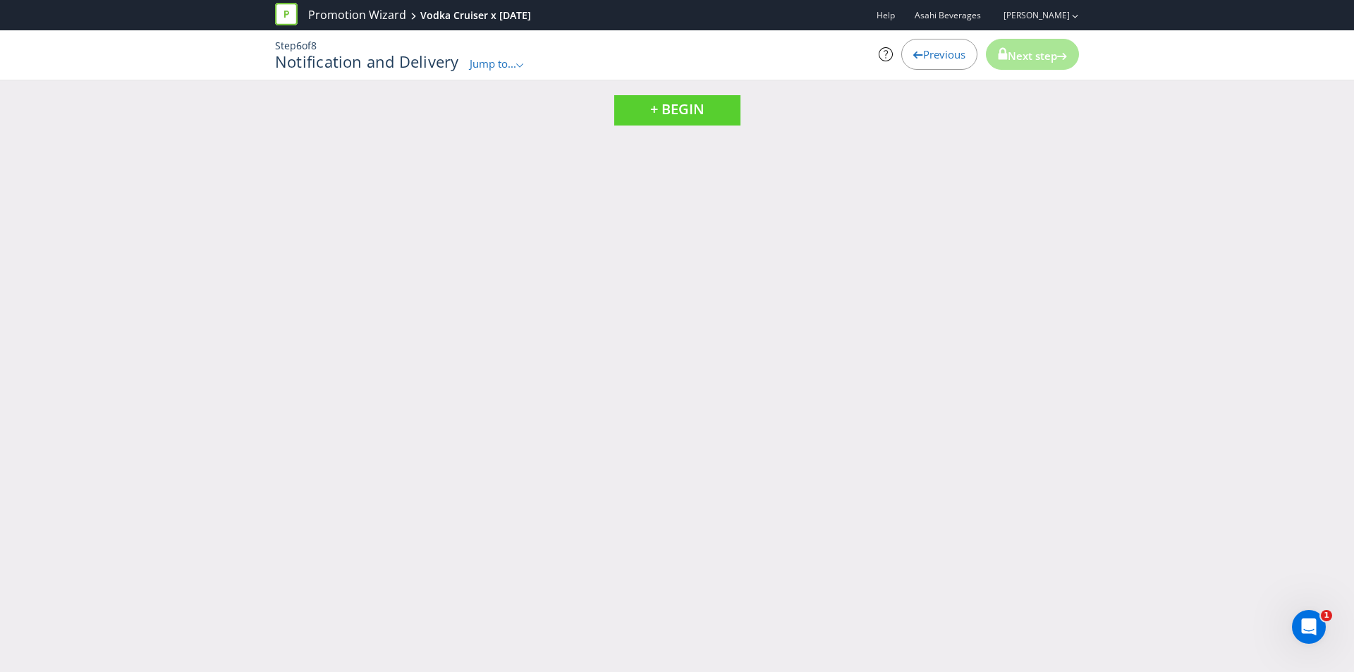
click at [477, 60] on span "Jump to..." at bounding box center [493, 63] width 47 height 14
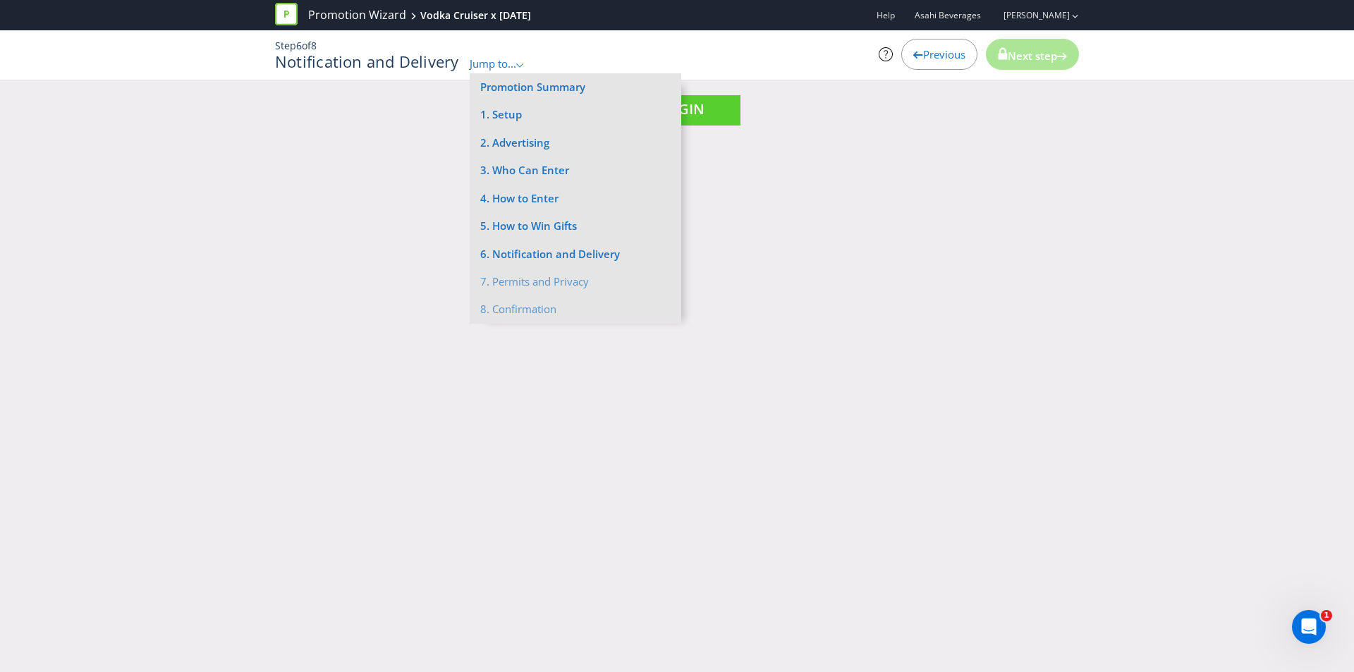
click at [414, 63] on h1 "Notification and Delivery" at bounding box center [367, 61] width 184 height 17
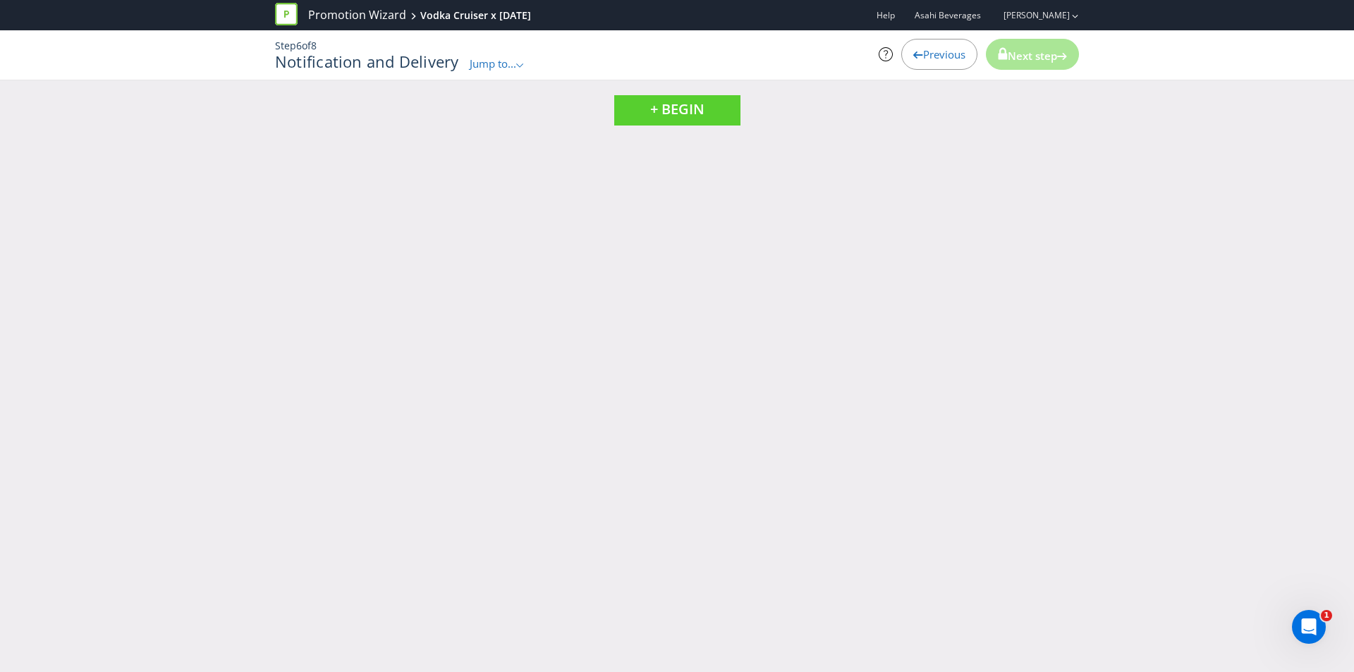
click at [923, 59] on span "Previous" at bounding box center [944, 54] width 42 height 14
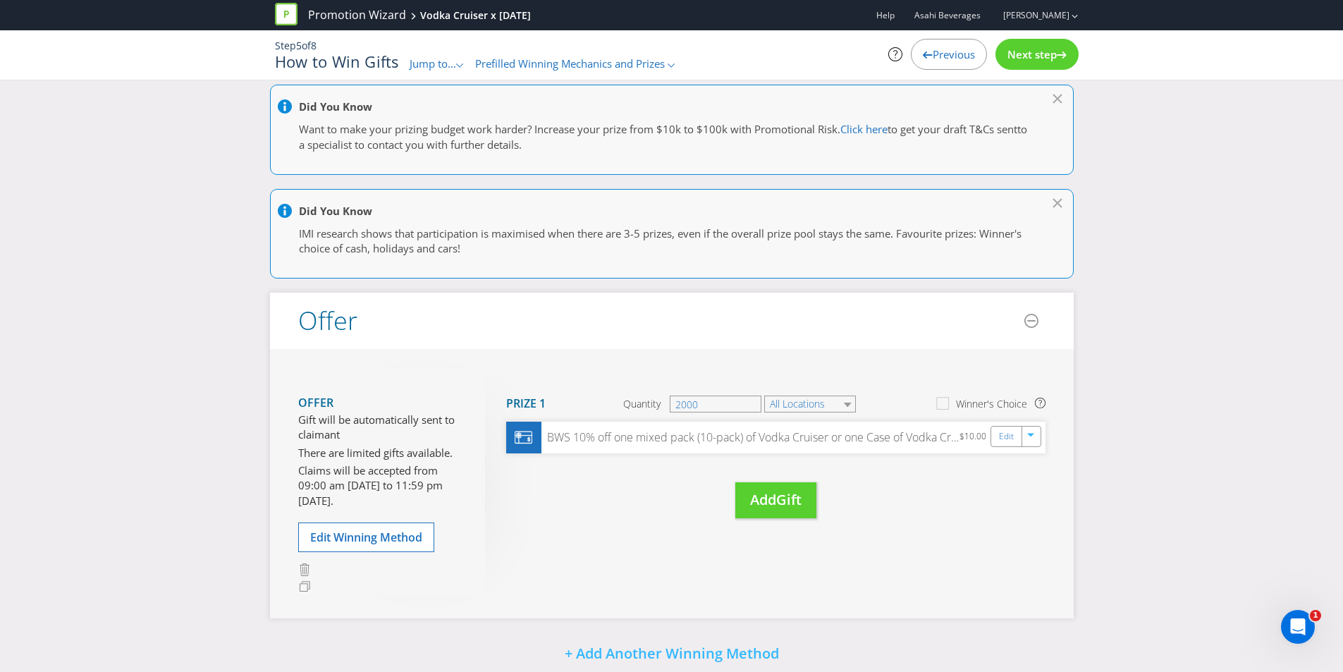
scroll to position [202, 0]
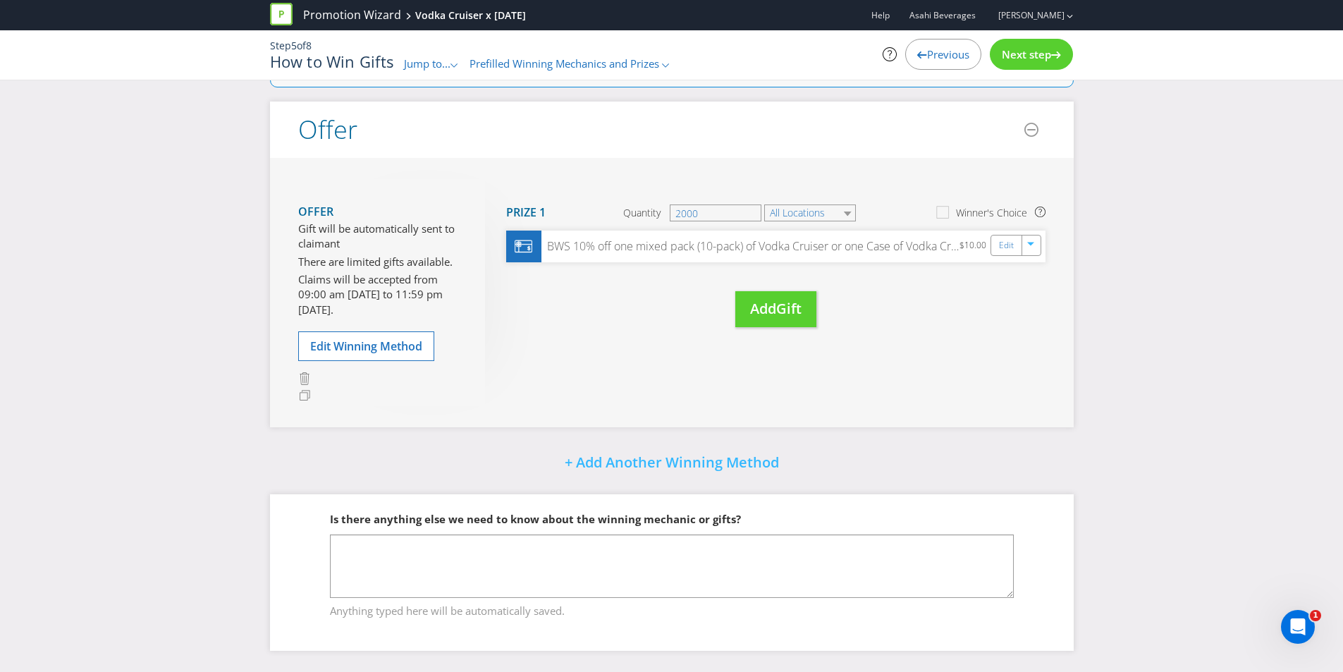
click at [1023, 67] on div "Next step" at bounding box center [1031, 54] width 83 height 31
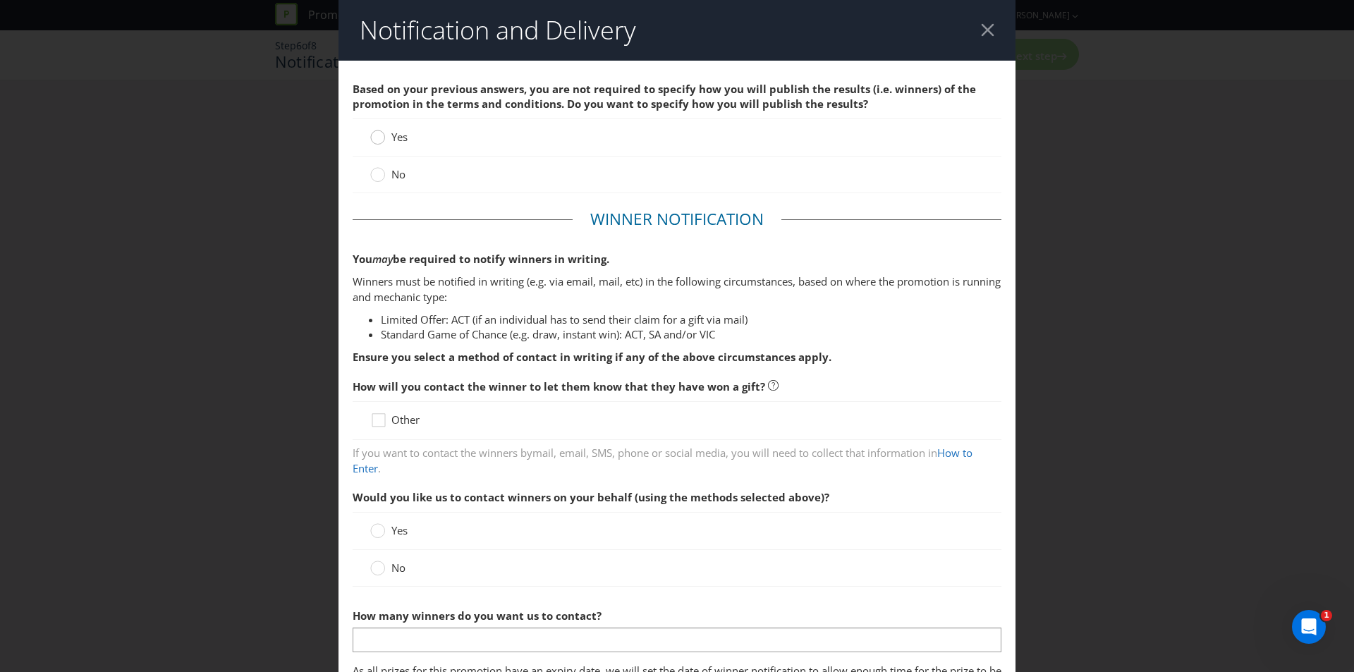
click at [380, 135] on circle at bounding box center [378, 137] width 14 height 14
click at [0, 0] on input "Yes" at bounding box center [0, 0] width 0 height 0
click at [374, 180] on circle at bounding box center [378, 175] width 14 height 14
click at [0, 0] on input "No" at bounding box center [0, 0] width 0 height 0
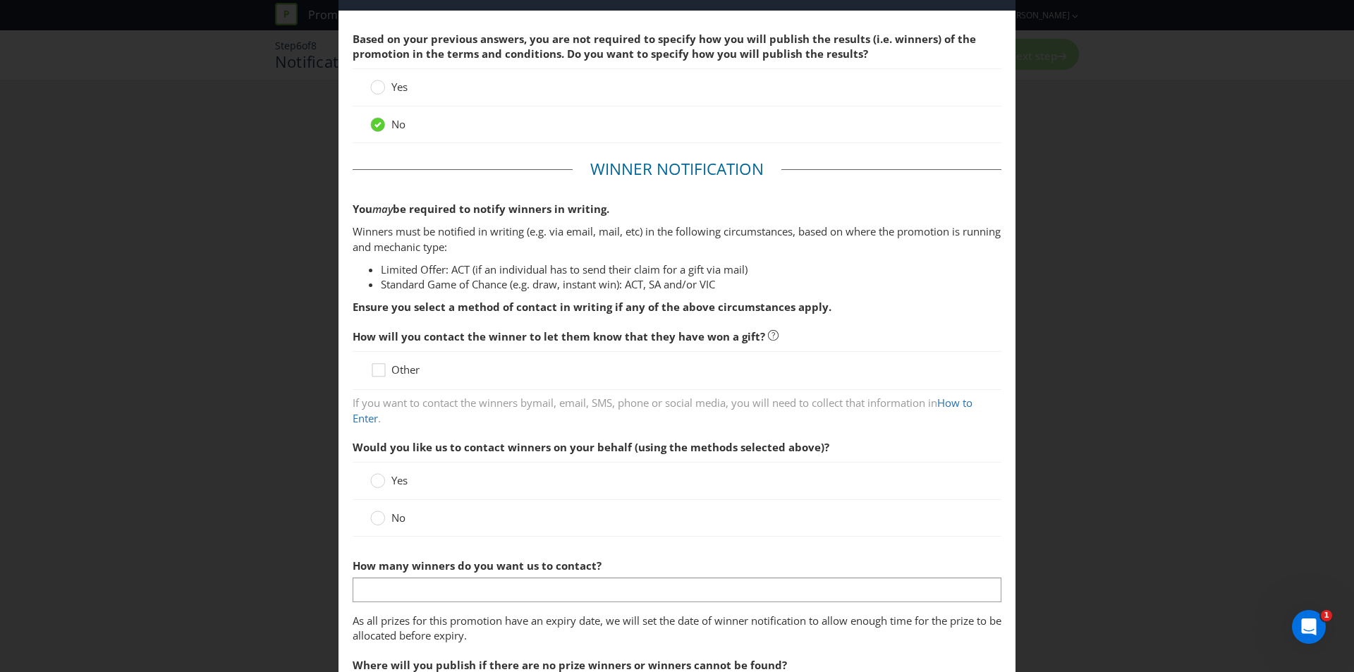
scroll to position [141, 0]
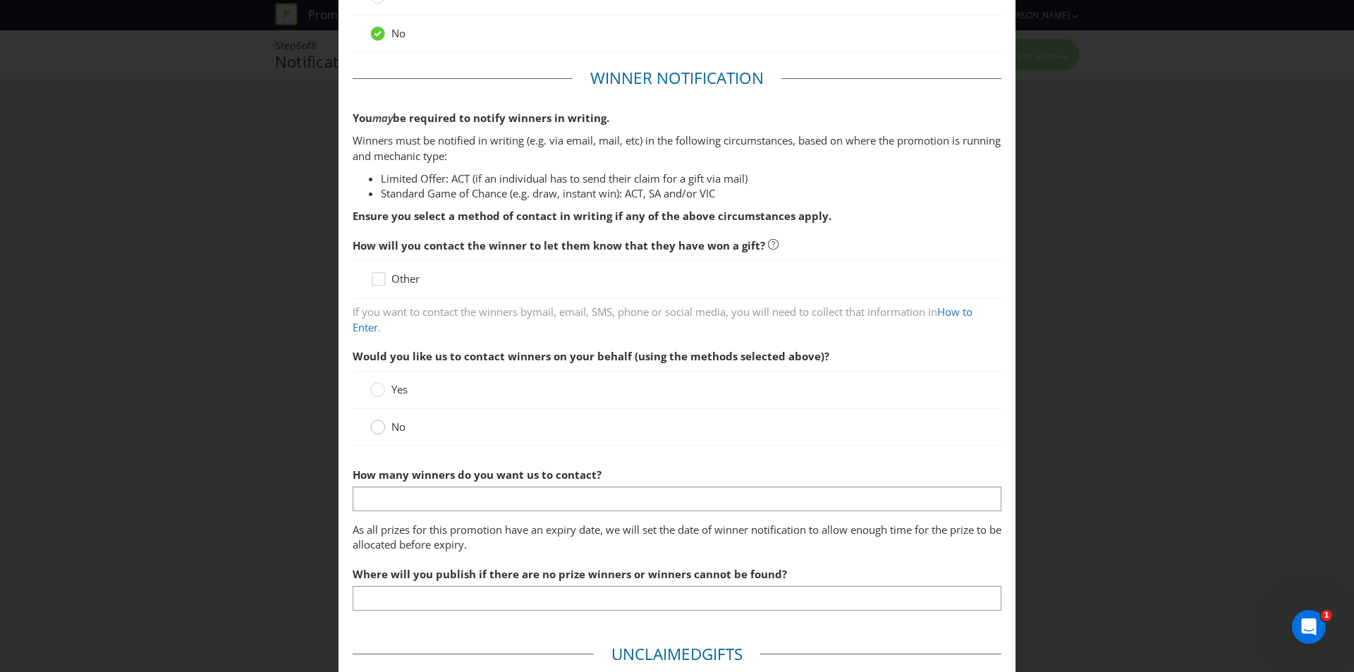
click at [375, 427] on circle at bounding box center [378, 427] width 14 height 14
click at [0, 0] on input "No" at bounding box center [0, 0] width 0 height 0
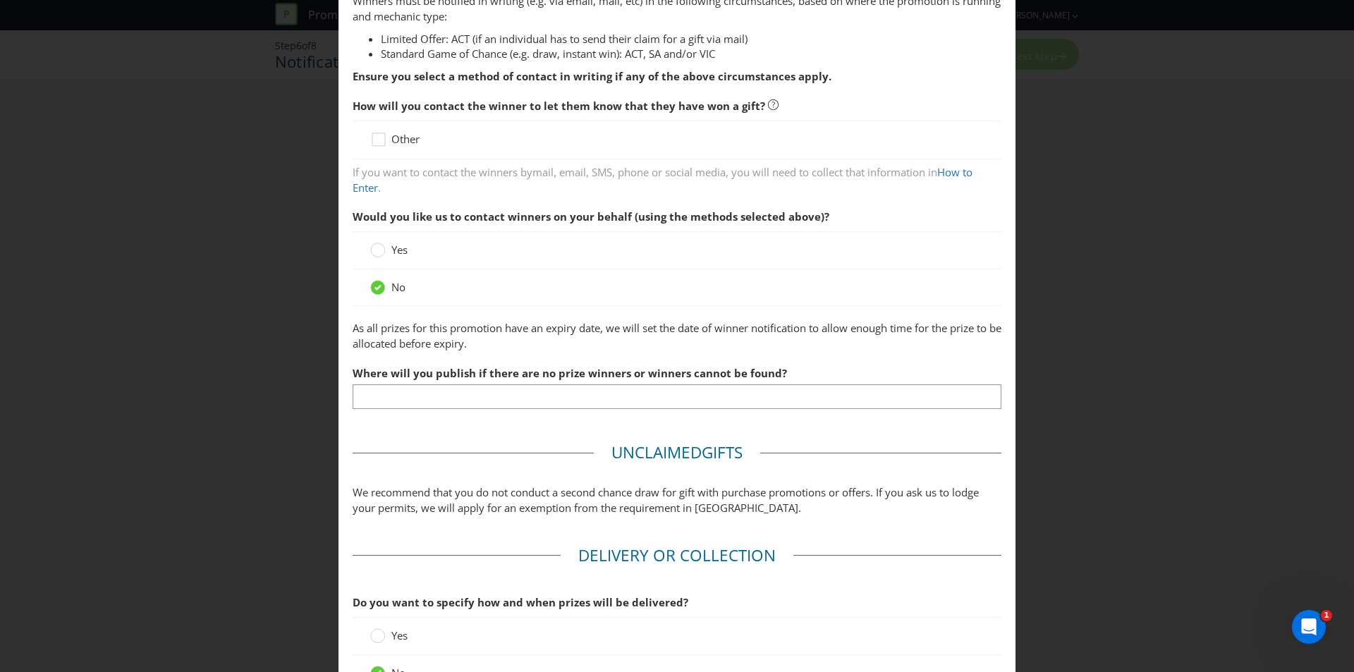
scroll to position [282, 0]
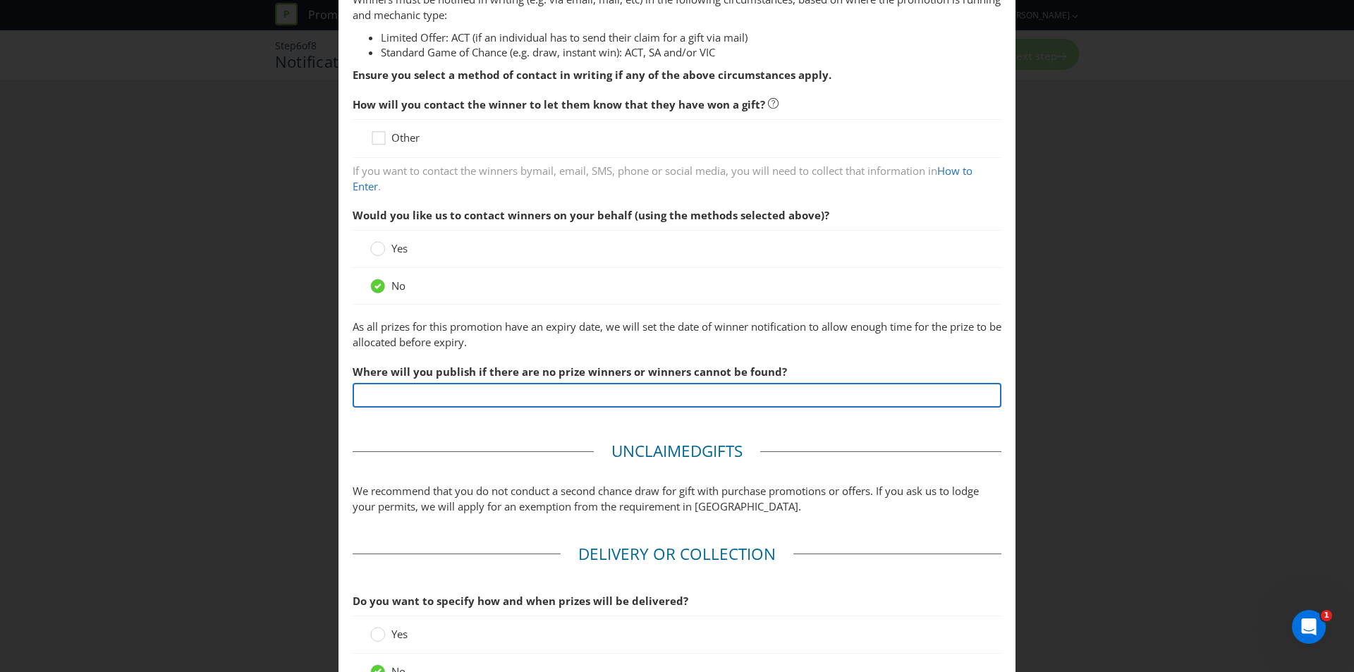
click at [419, 400] on input "text" at bounding box center [676, 395] width 649 height 25
click at [643, 392] on input "not applicable - all entrants up until the first 2,000 will receieve the discou…" at bounding box center [676, 395] width 649 height 25
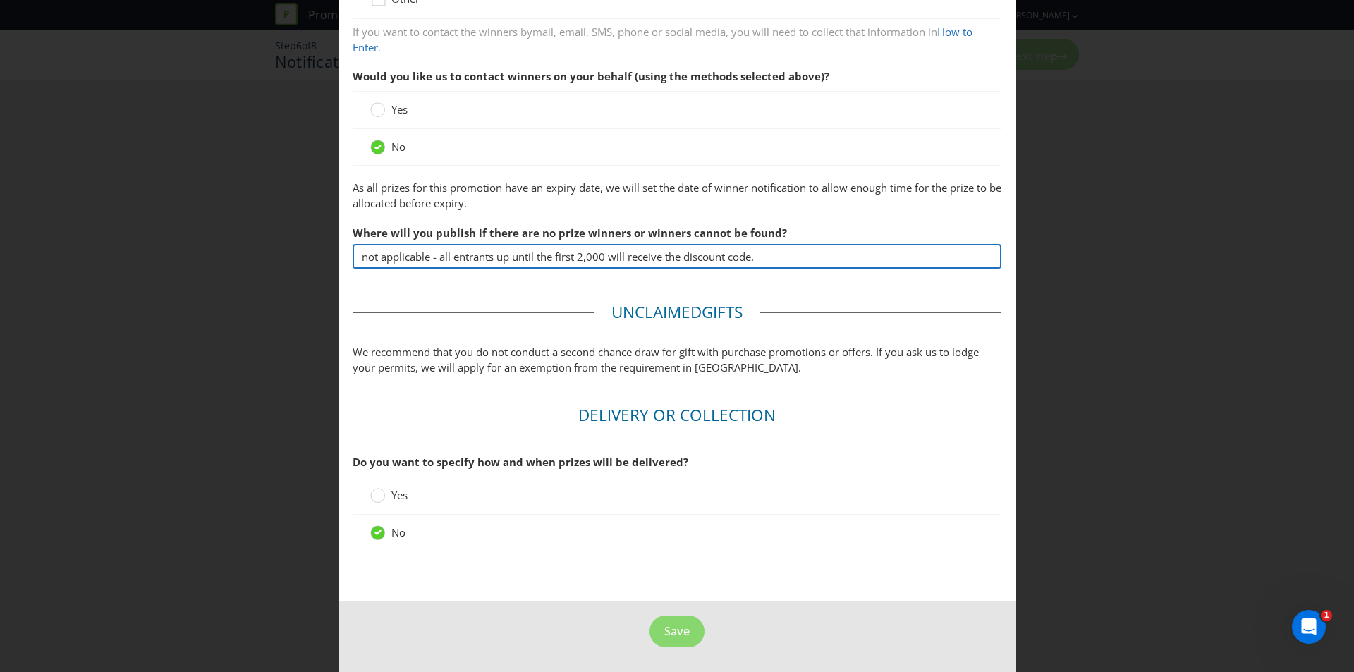
scroll to position [422, 0]
type input "not applicable - all entrants up until the first 2,000 will receive the discoun…"
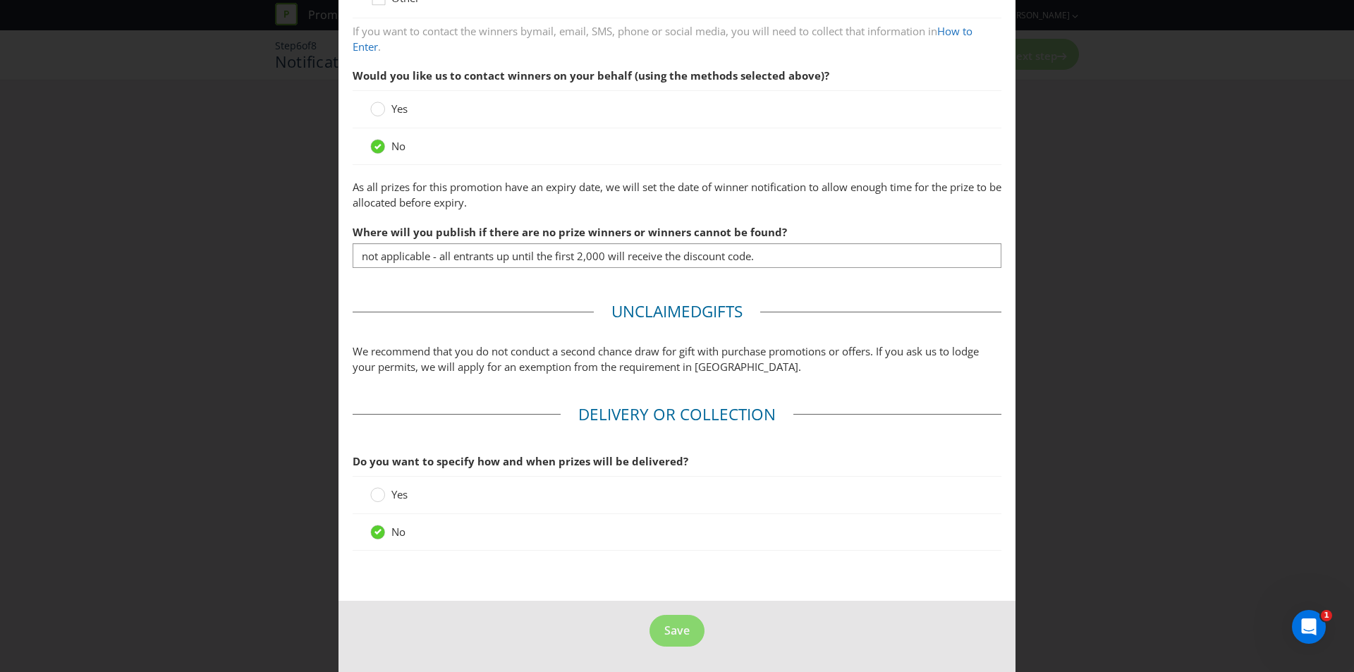
click at [395, 499] on span "Yes" at bounding box center [399, 494] width 16 height 14
click at [0, 0] on input "Yes" at bounding box center [0, 0] width 0 height 0
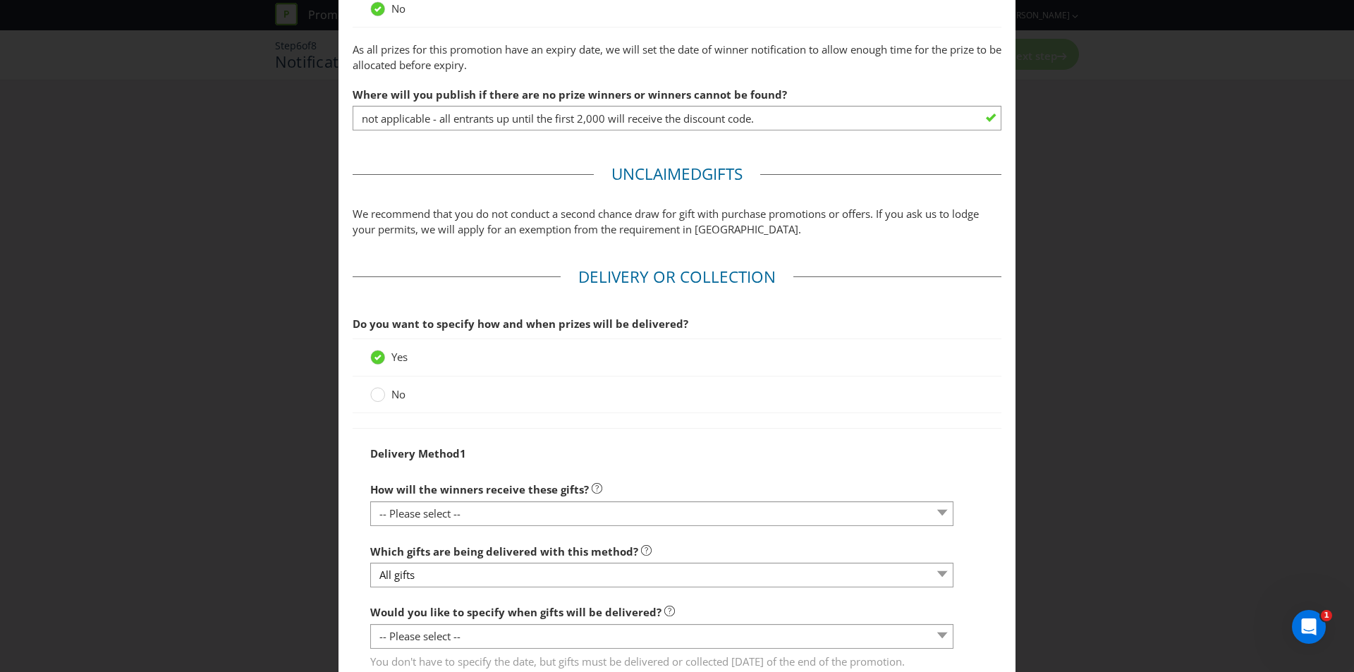
scroll to position [563, 0]
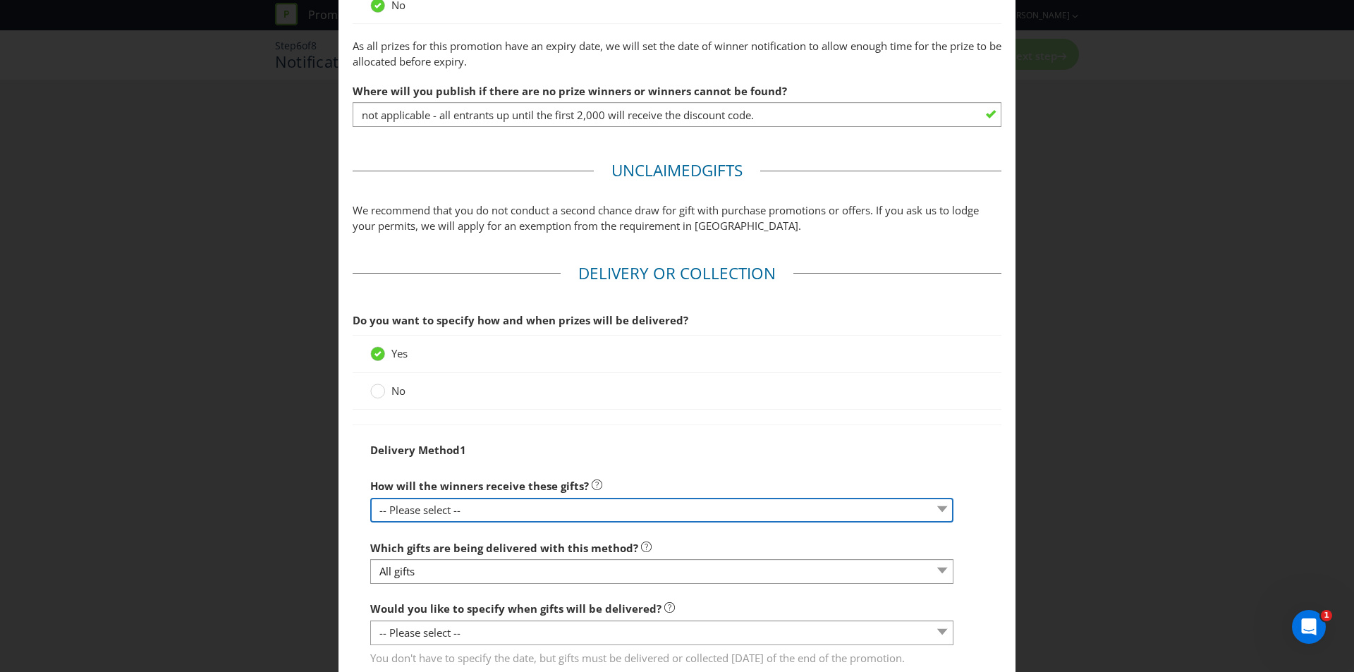
click at [393, 503] on select "-- Please select -- Delivered by mail Delivered by email Delivered in-person Co…" at bounding box center [661, 510] width 583 height 25
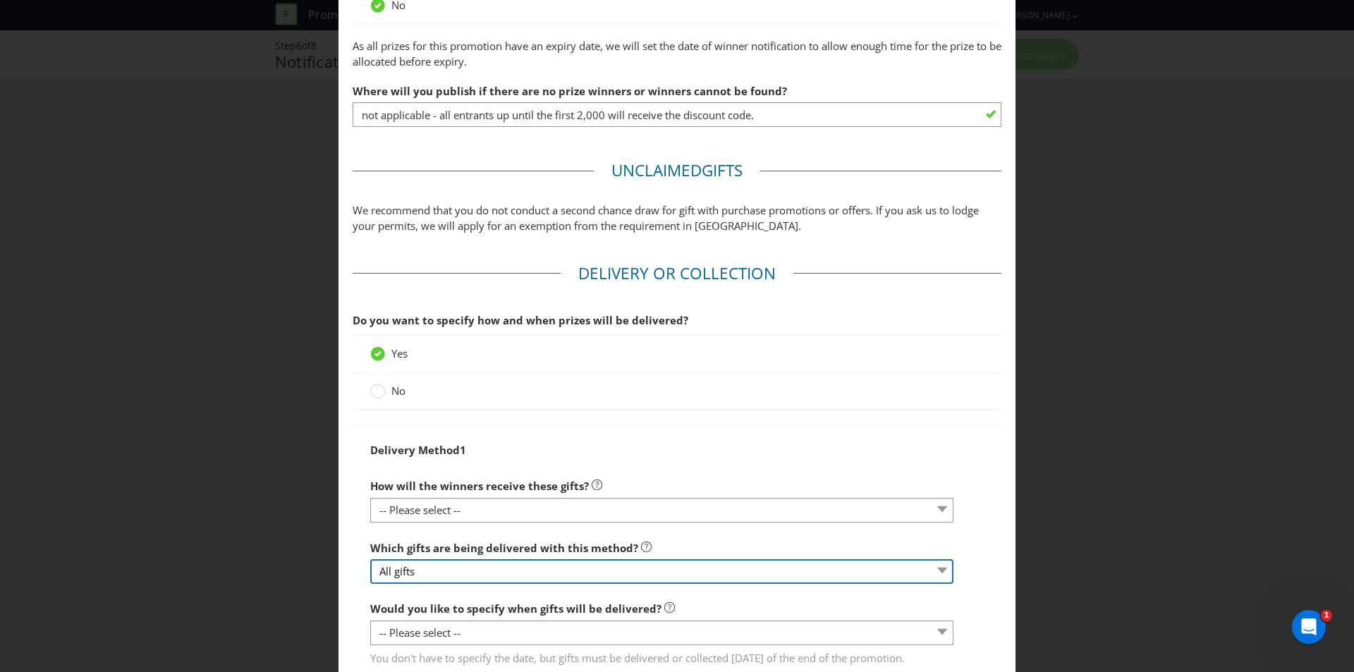
click at [400, 569] on div "Which gifts are being delivered with this method? All gifts" at bounding box center [661, 559] width 583 height 51
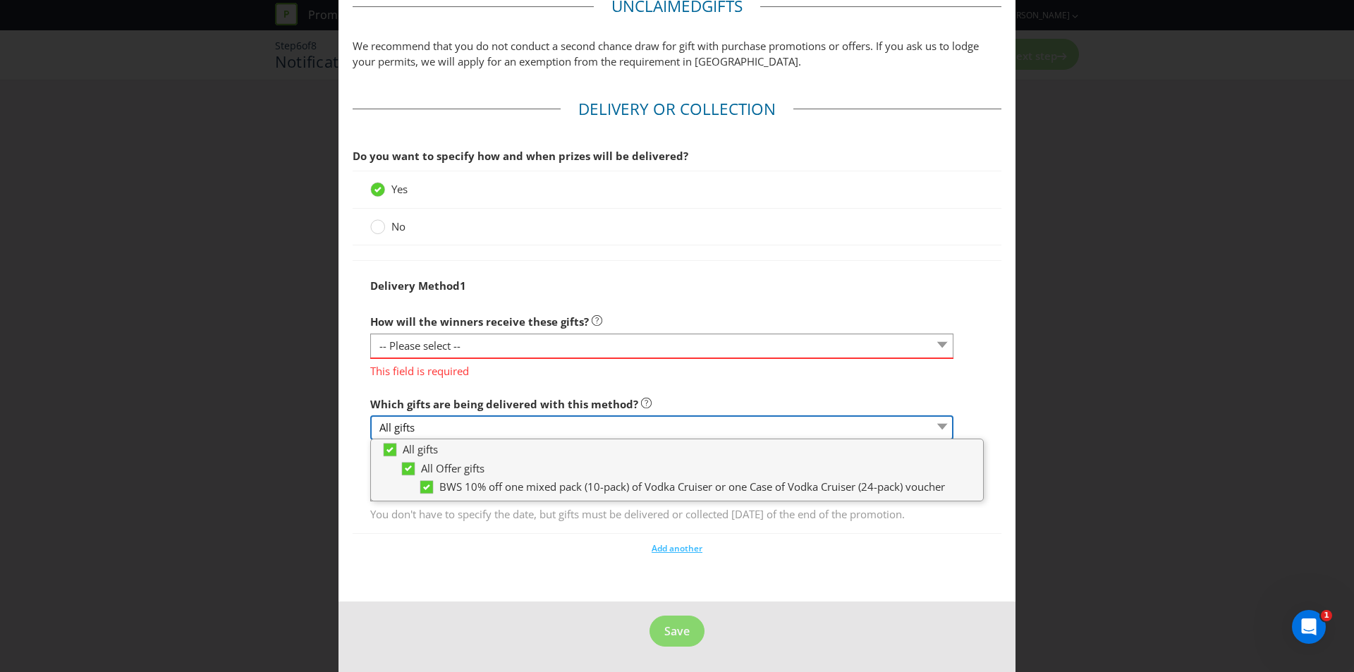
scroll to position [742, 0]
click at [466, 415] on select "All gifts" at bounding box center [661, 427] width 583 height 25
click at [465, 390] on label "Which gifts are being delivered with this method?" at bounding box center [510, 401] width 281 height 22
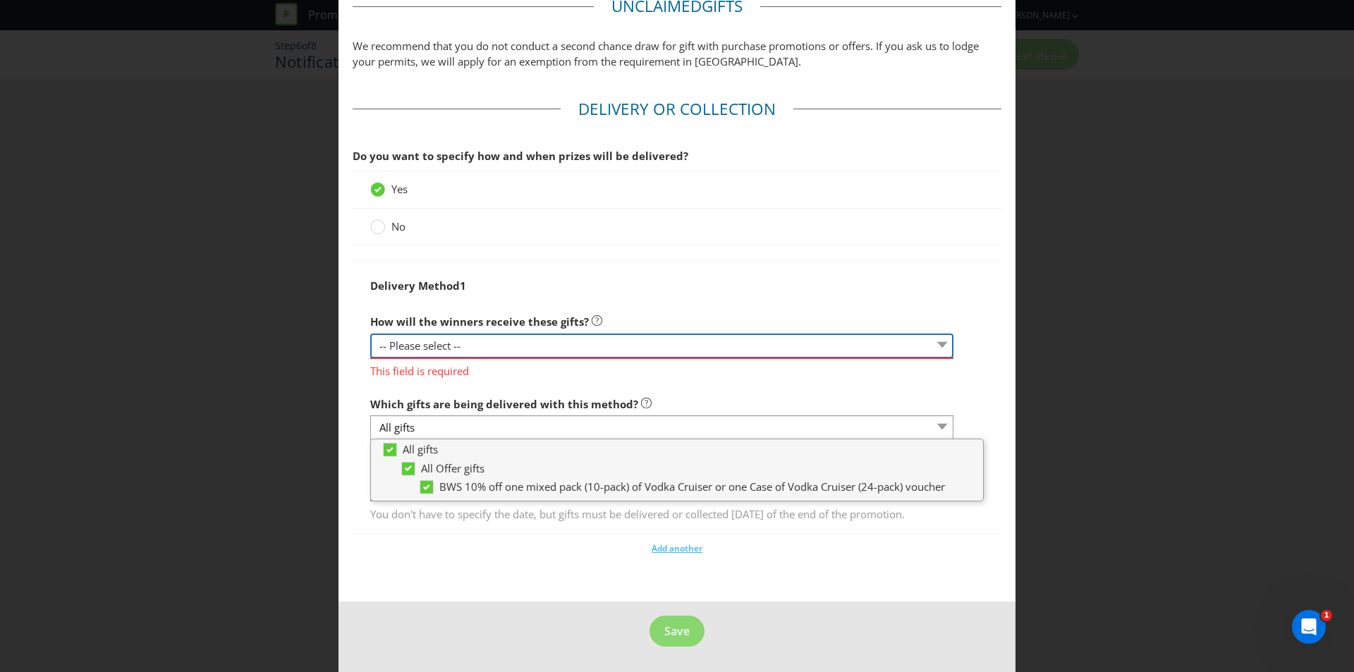
click at [479, 340] on select "-- Please select -- Delivered by mail Delivered by email Delivered in-person Co…" at bounding box center [661, 345] width 583 height 25
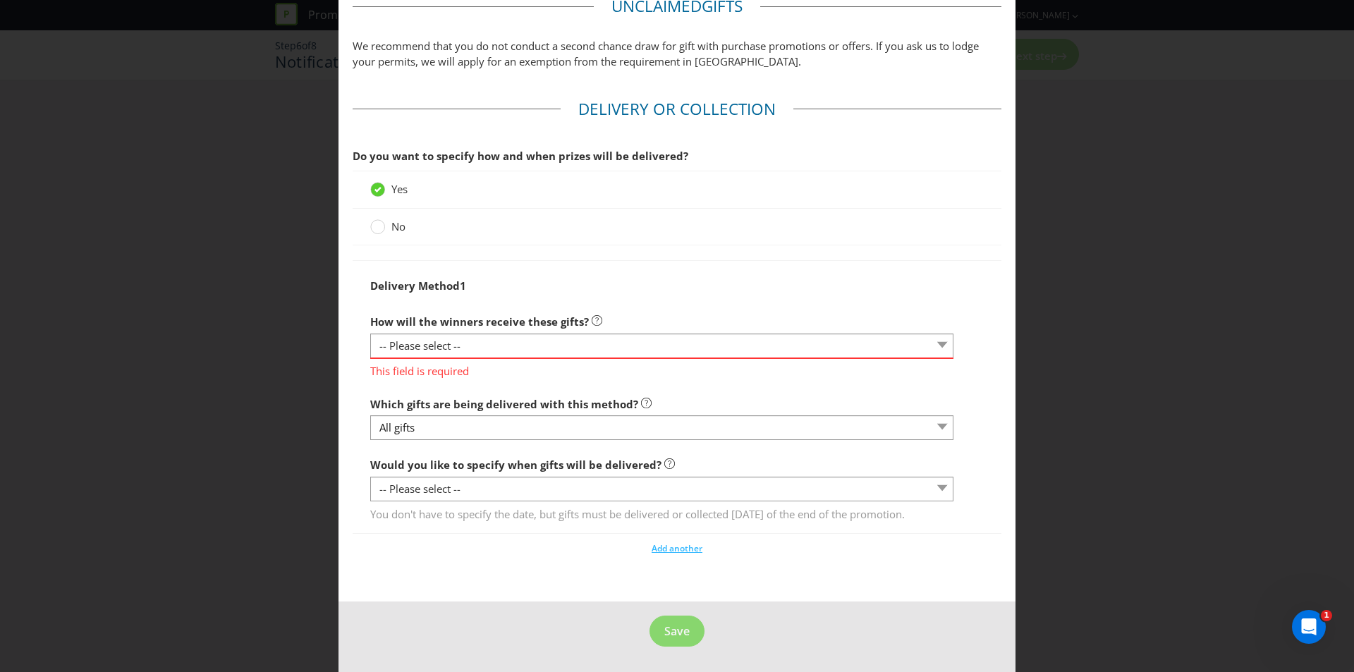
click at [1014, 551] on div "Notification and Delivery Based on your previous answers, you are not required …" at bounding box center [677, 336] width 1354 height 672
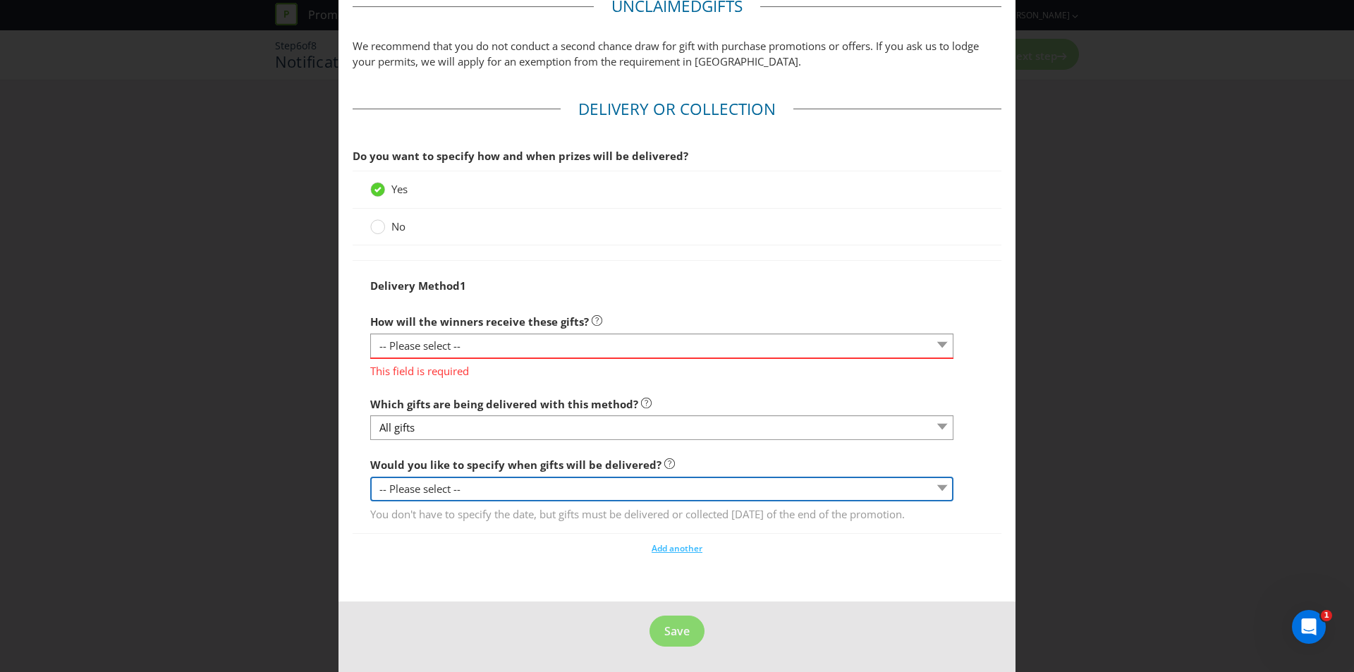
click at [484, 477] on select "-- Please select -- Yes, specific date (please specify) Yes, within a certain p…" at bounding box center [661, 489] width 583 height 25
select select "NO"
click at [370, 477] on select "-- Please select -- Yes, specific date (please specify) Yes, within a certain p…" at bounding box center [661, 489] width 583 height 25
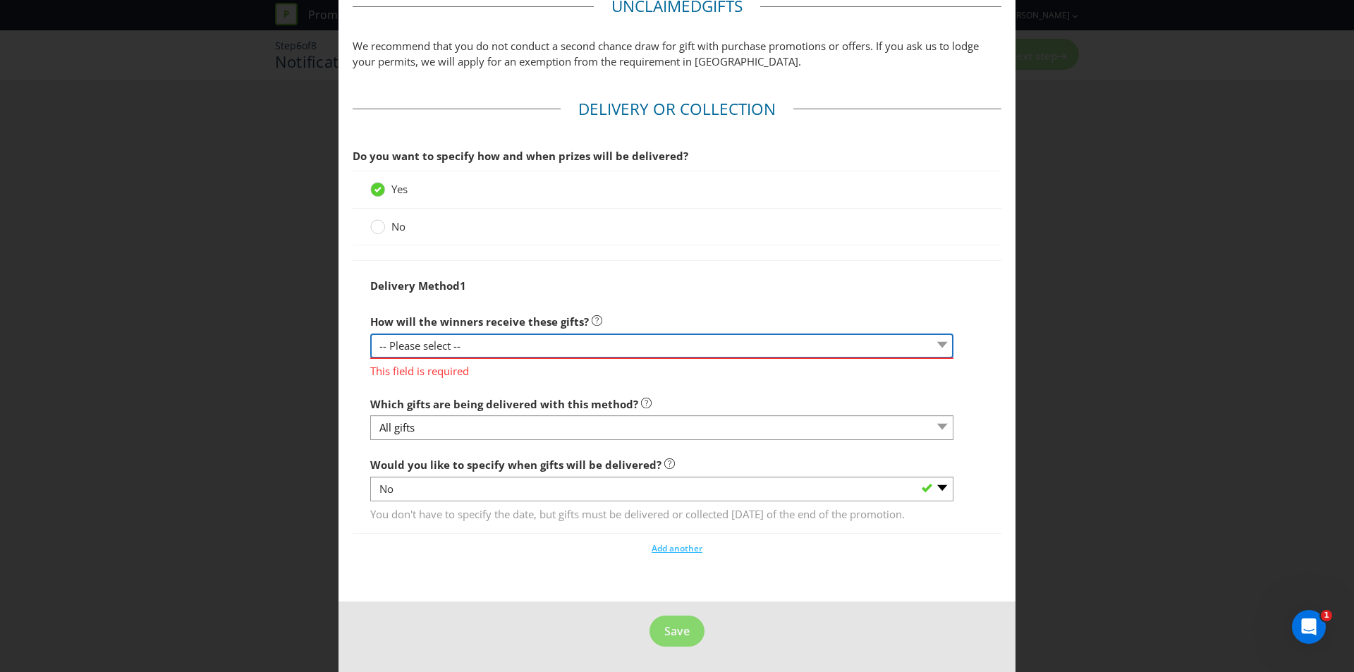
click at [472, 333] on select "-- Please select -- Delivered by mail Delivered by email Delivered in-person Co…" at bounding box center [661, 345] width 583 height 25
select select "OTHER"
click at [370, 333] on select "-- Please select -- Delivered by mail Delivered by email Delivered in-person Co…" at bounding box center [661, 345] width 583 height 25
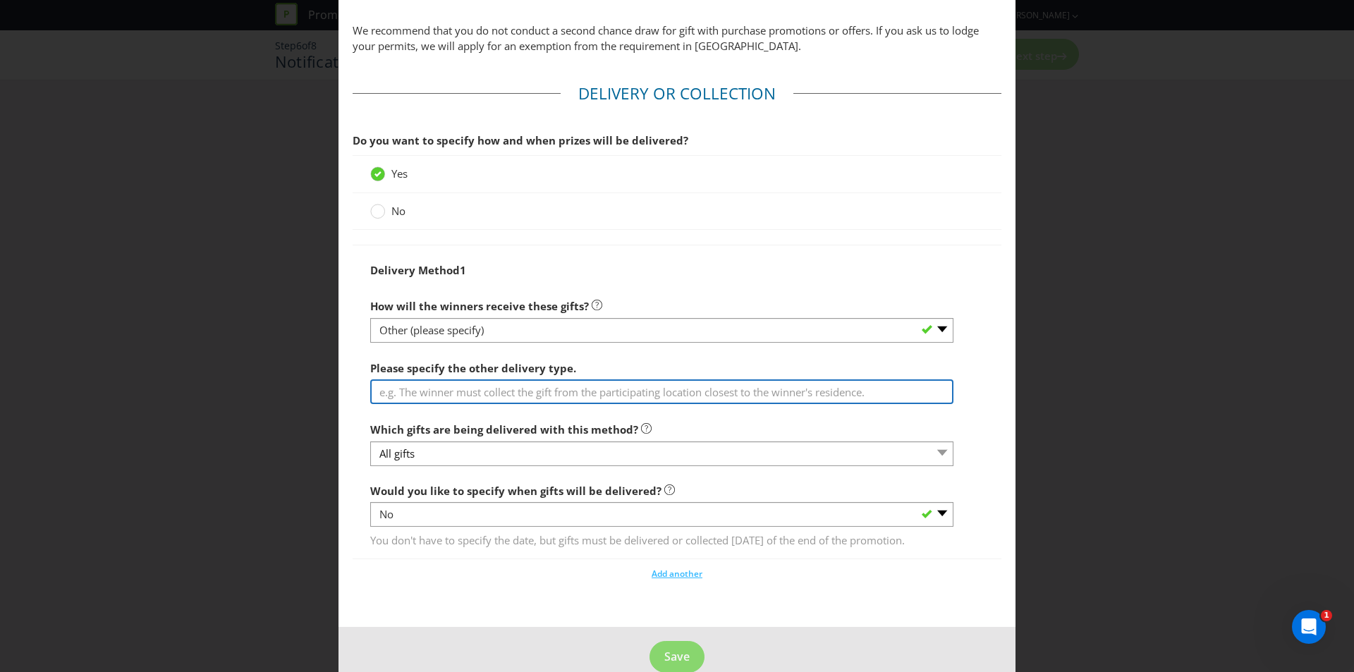
click at [485, 381] on input "text" at bounding box center [661, 391] width 583 height 25
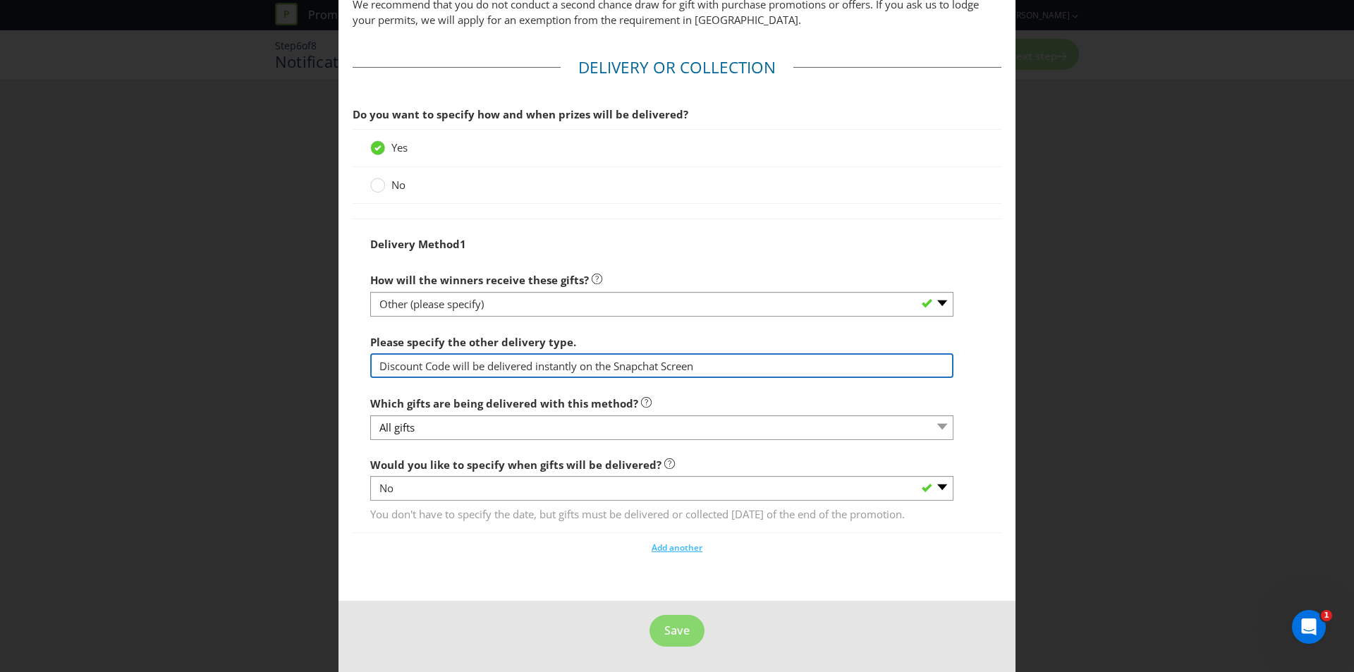
click at [663, 353] on input "Discount Code will be delivered instantly on the Snapchat Screen" at bounding box center [661, 365] width 583 height 25
type input "Discount Code will be delivered instantly on the Snapchat Screen"
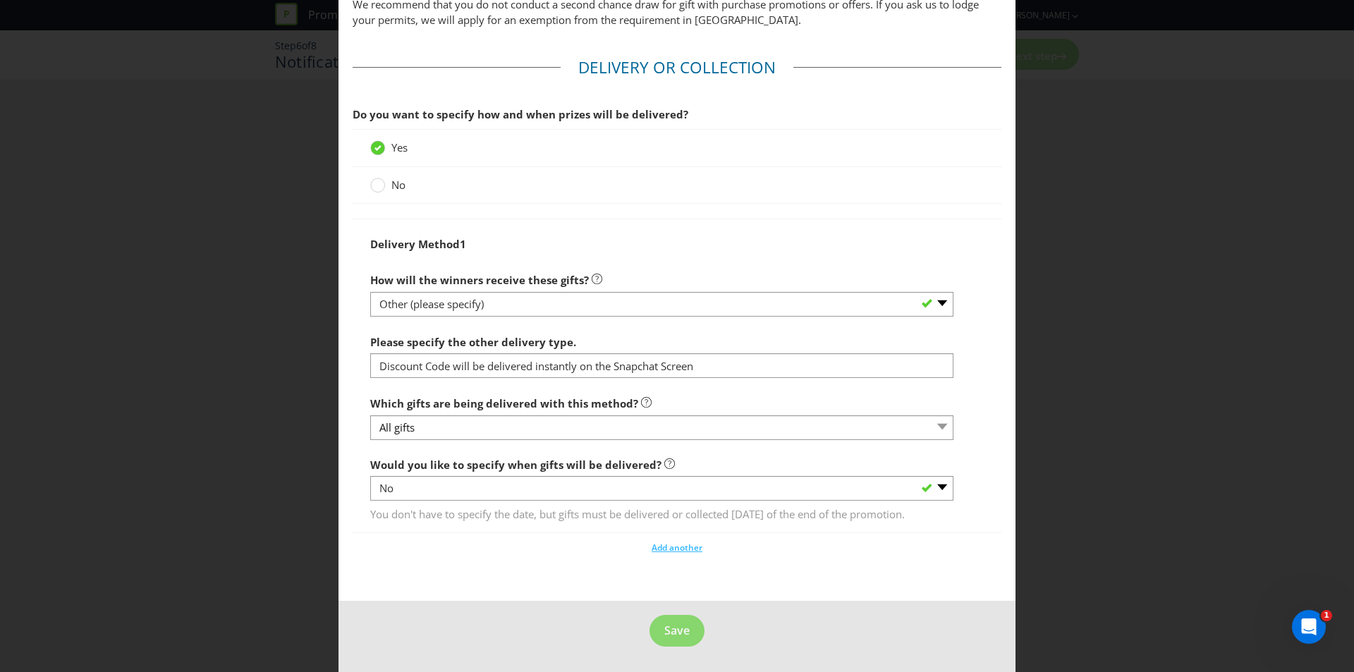
click at [747, 613] on footer "Save" at bounding box center [676, 636] width 677 height 71
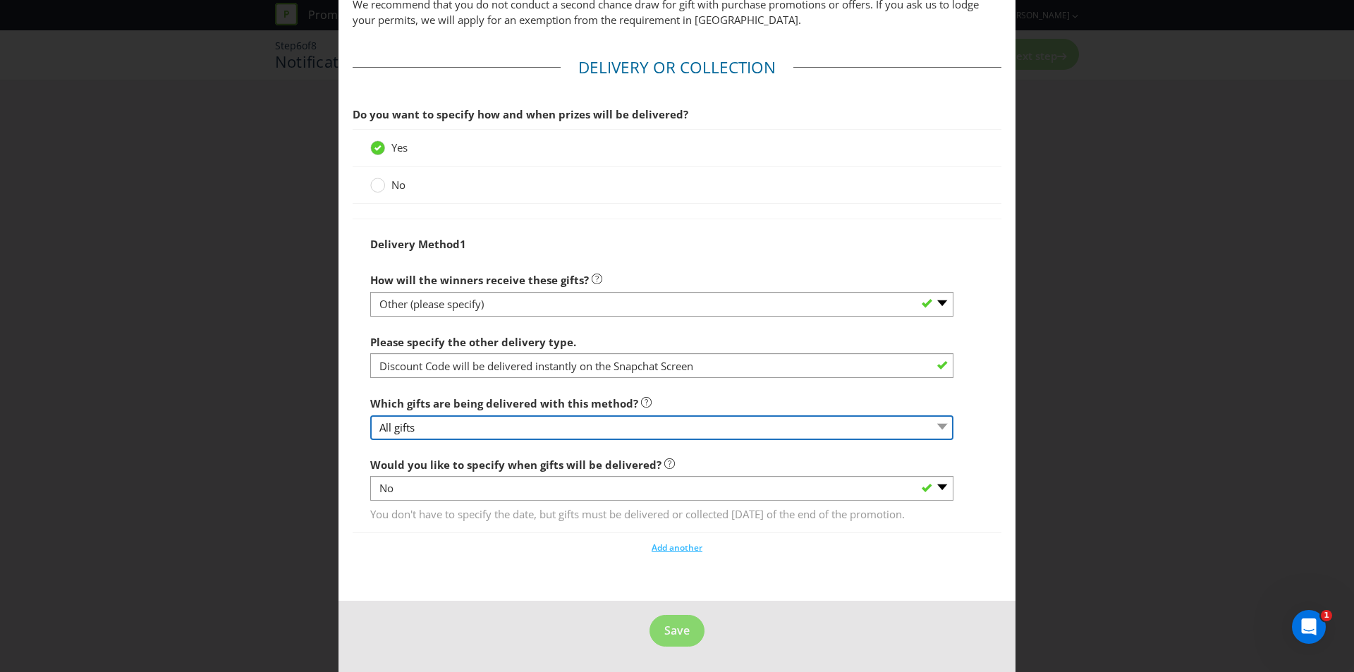
click at [758, 415] on select "All gifts" at bounding box center [661, 427] width 583 height 25
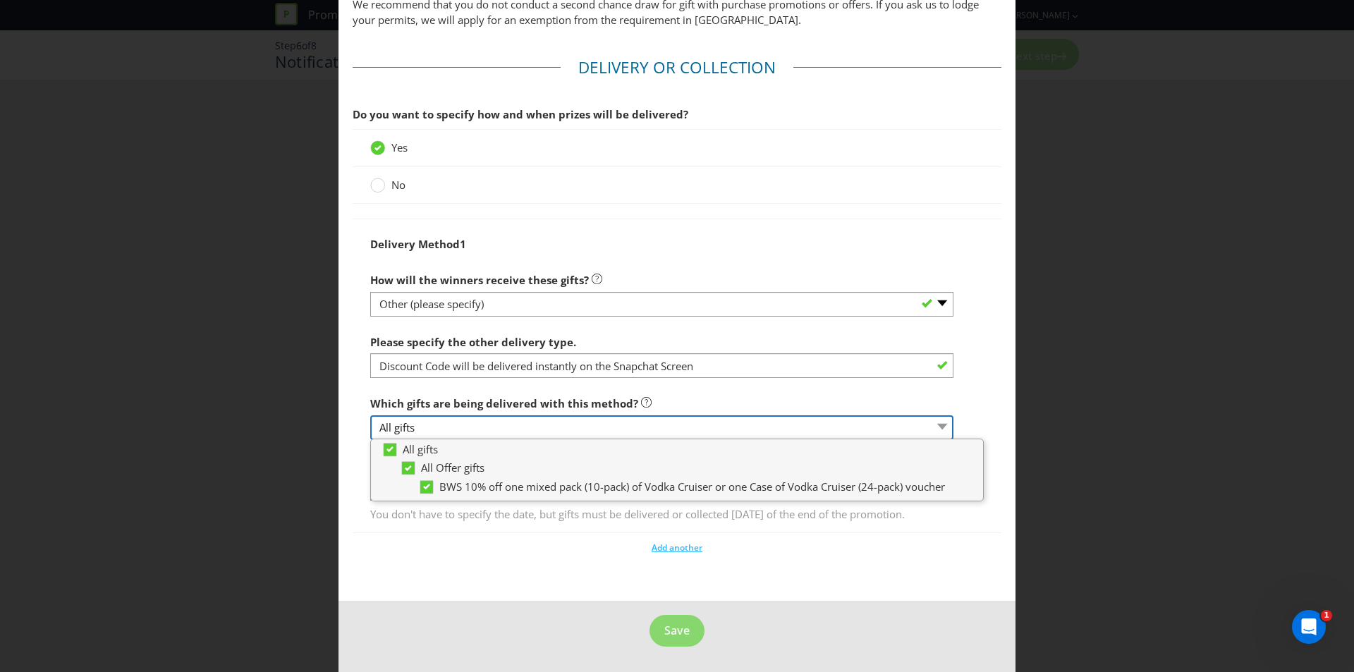
click at [758, 415] on select "All gifts" at bounding box center [661, 427] width 583 height 25
click at [838, 389] on div "Which gifts are being delivered with this method? All gifts" at bounding box center [661, 414] width 583 height 51
click at [787, 627] on footer "Save" at bounding box center [676, 636] width 677 height 71
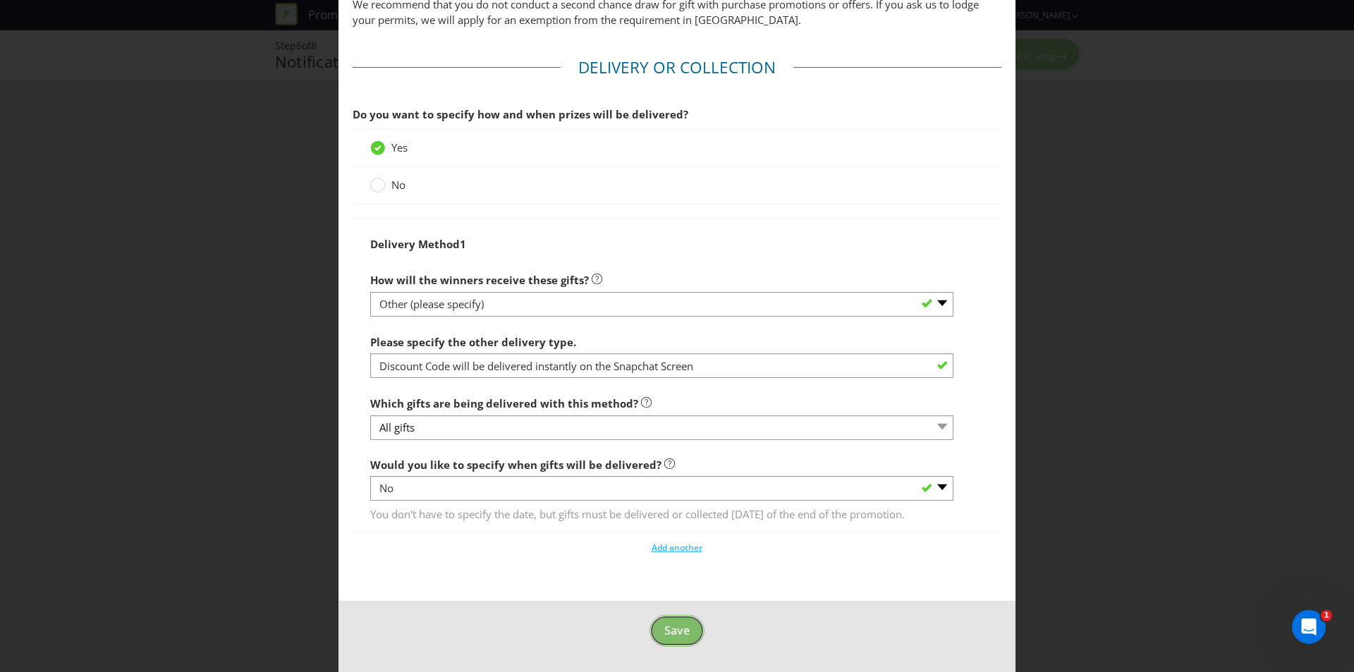
click at [668, 625] on span "Save" at bounding box center [676, 630] width 25 height 16
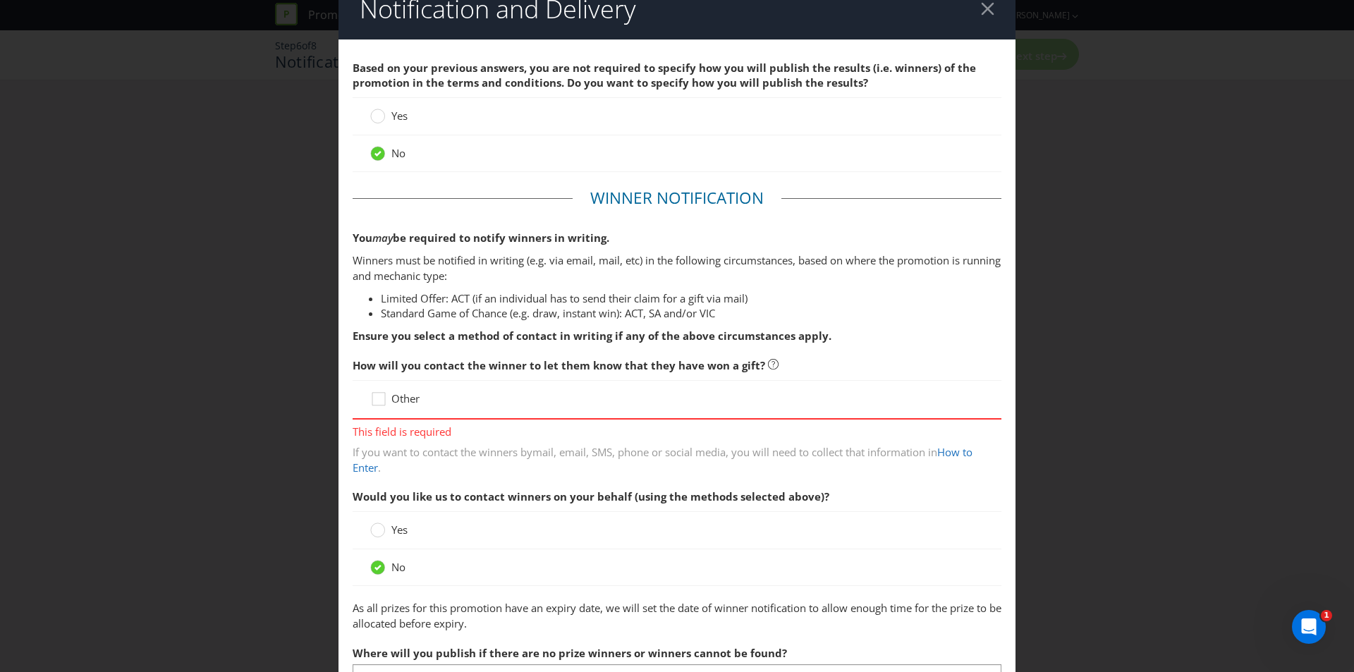
scroll to position [0, 0]
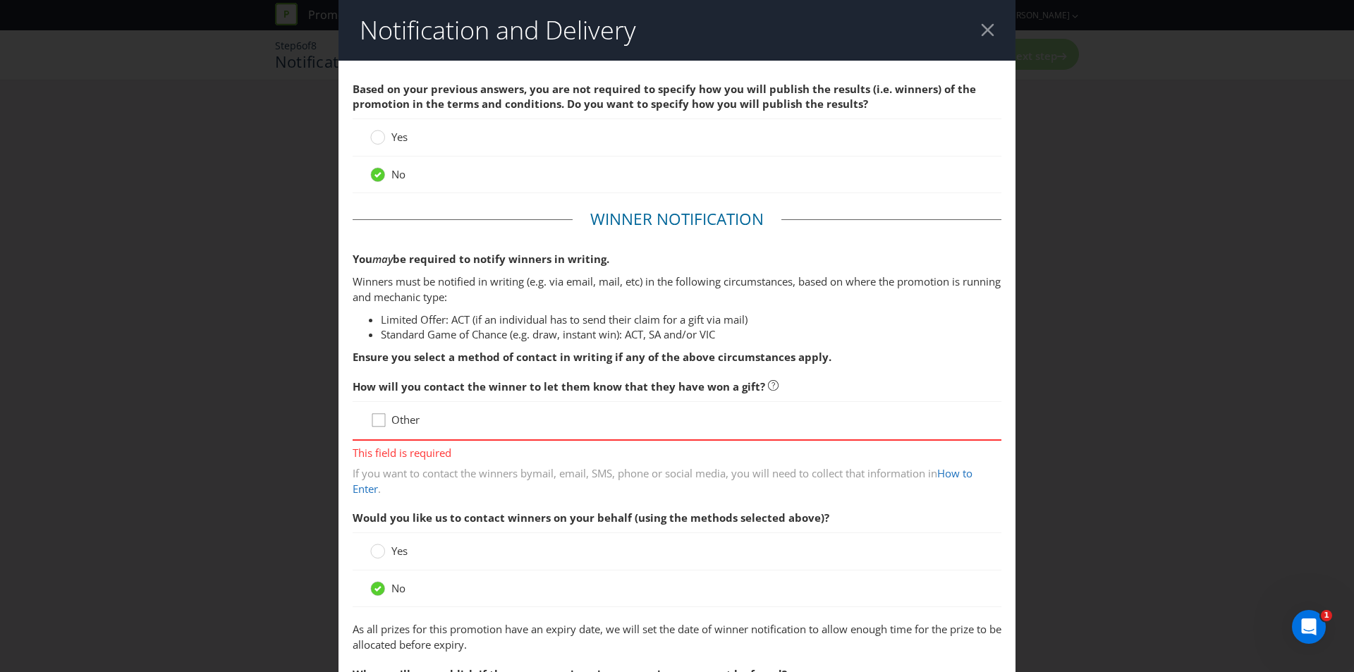
click at [382, 419] on icon at bounding box center [378, 420] width 13 height 13
click at [0, 0] on input "Other" at bounding box center [0, 0] width 0 height 0
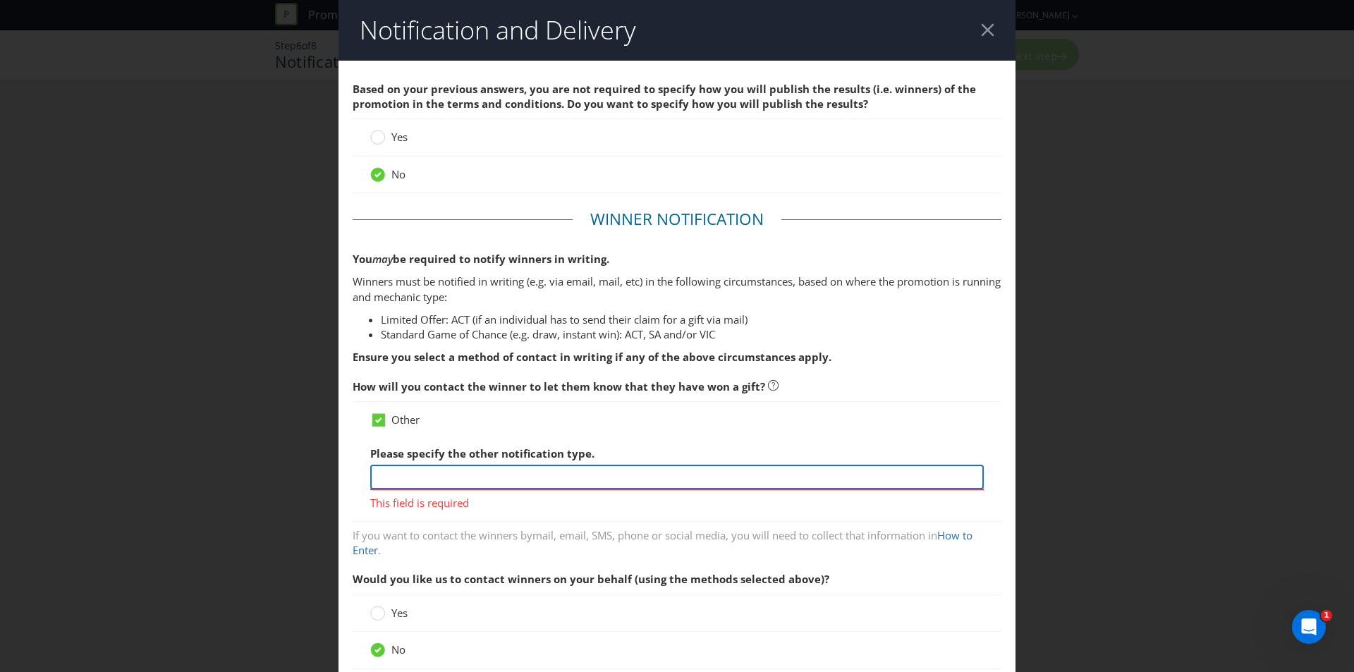
click at [505, 477] on input "text" at bounding box center [676, 477] width 613 height 25
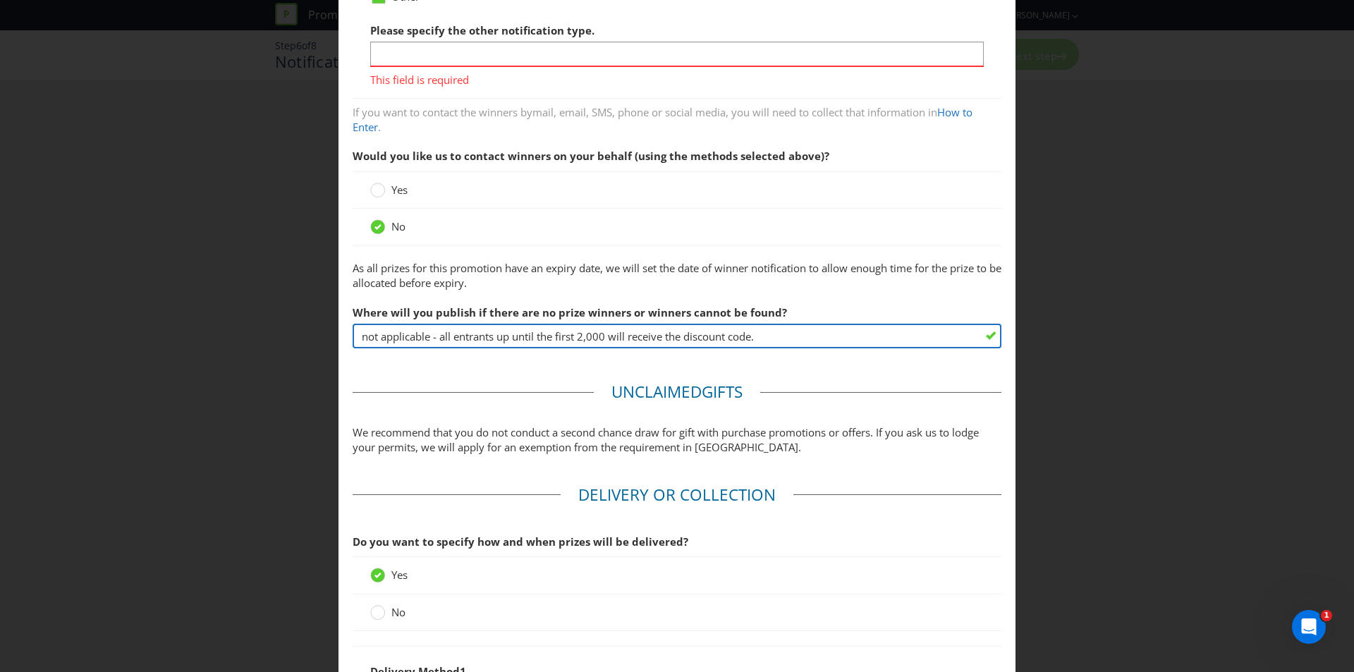
click at [555, 339] on input "not applicable - all entrants up until the first 2,000 will receive the discoun…" at bounding box center [676, 336] width 649 height 25
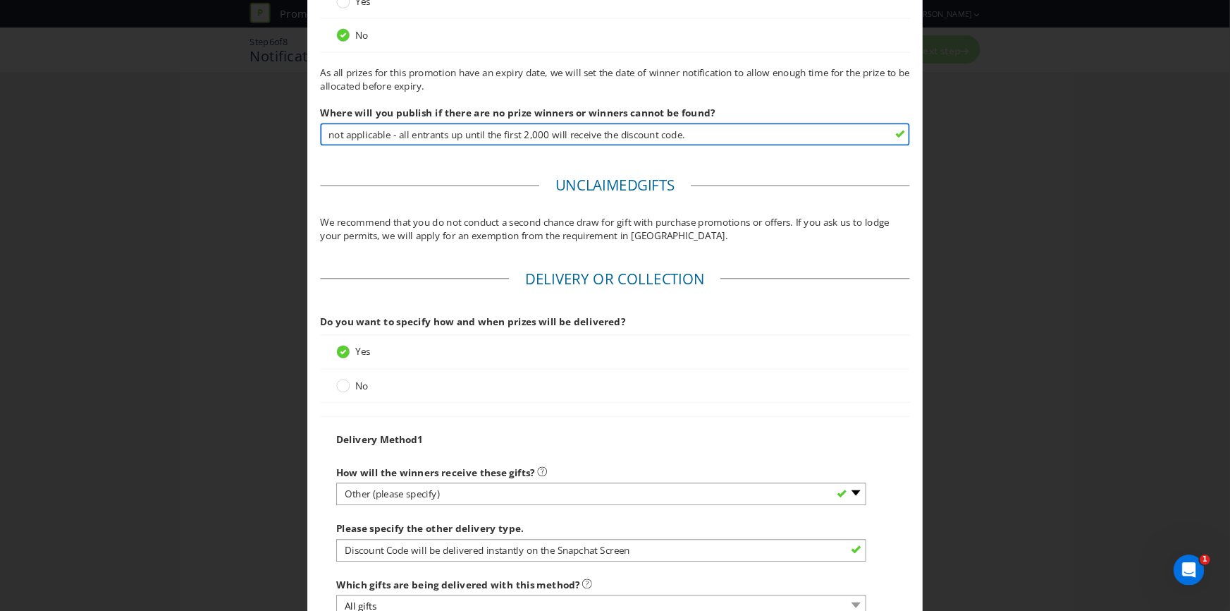
scroll to position [775, 0]
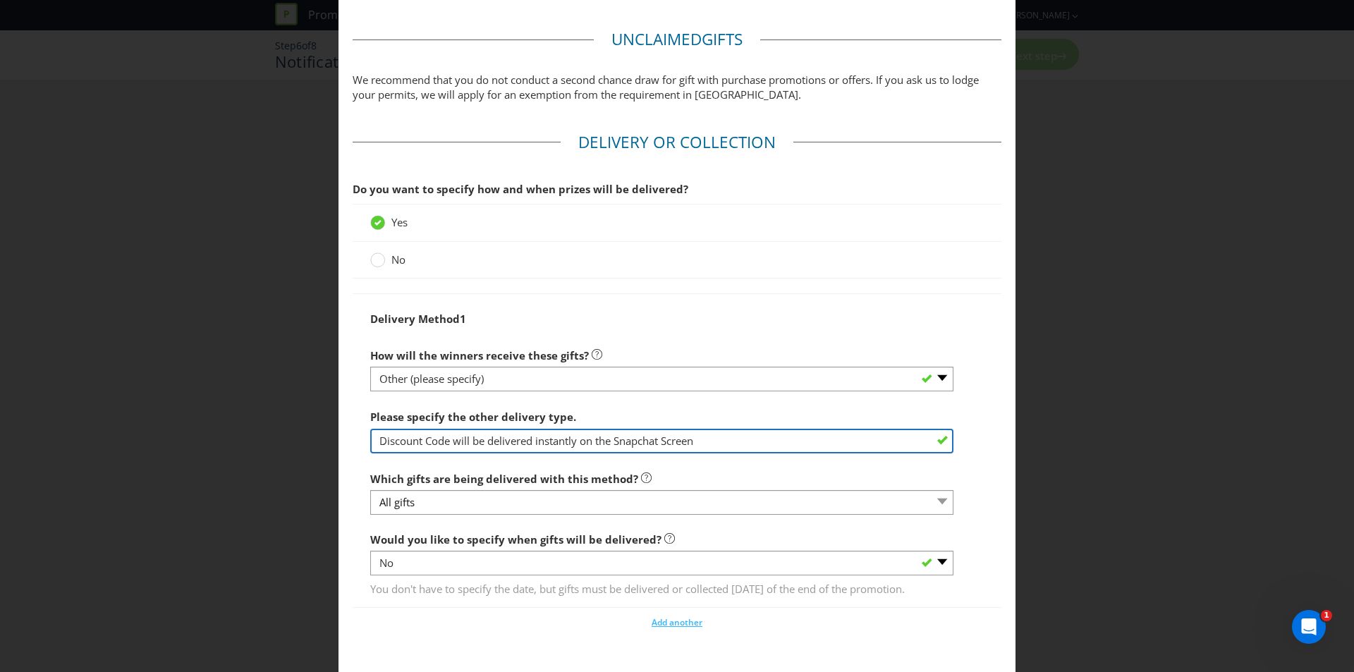
click at [442, 441] on input "Discount Code will be delivered instantly on the Snapchat Screen" at bounding box center [661, 441] width 583 height 25
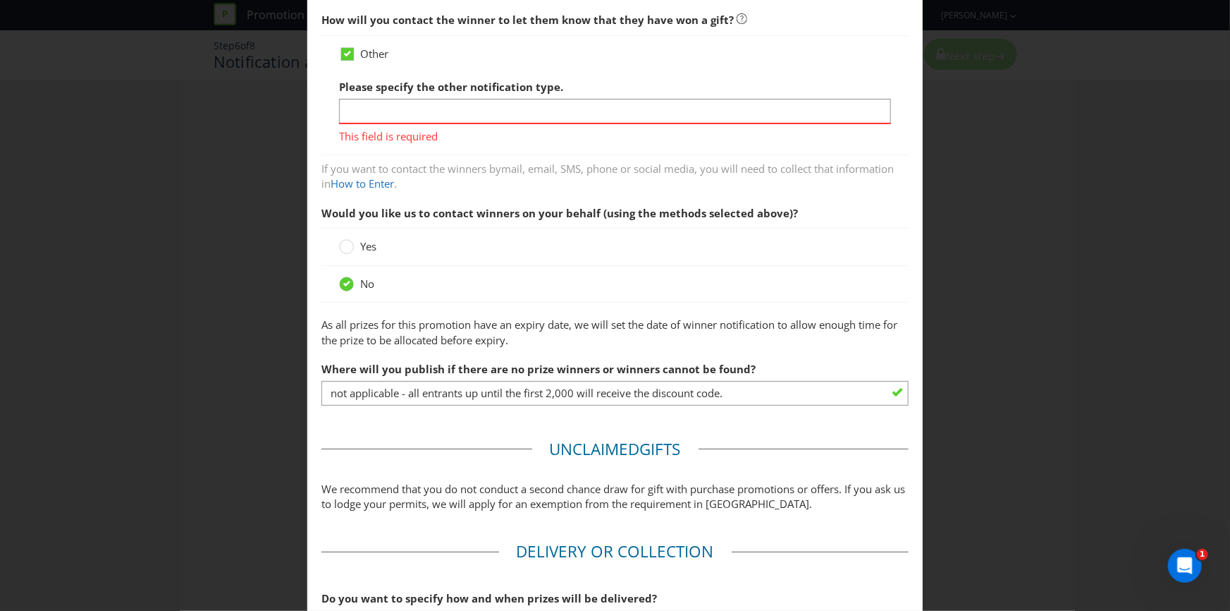
scroll to position [134, 0]
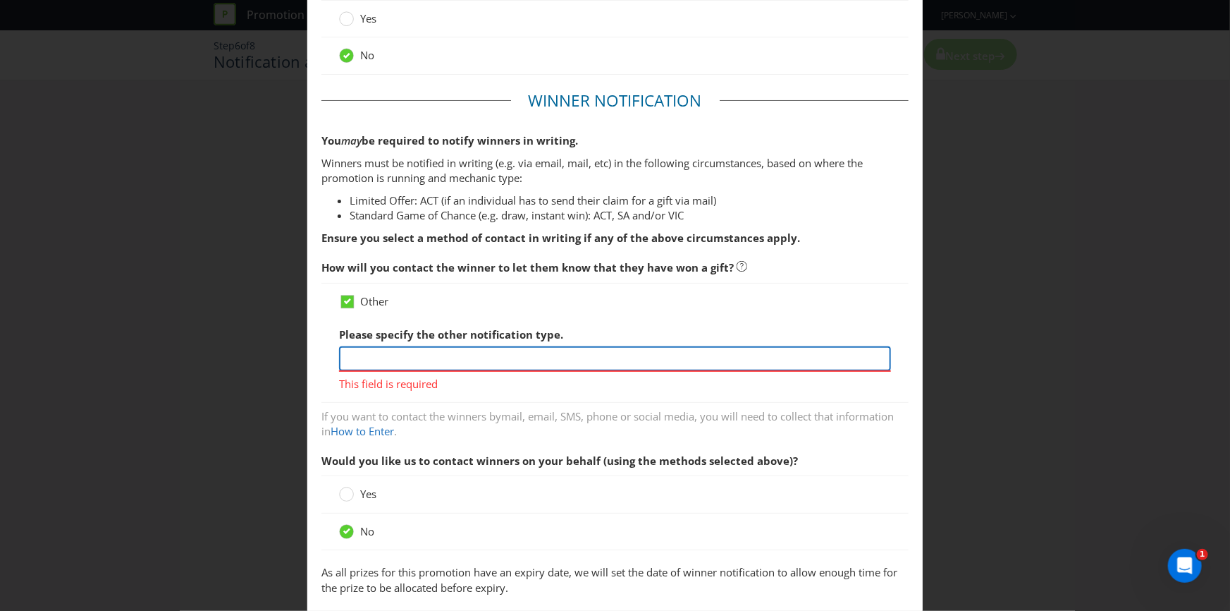
click at [451, 346] on input "text" at bounding box center [615, 358] width 552 height 25
paste input "Discount Code will be delivered instantly on the Snapchat Screen"
click at [371, 346] on input "Discount Code will be delivered instantly on the Snapchat Screen" at bounding box center [615, 358] width 552 height 25
click at [339, 346] on input "Discount Code will be delivered instantly on the Snapchat Screen" at bounding box center [615, 358] width 552 height 25
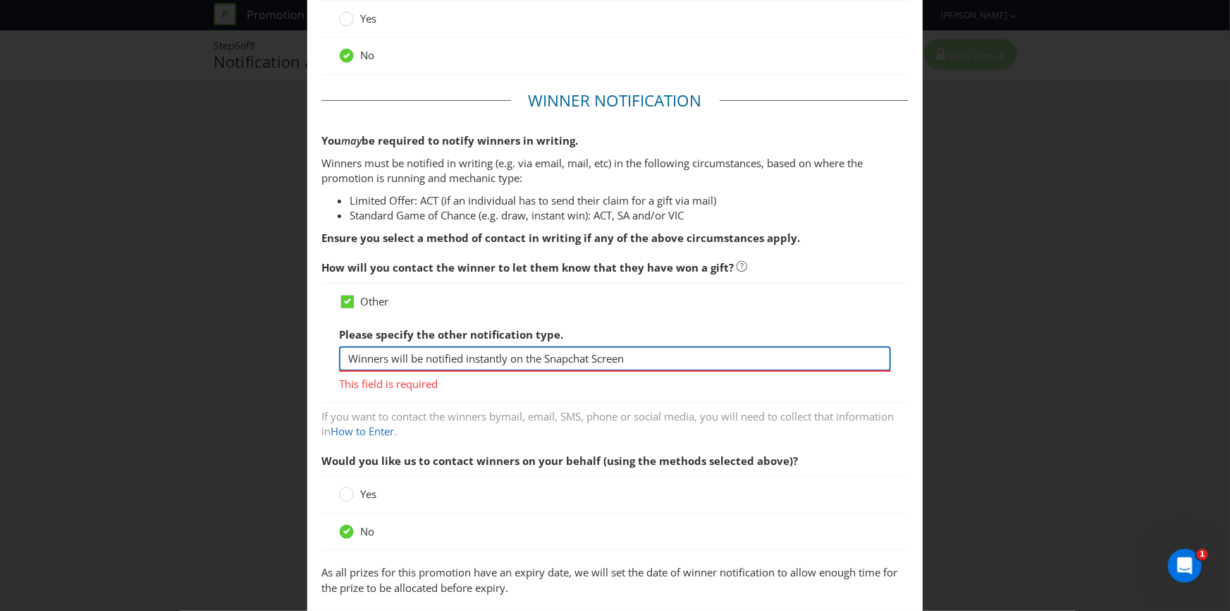
click at [381, 346] on input "Winners will be notified instantly on the Snapchat Screen" at bounding box center [615, 358] width 552 height 25
type input "Users will be notified instantly on the Snapchat Screen"
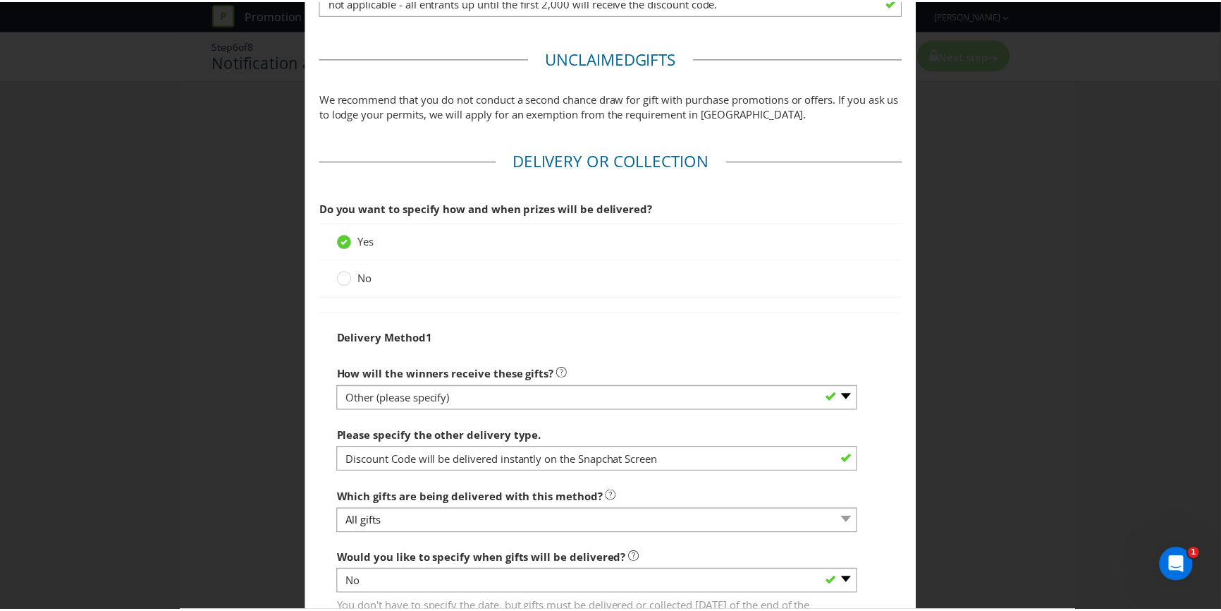
scroll to position [904, 0]
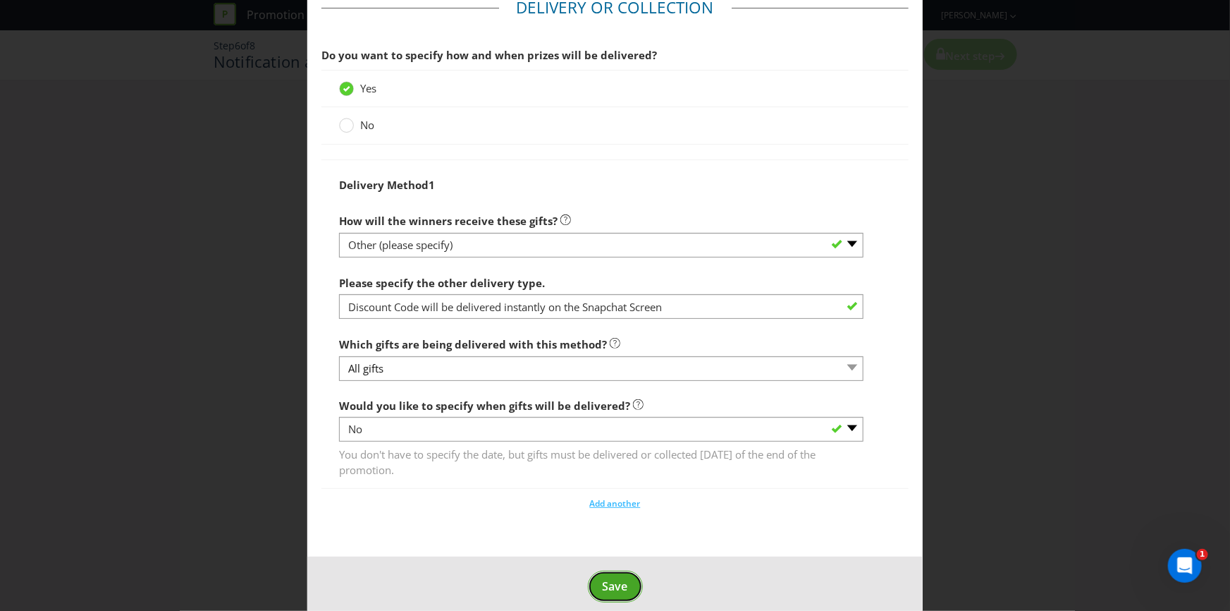
click at [613, 578] on span "Save" at bounding box center [615, 586] width 25 height 16
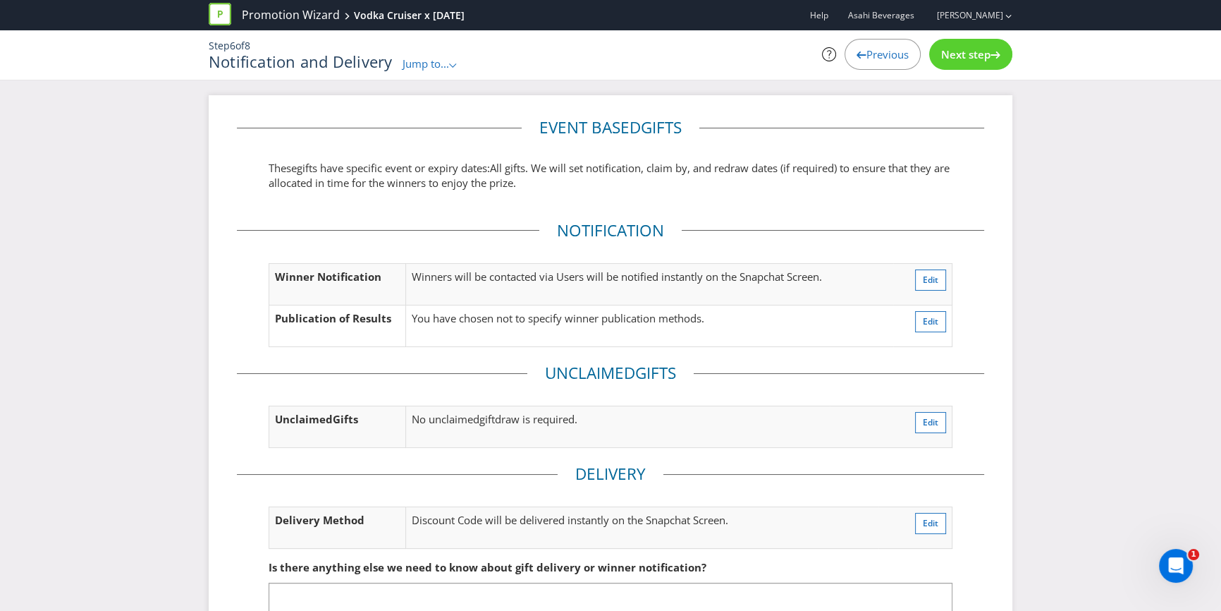
click at [955, 60] on span "Next step" at bounding box center [965, 54] width 49 height 14
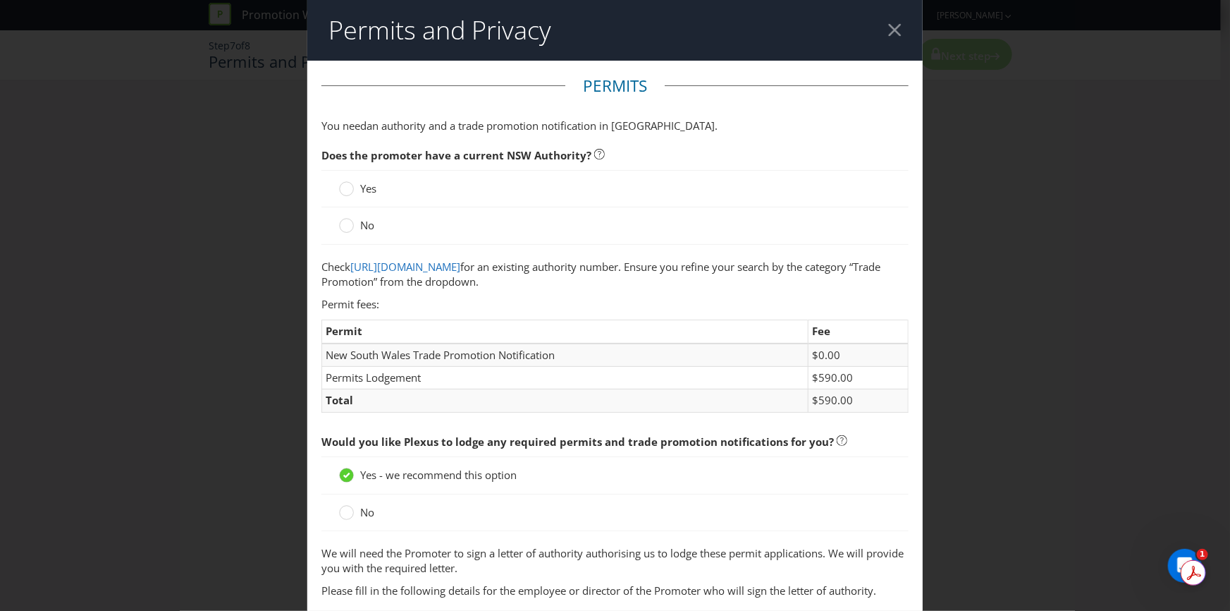
click at [393, 128] on span "an authority and a trade promotion notification in [GEOGRAPHIC_DATA]" at bounding box center [541, 125] width 348 height 14
click at [355, 190] on label "Yes" at bounding box center [359, 188] width 40 height 15
click at [0, 0] on input "Yes" at bounding box center [0, 0] width 0 height 0
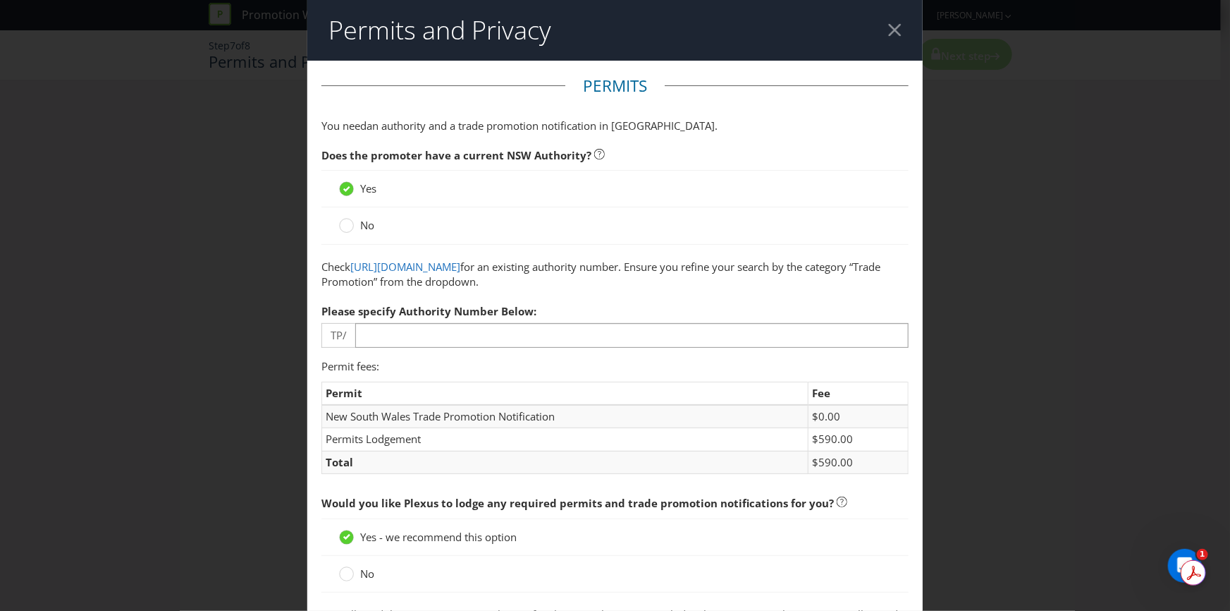
click at [344, 240] on div "No" at bounding box center [614, 225] width 587 height 37
click at [342, 225] on circle at bounding box center [347, 226] width 14 height 14
click at [0, 0] on input "No" at bounding box center [0, 0] width 0 height 0
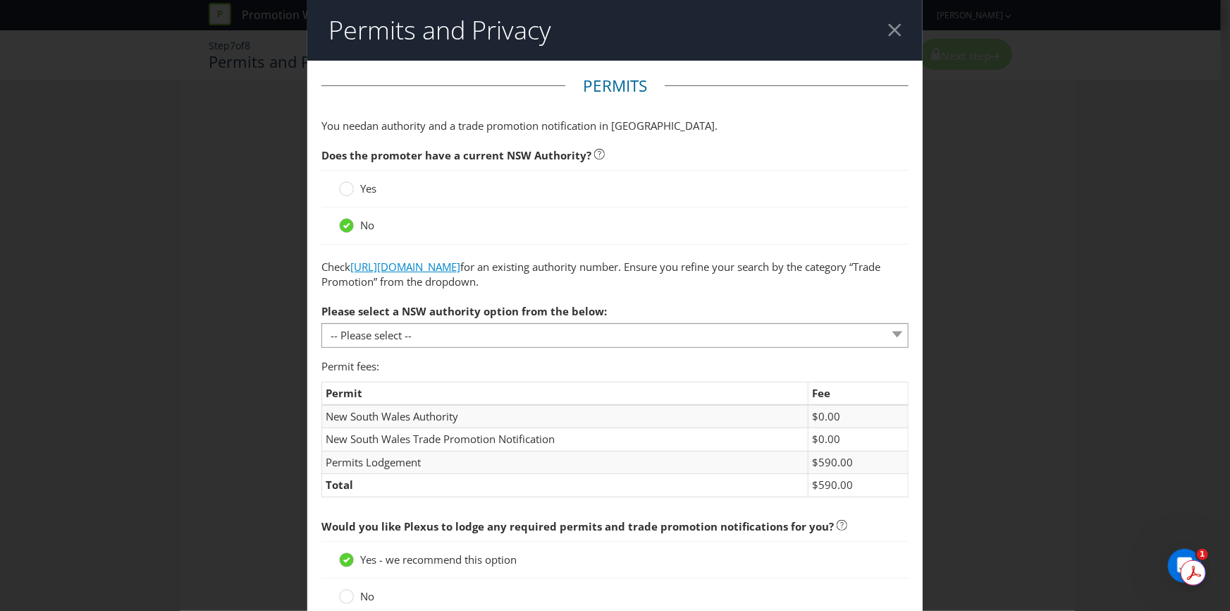
click at [460, 264] on link "[URL][DOMAIN_NAME]" at bounding box center [405, 266] width 110 height 14
click at [352, 190] on label "Yes" at bounding box center [359, 188] width 40 height 15
click at [0, 0] on input "Yes" at bounding box center [0, 0] width 0 height 0
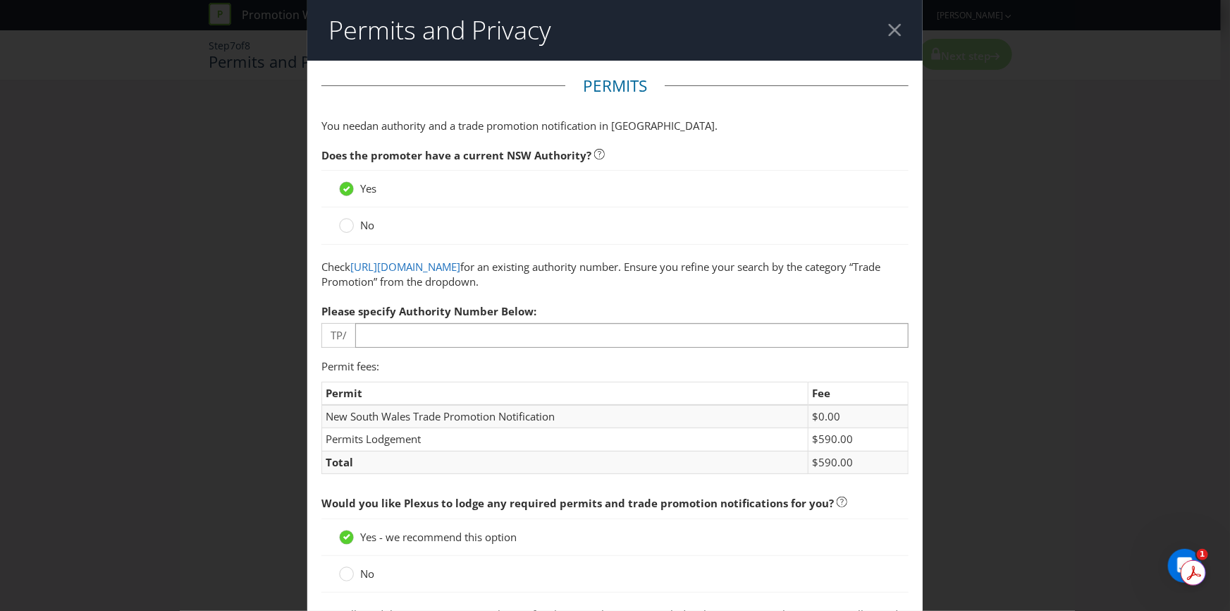
click at [348, 177] on div "Yes" at bounding box center [614, 188] width 587 height 37
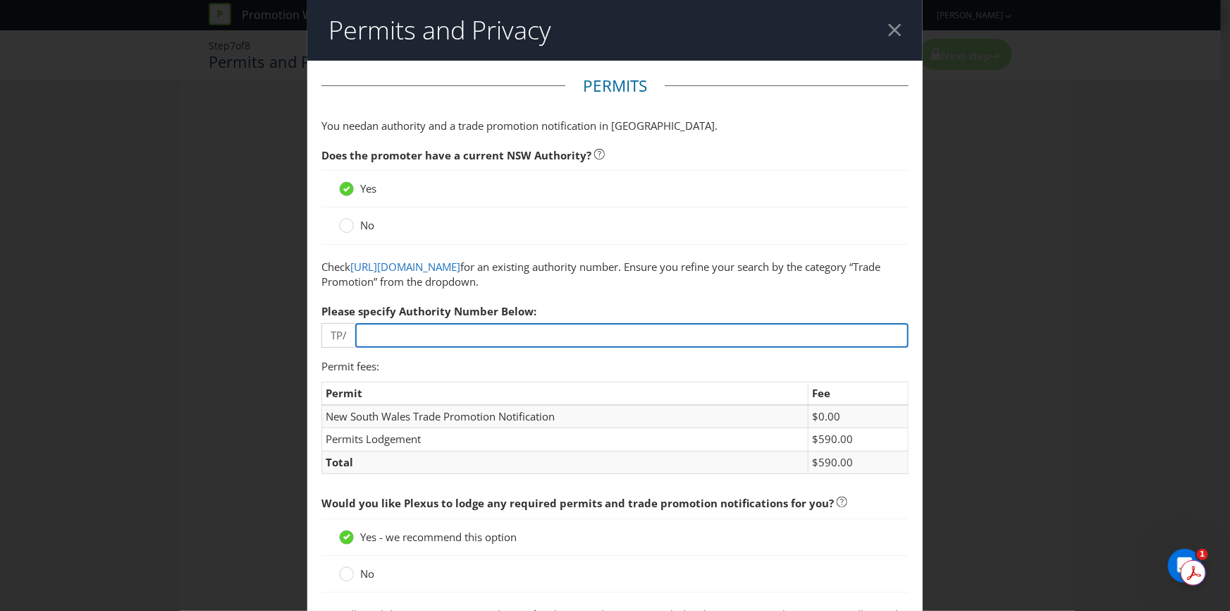
click at [407, 341] on input "number" at bounding box center [631, 335] width 553 height 25
paste input "00957"
type input "00957"
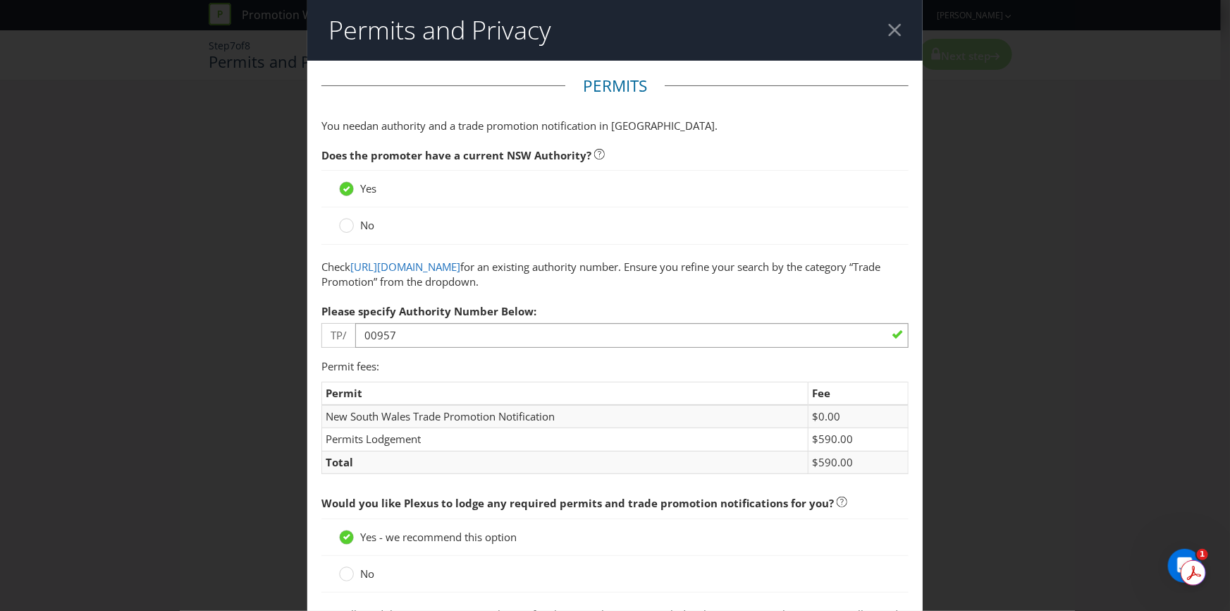
click at [508, 409] on td "New South Wales Trade Promotion Notification" at bounding box center [565, 416] width 486 height 23
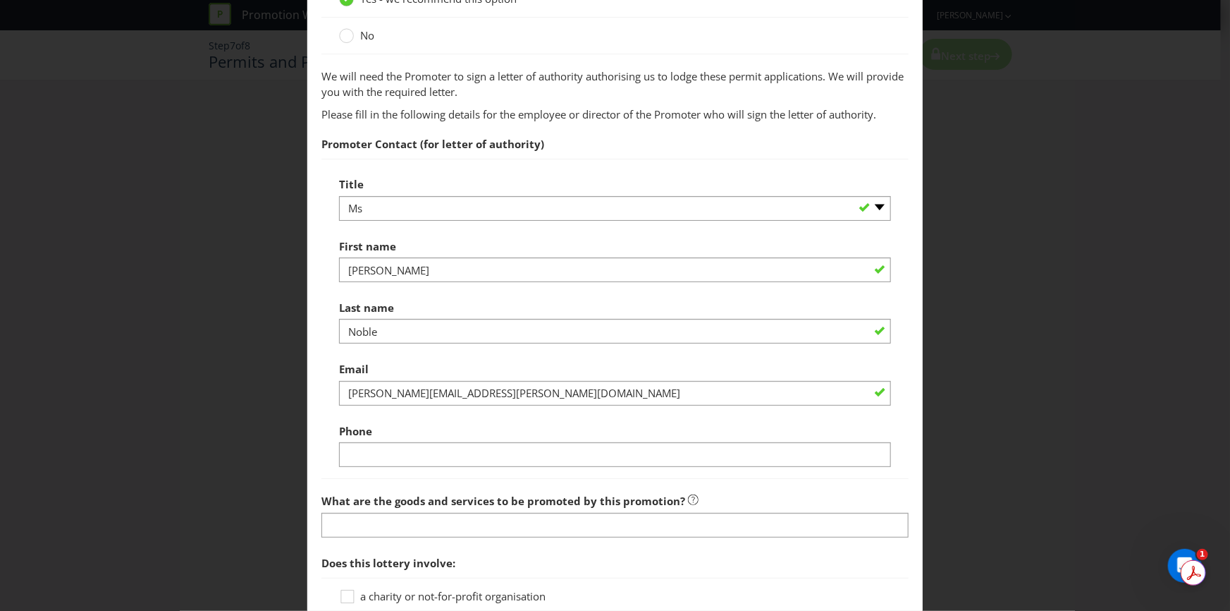
scroll to position [577, 0]
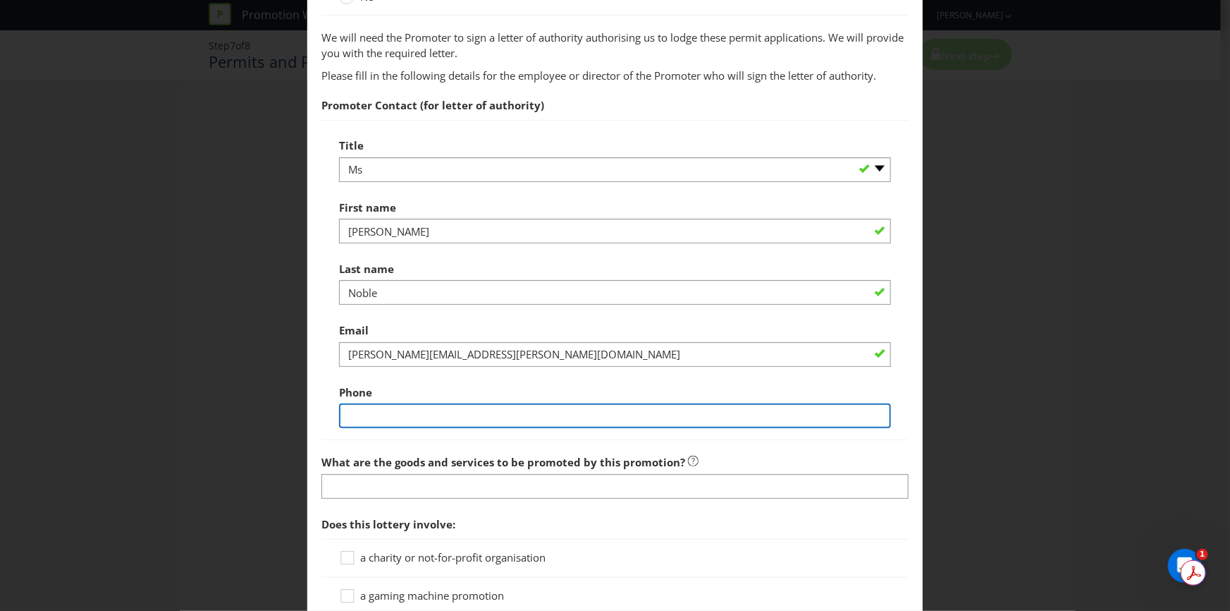
click at [536, 412] on input "text" at bounding box center [615, 415] width 552 height 25
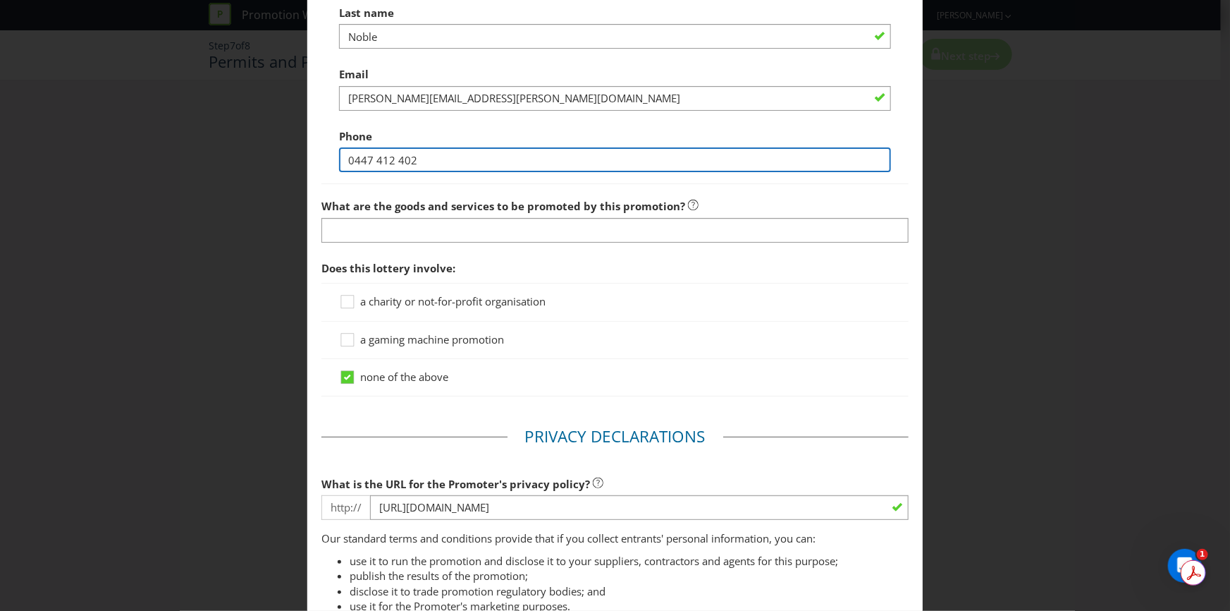
type input "0447 412 402"
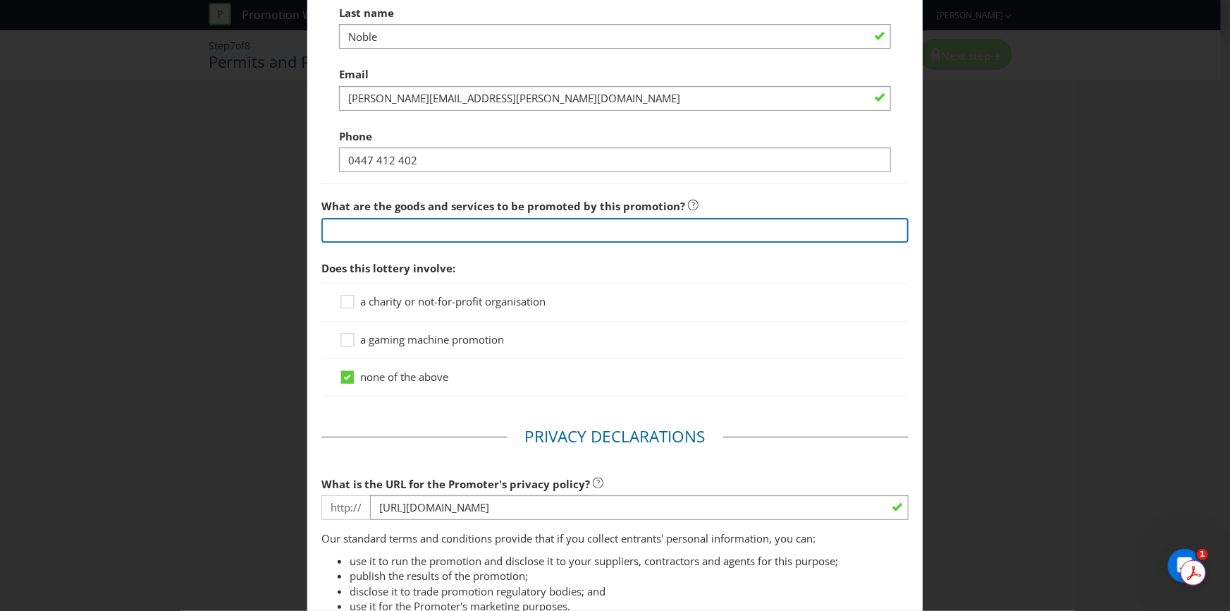
click at [372, 232] on input "text" at bounding box center [614, 230] width 587 height 25
click at [405, 232] on input "Vodka Cruiser Products" at bounding box center [614, 230] width 587 height 25
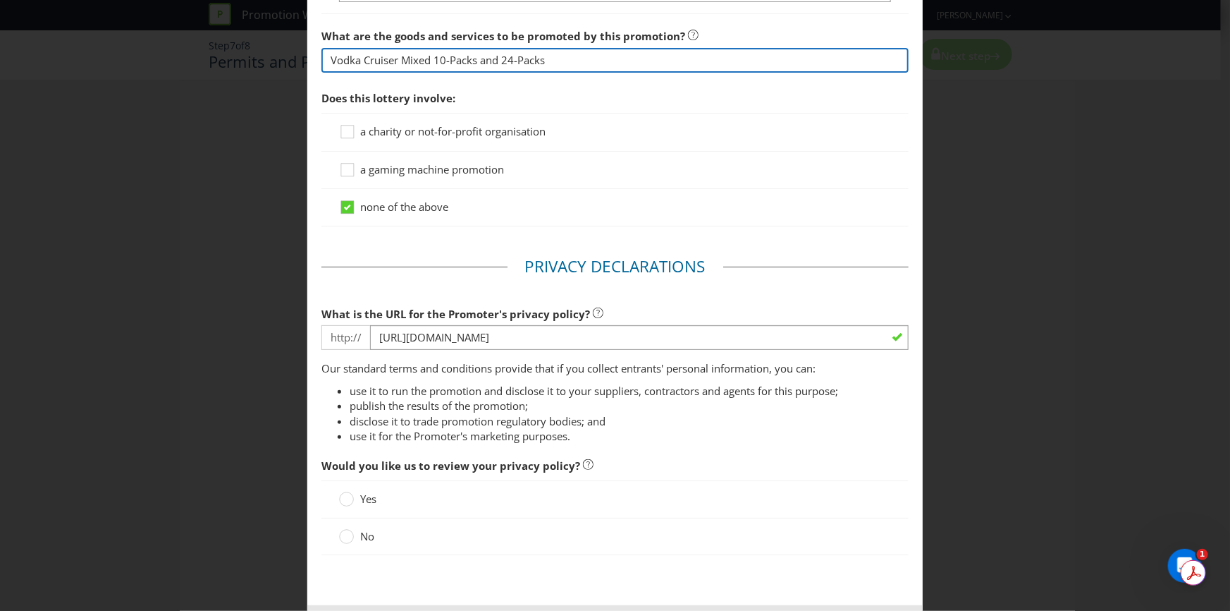
scroll to position [1025, 0]
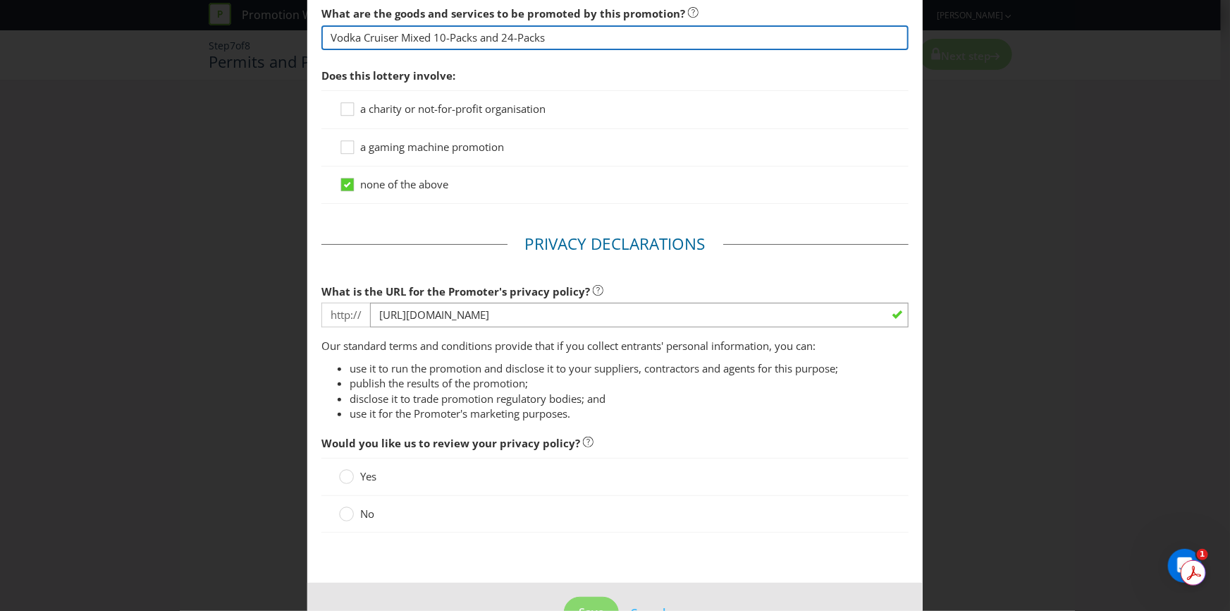
type input "Vodka Cruiser Mixed 10-Packs and 24-Packs"
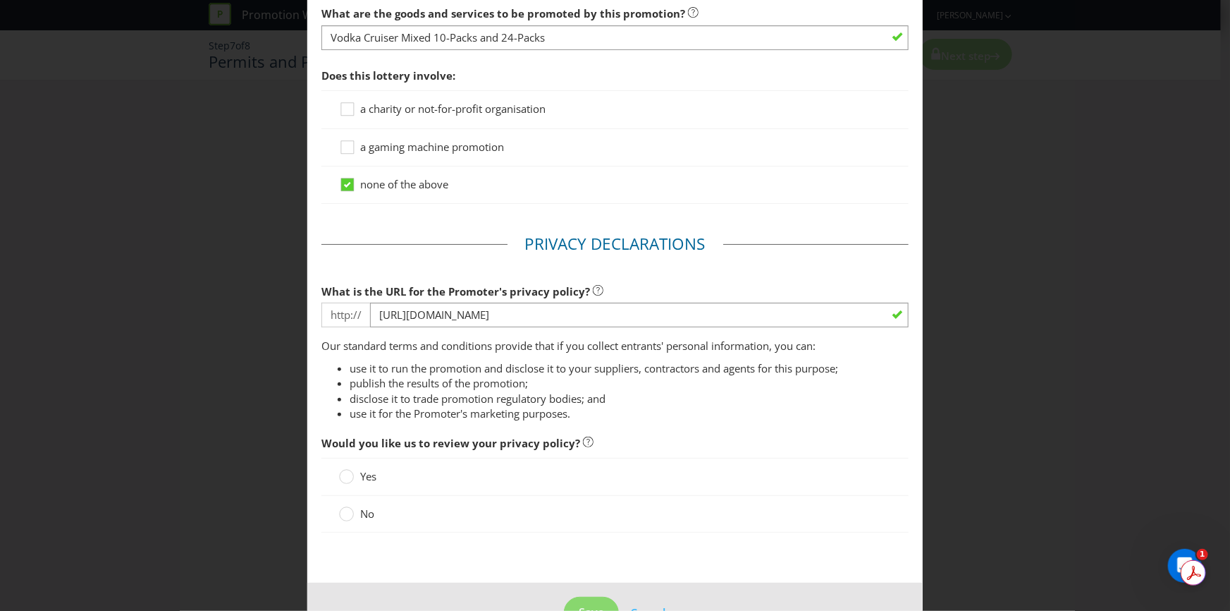
click at [357, 506] on label "No" at bounding box center [358, 513] width 38 height 15
click at [0, 0] on input "No" at bounding box center [0, 0] width 0 height 0
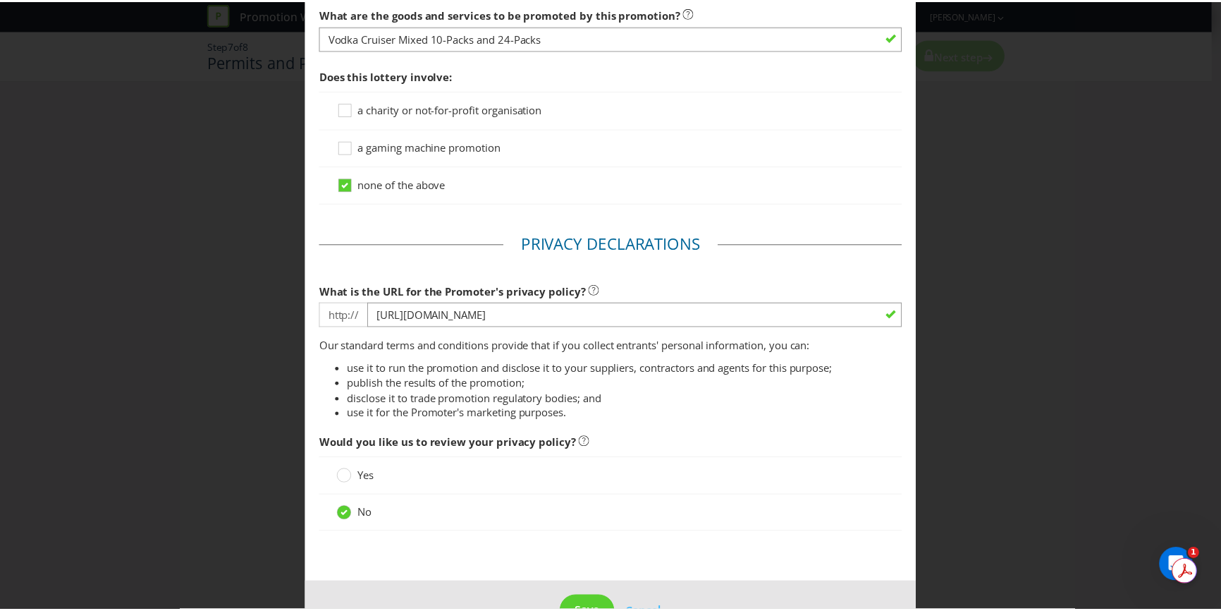
scroll to position [1066, 0]
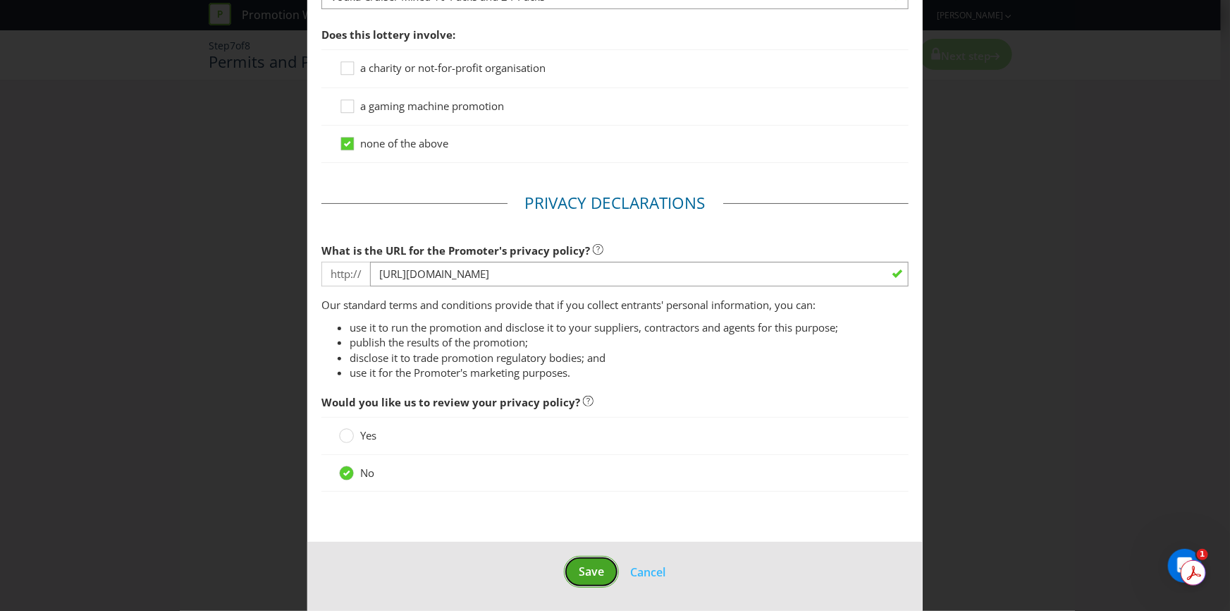
click at [587, 560] on button "Save" at bounding box center [591, 572] width 55 height 32
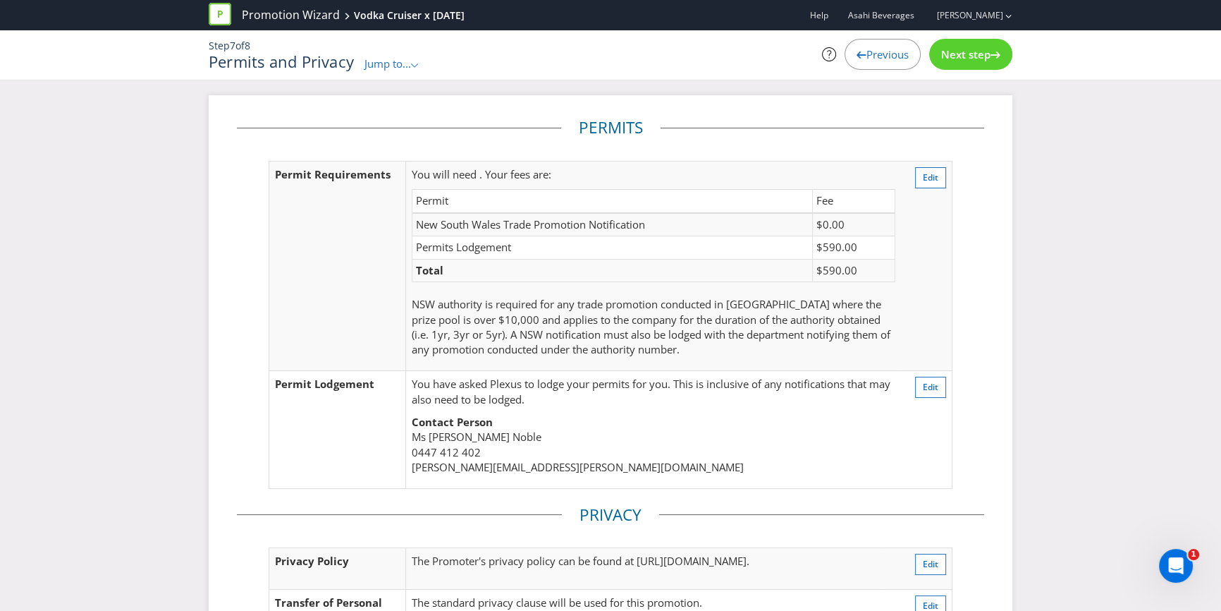
click at [933, 51] on div "Next step" at bounding box center [970, 54] width 83 height 31
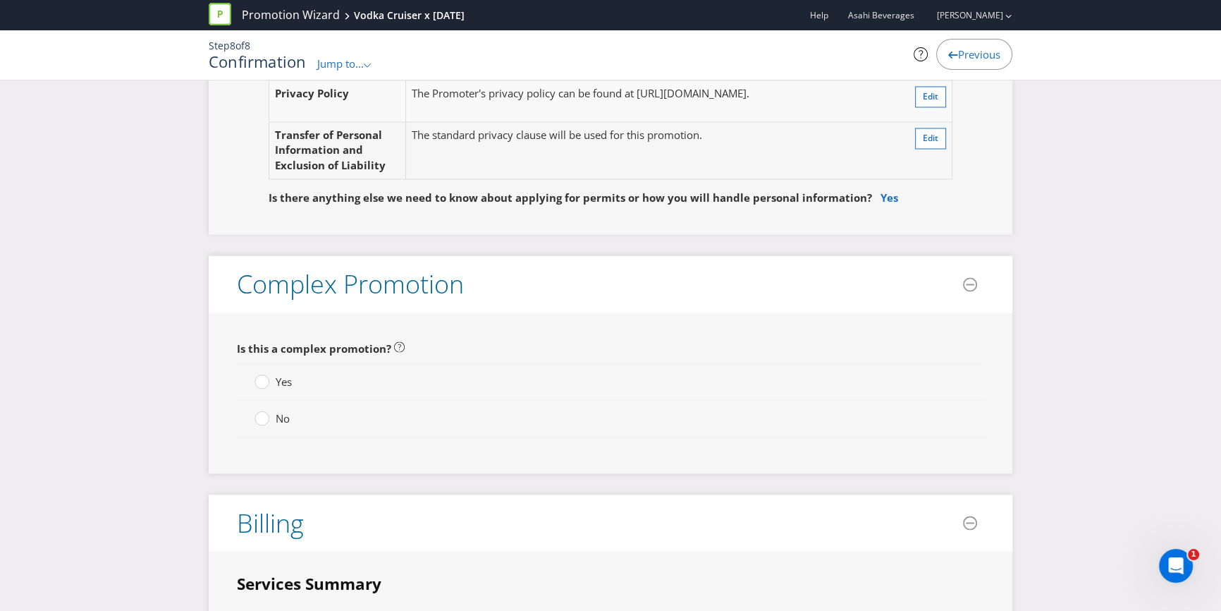
scroll to position [3012, 0]
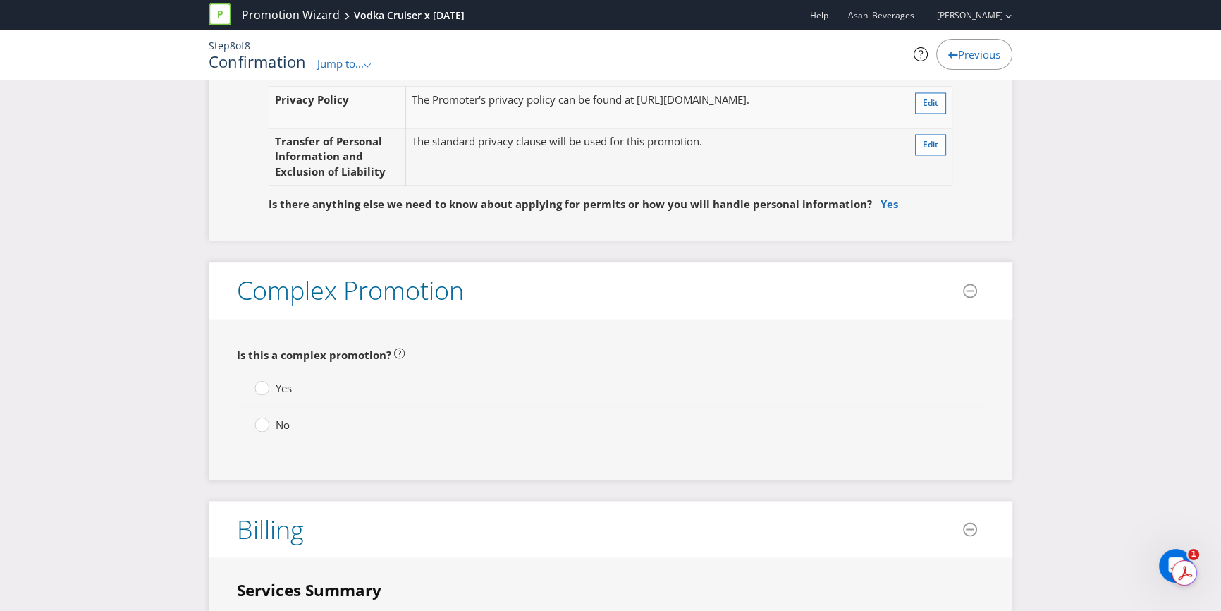
click at [276, 424] on span "No" at bounding box center [283, 424] width 14 height 14
click at [0, 0] on input "No" at bounding box center [0, 0] width 0 height 0
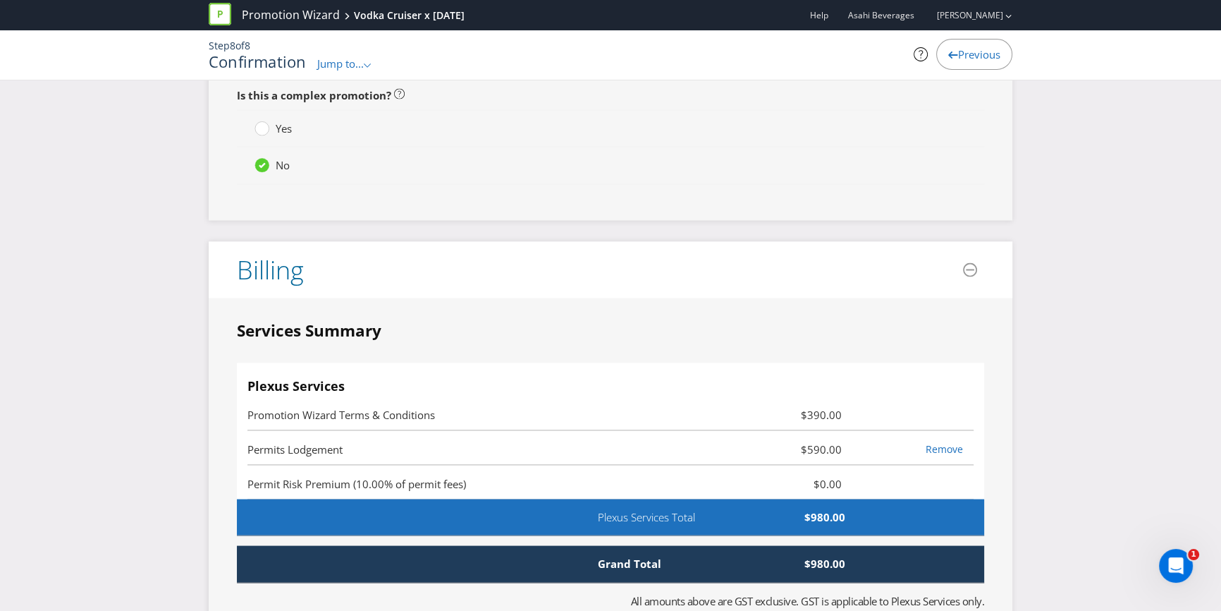
scroll to position [3268, 0]
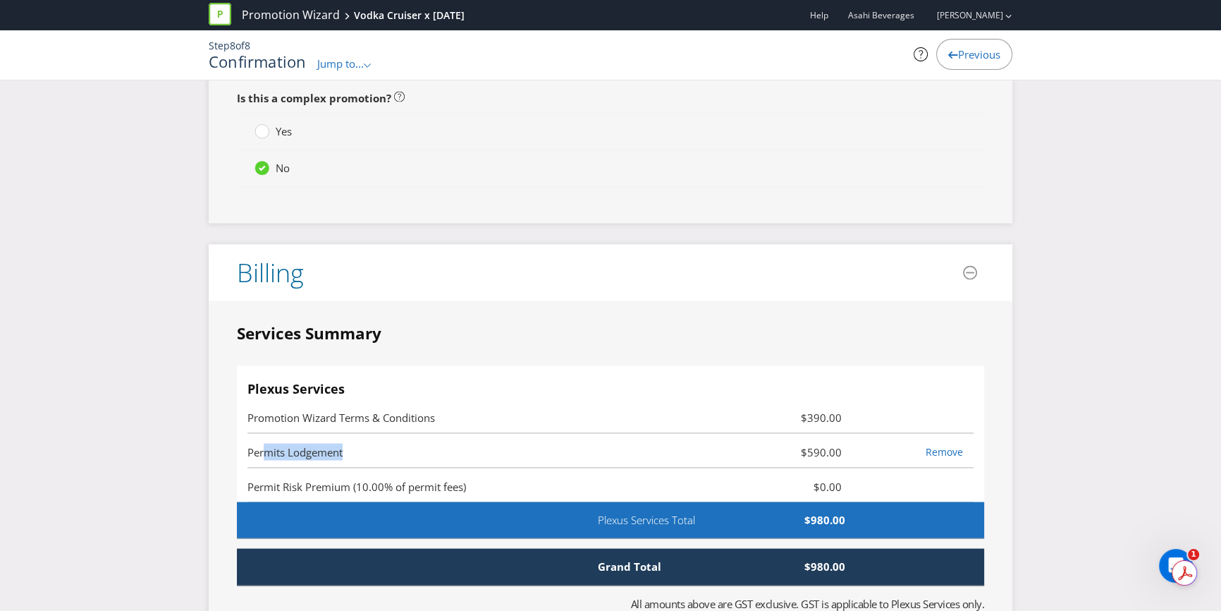
drag, startPoint x: 262, startPoint y: 442, endPoint x: 503, endPoint y: 439, distance: 241.1
click at [503, 443] on span "Permits Lodgement" at bounding box center [489, 451] width 484 height 17
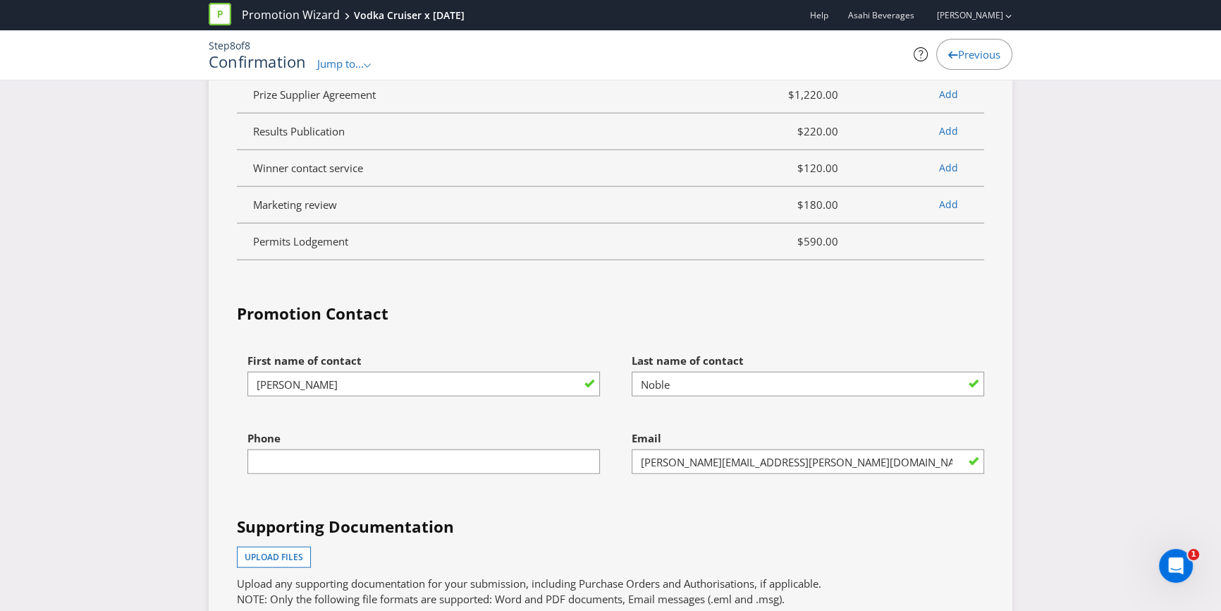
scroll to position [4357, 0]
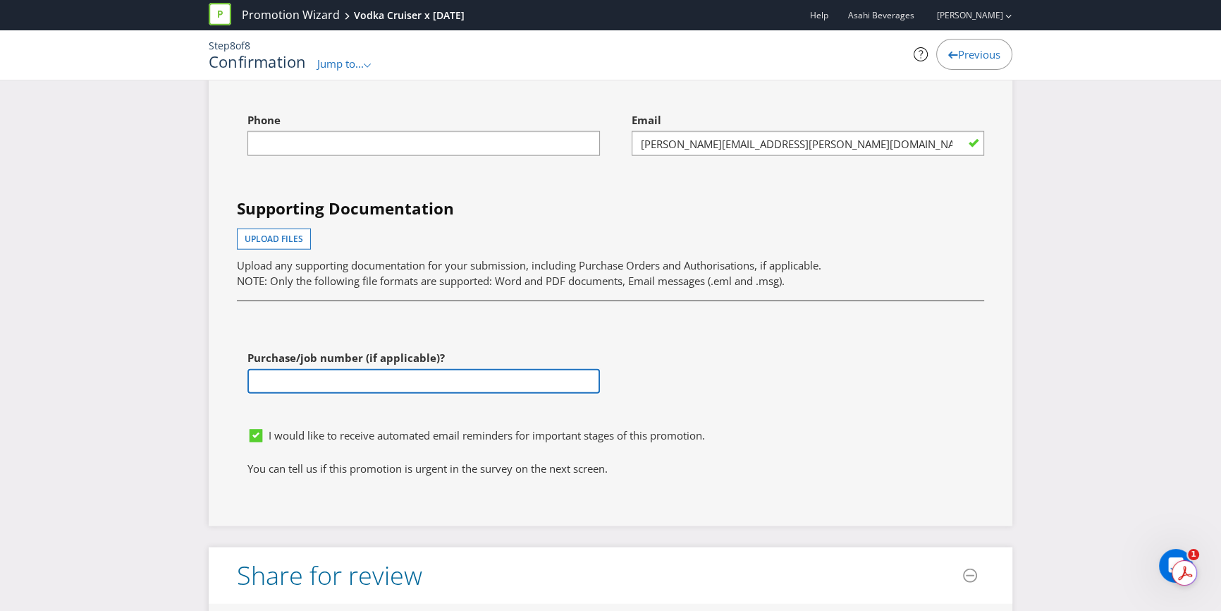
click at [358, 374] on input "text" at bounding box center [423, 381] width 352 height 25
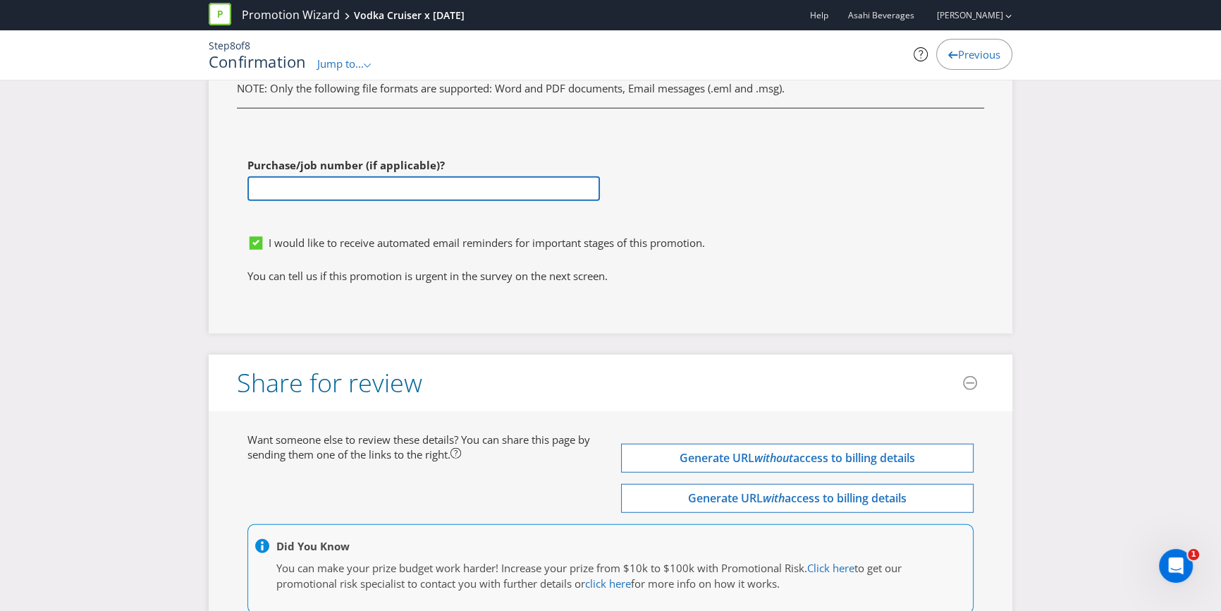
scroll to position [4395, 0]
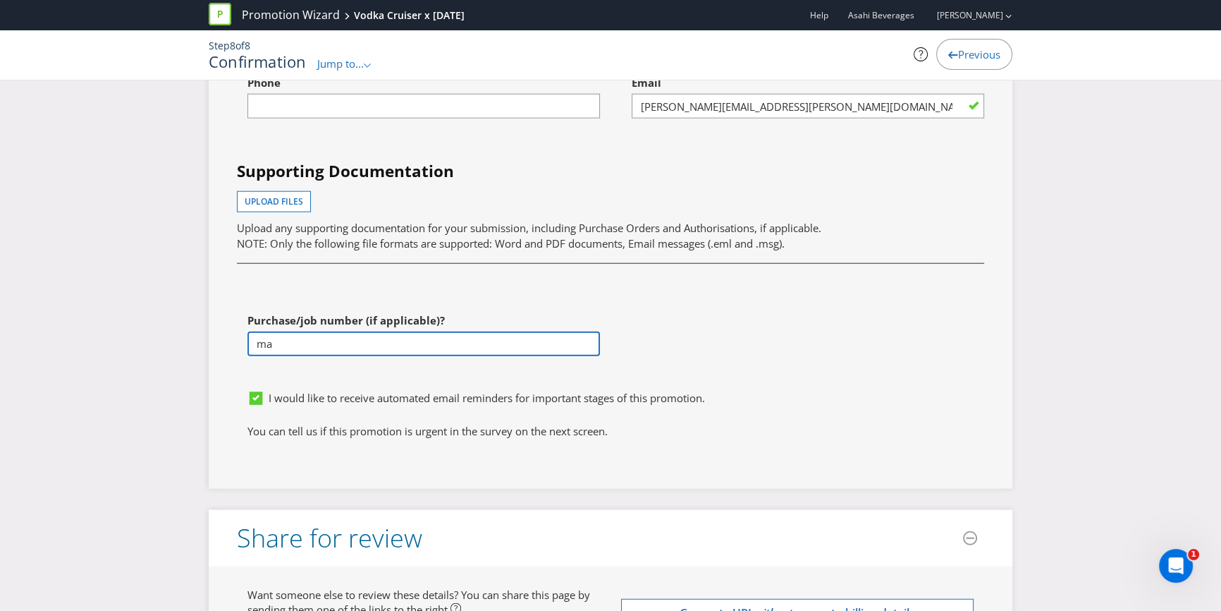
type input "m"
type input "a"
type input "B"
type input "To be provided"
click at [824, 293] on div "First name of contact [PERSON_NAME] Last name of contact [PERSON_NAME] Phone Em…" at bounding box center [610, 187] width 768 height 392
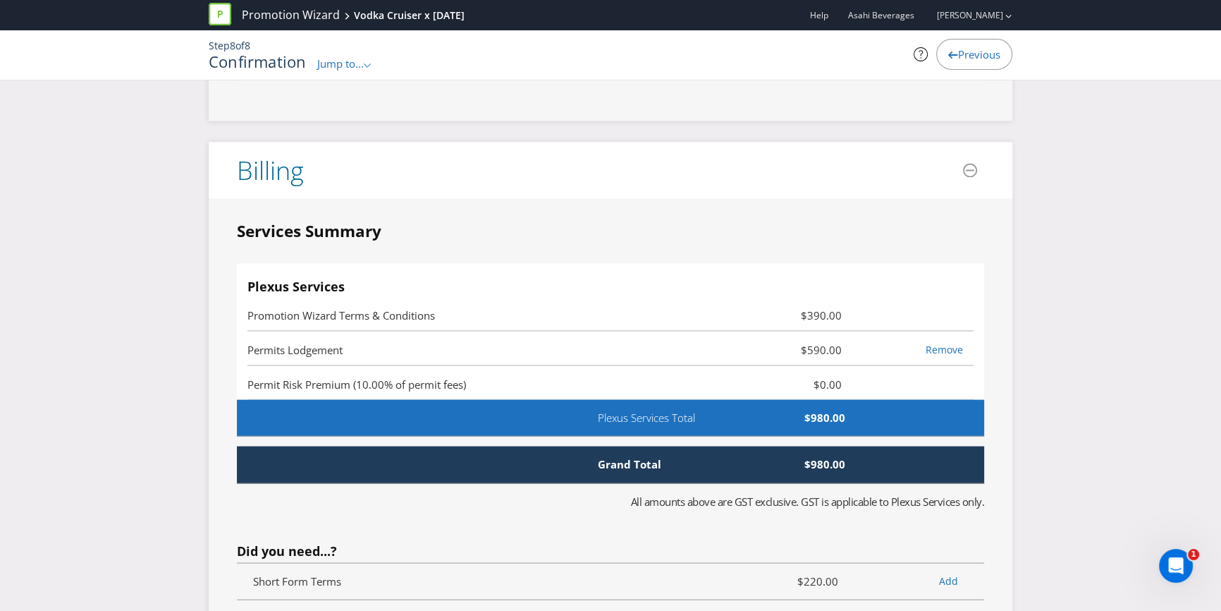
scroll to position [3370, 0]
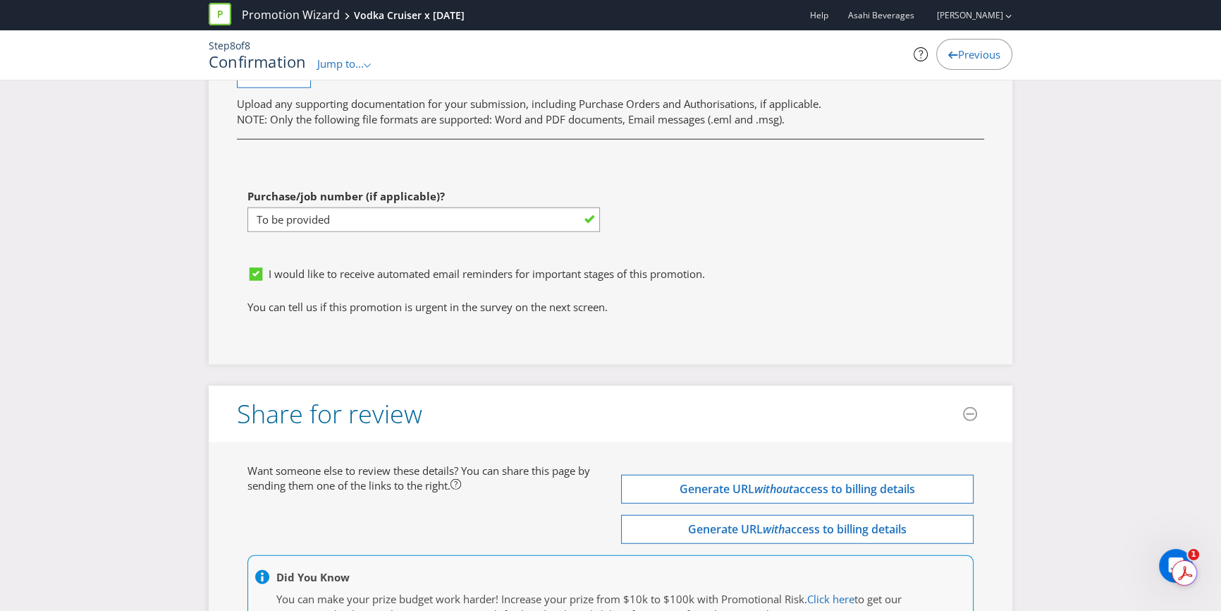
scroll to position [4651, 0]
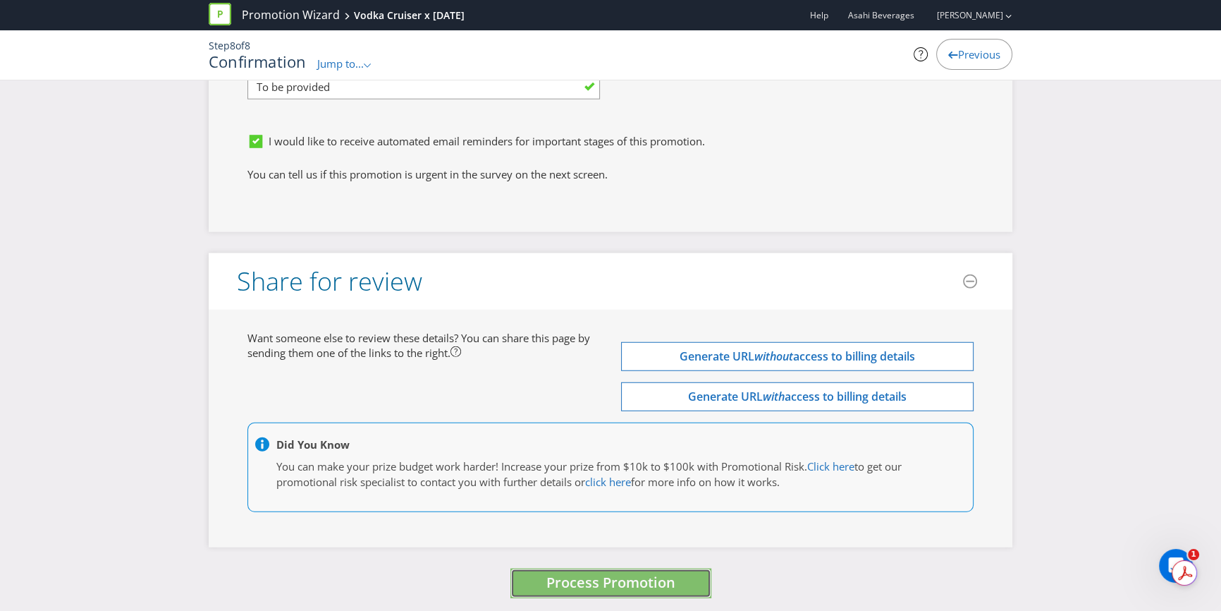
click at [635, 583] on span "Process Promotion" at bounding box center [610, 581] width 129 height 19
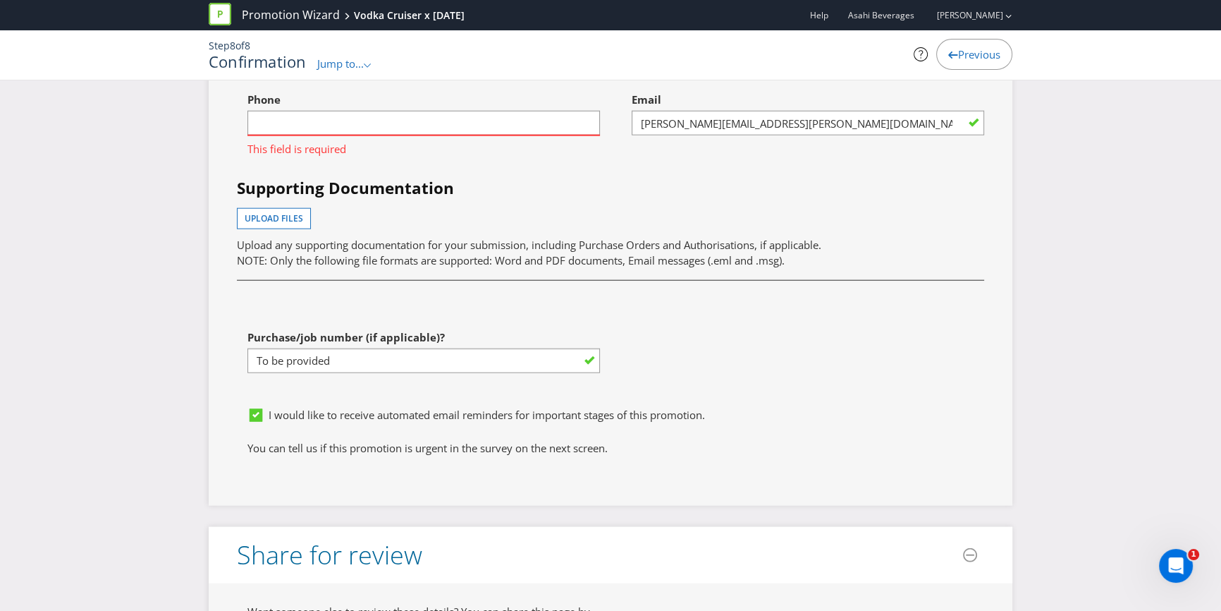
scroll to position [4292, 0]
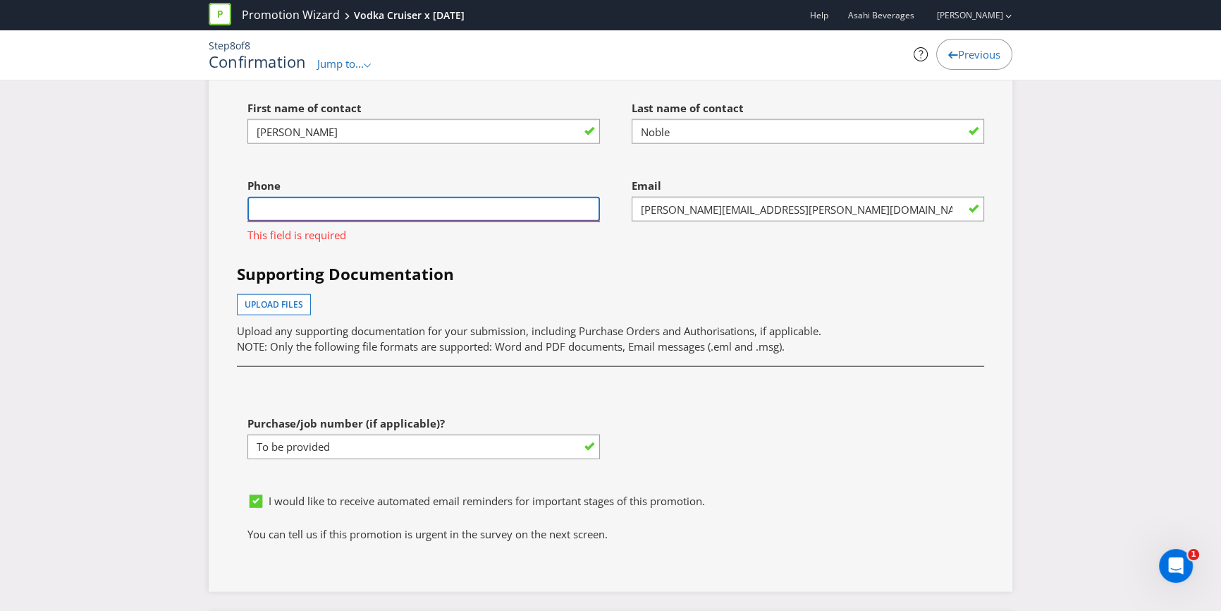
click at [363, 208] on input "text" at bounding box center [423, 209] width 352 height 25
type input "0447412402"
click at [620, 284] on div "Supporting Documentation Upload files Upload any supporting documentation for y…" at bounding box center [610, 312] width 768 height 98
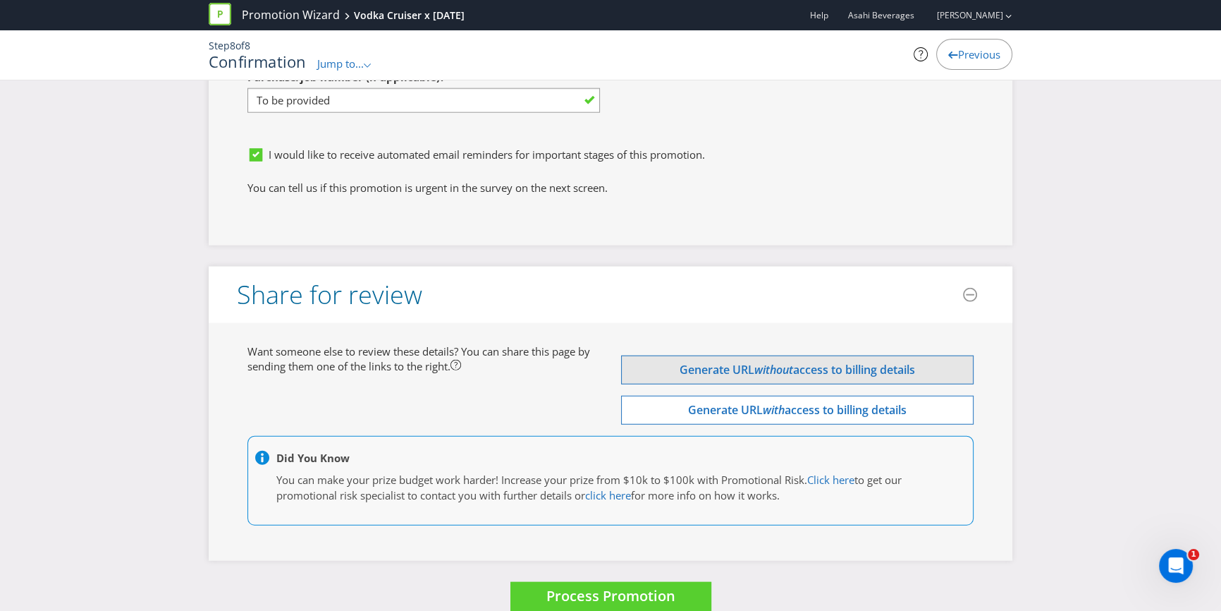
scroll to position [4651, 0]
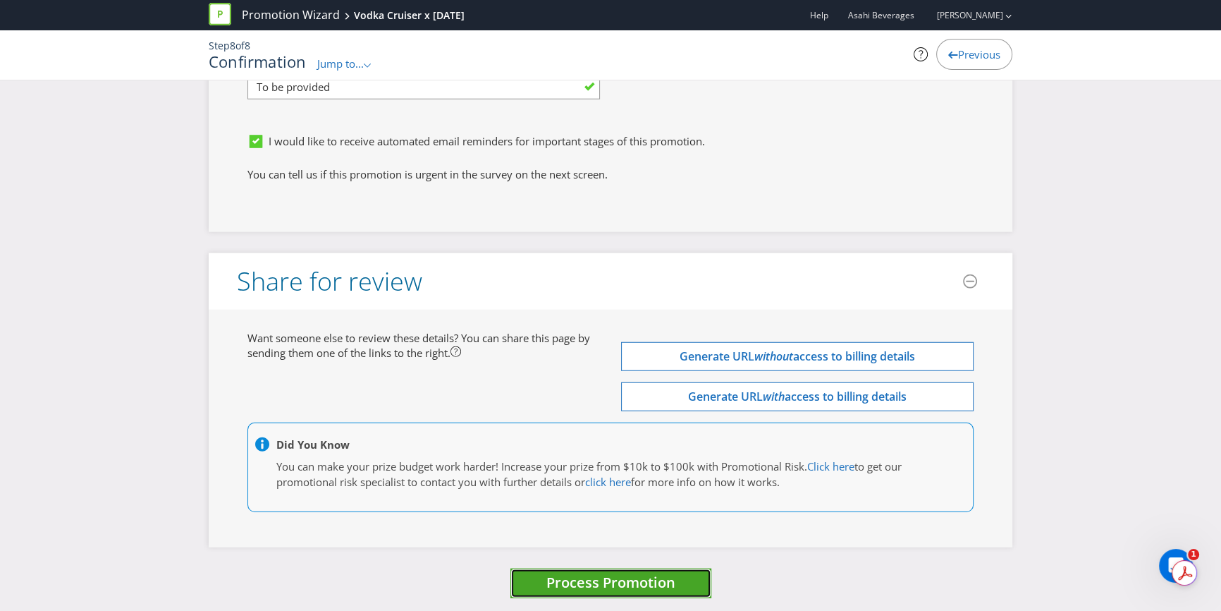
click at [625, 581] on span "Process Promotion" at bounding box center [610, 581] width 129 height 19
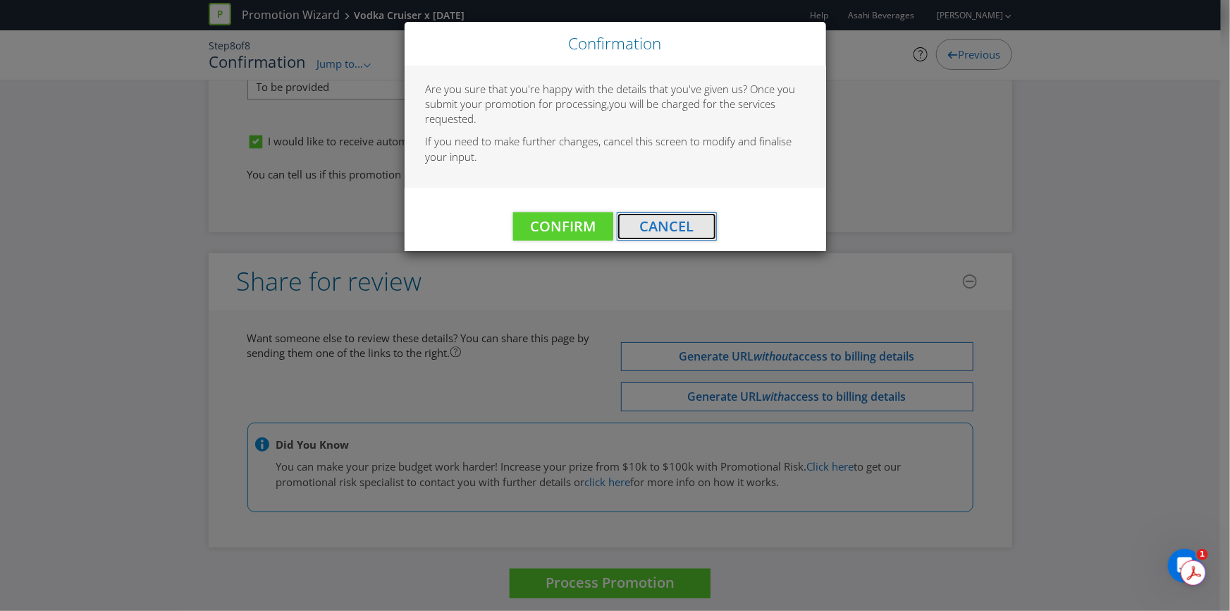
click at [673, 221] on span "Cancel" at bounding box center [667, 225] width 54 height 19
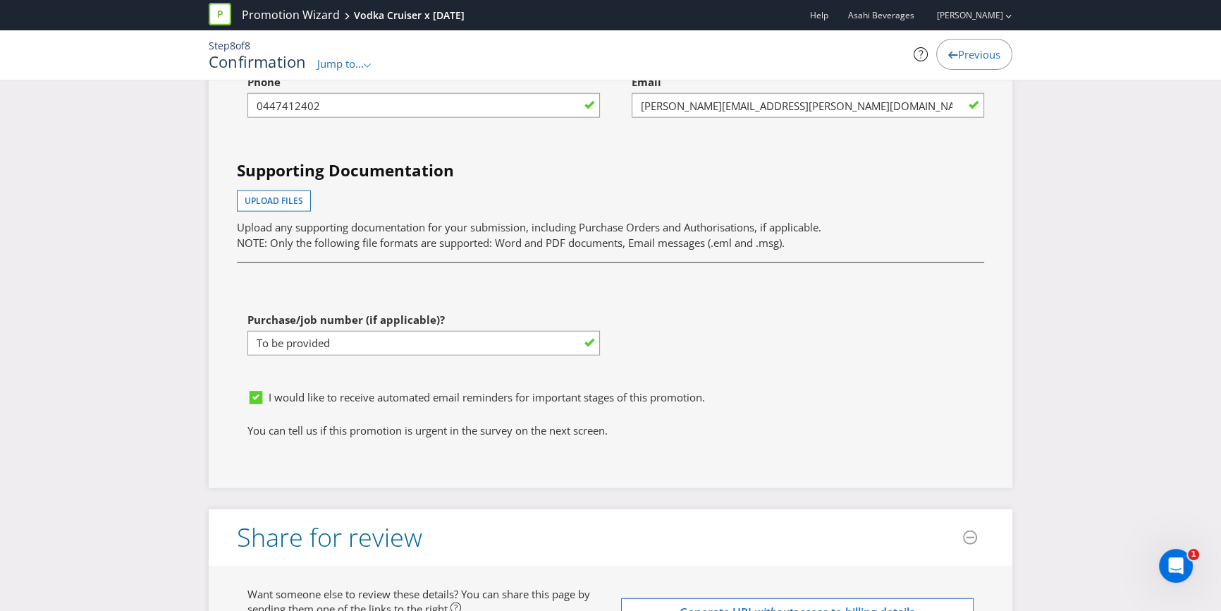
scroll to position [4395, 0]
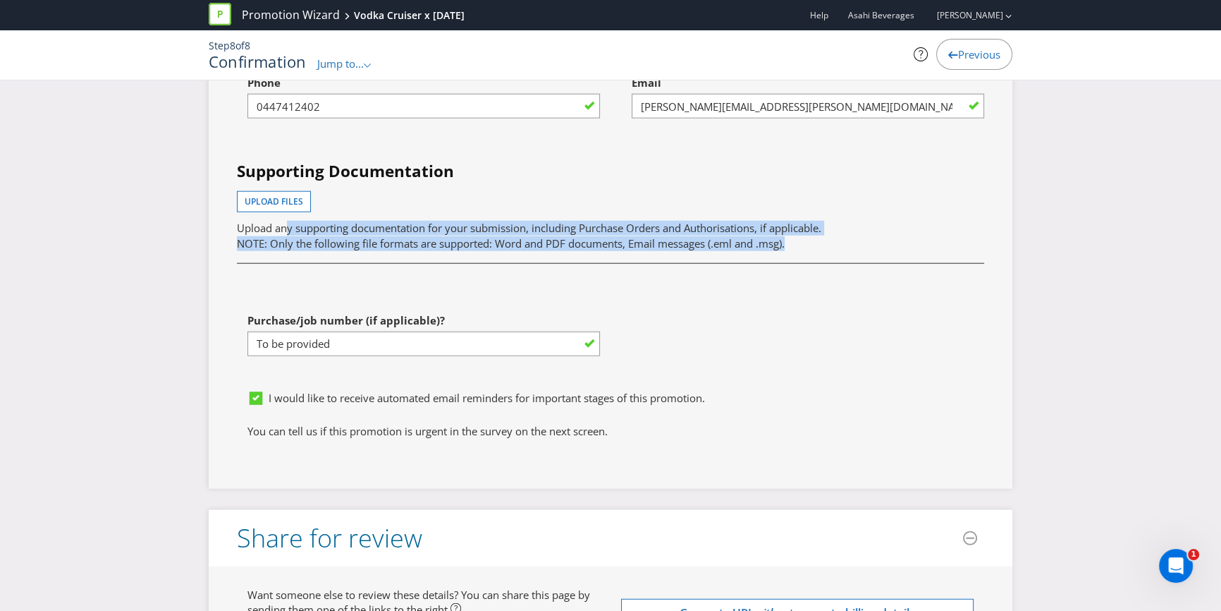
drag, startPoint x: 288, startPoint y: 214, endPoint x: 842, endPoint y: 231, distance: 555.1
click at [842, 231] on p "Upload any supporting documentation for your submission, including Purchase Ord…" at bounding box center [610, 236] width 747 height 30
